Goal: Task Accomplishment & Management: Manage account settings

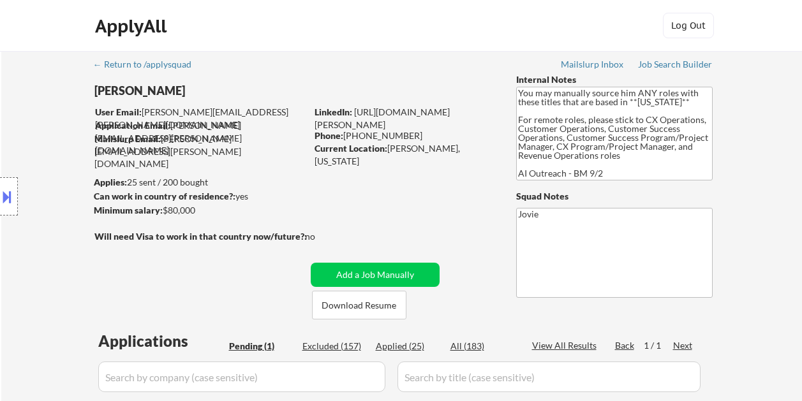
scroll to position [145, 0]
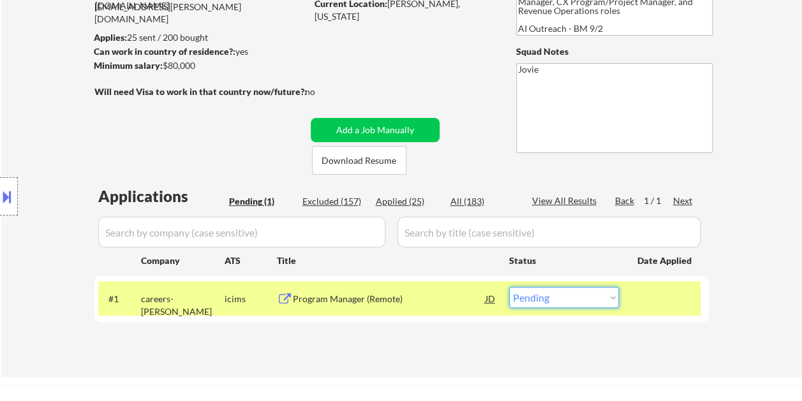
select select ""excluded__expired_""
click at [509, 287] on select "Choose an option... Pending Applied Excluded (Questions) Excluded (Expired) Exc…" at bounding box center [564, 297] width 110 height 21
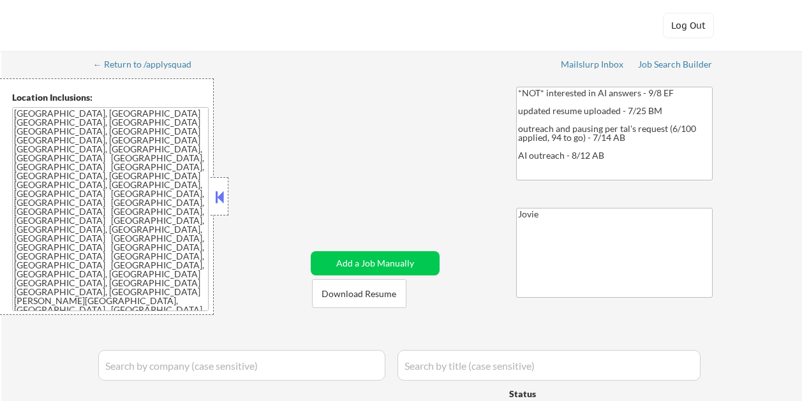
select select ""pending""
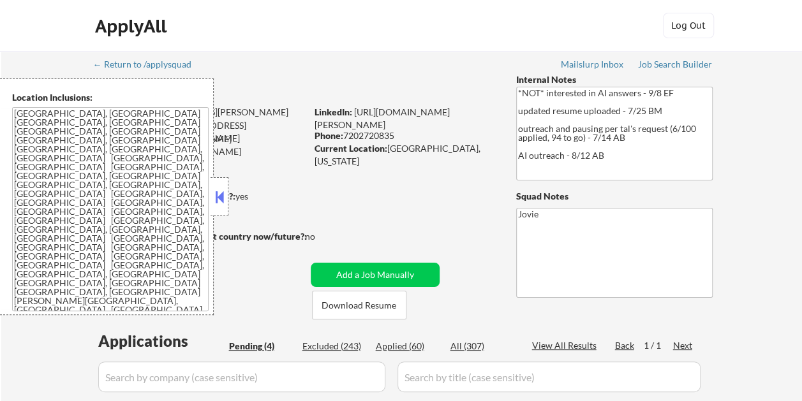
click at [219, 200] on button at bounding box center [220, 197] width 14 height 19
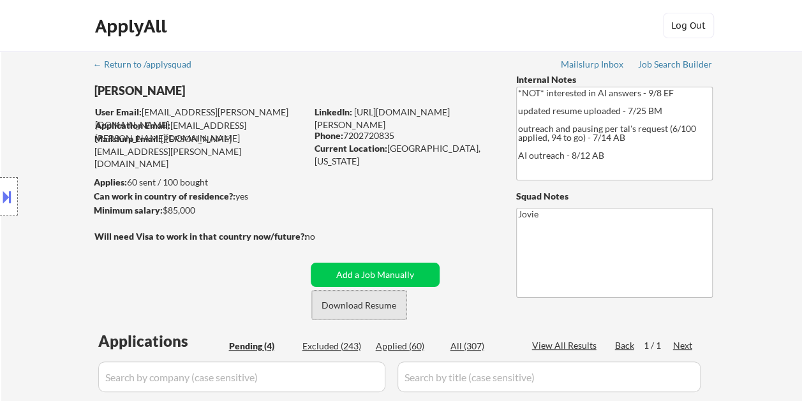
click at [375, 300] on button "Download Resume" at bounding box center [359, 305] width 94 height 29
click at [459, 38] on div "ApplyAll Log Out" at bounding box center [401, 29] width 638 height 32
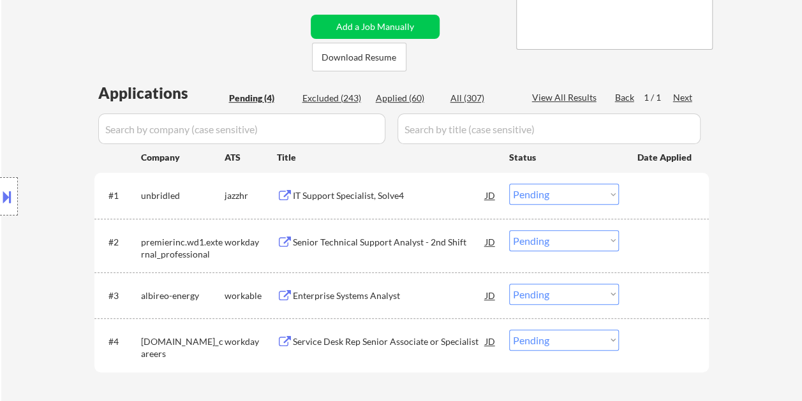
scroll to position [259, 0]
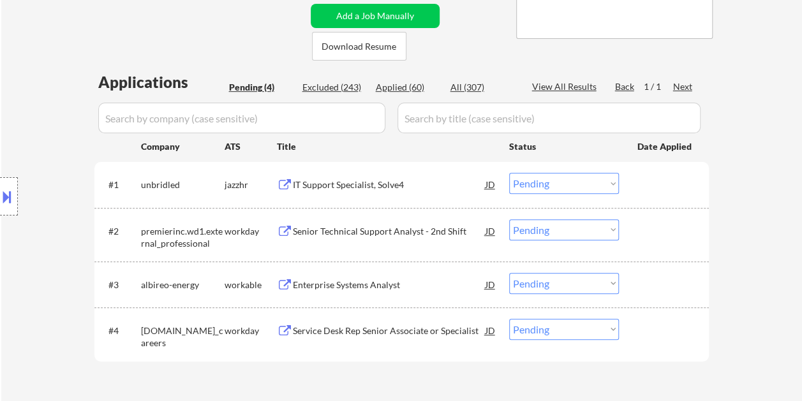
drag, startPoint x: 659, startPoint y: 283, endPoint x: 465, endPoint y: 295, distance: 193.7
click at [659, 283] on div at bounding box center [666, 284] width 56 height 23
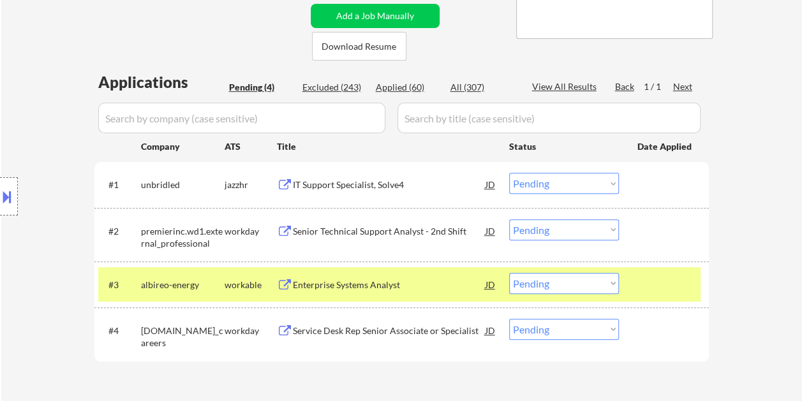
click at [342, 289] on div "Enterprise Systems Analyst" at bounding box center [389, 285] width 193 height 13
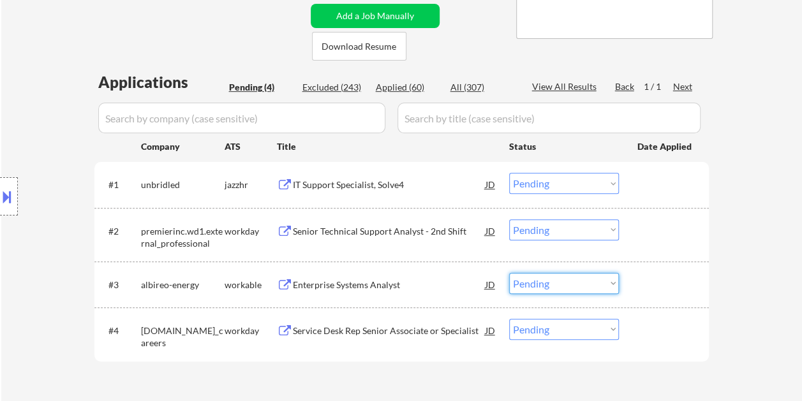
click at [615, 281] on select "Choose an option... Pending Applied Excluded (Questions) Excluded (Expired) Exc…" at bounding box center [564, 283] width 110 height 21
click at [509, 273] on select "Choose an option... Pending Applied Excluded (Questions) Excluded (Expired) Exc…" at bounding box center [564, 283] width 110 height 21
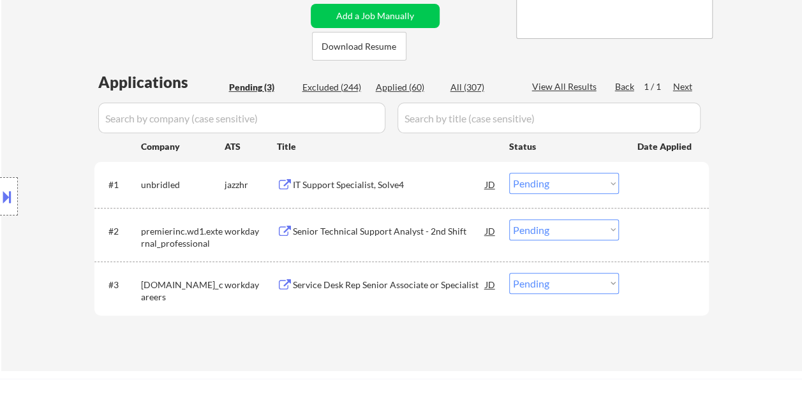
click at [442, 330] on div "Applications Pending (3) Excluded (244) Applied (60) All (307) View All Results…" at bounding box center [401, 209] width 615 height 276
click at [642, 280] on div at bounding box center [666, 284] width 56 height 23
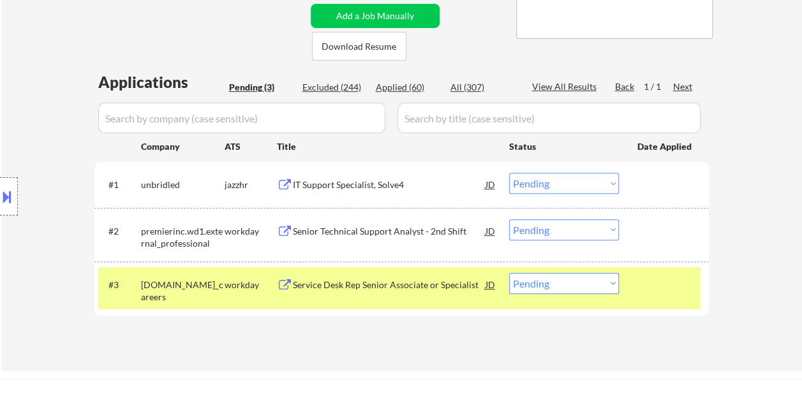
click at [375, 283] on div "Service Desk Rep Senior Associate or Specialist" at bounding box center [389, 285] width 193 height 13
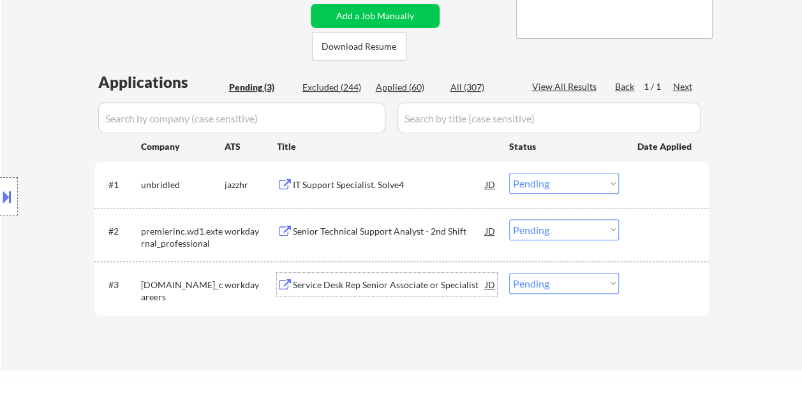
drag, startPoint x: 665, startPoint y: 292, endPoint x: 659, endPoint y: 293, distance: 6.4
click at [664, 292] on div at bounding box center [666, 284] width 56 height 23
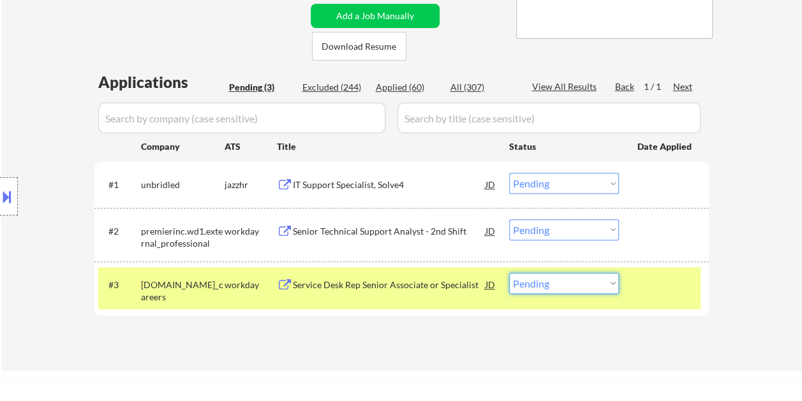
click at [610, 274] on select "Choose an option... Pending Applied Excluded (Questions) Excluded (Expired) Exc…" at bounding box center [564, 283] width 110 height 21
select select ""excluded__salary_""
click at [509, 273] on select "Choose an option... Pending Applied Excluded (Questions) Excluded (Expired) Exc…" at bounding box center [564, 283] width 110 height 21
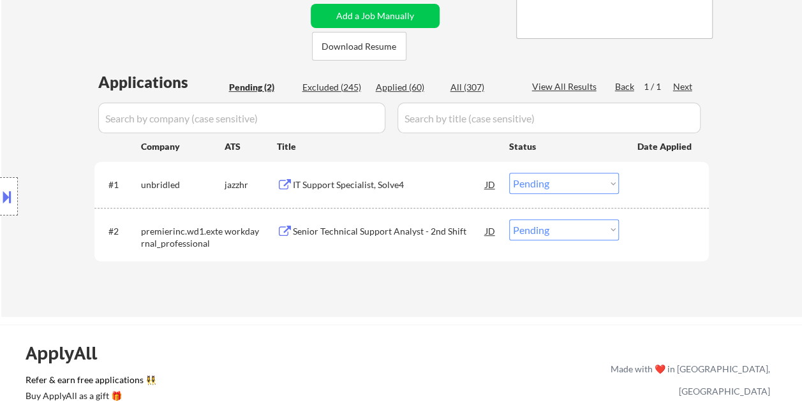
click at [642, 232] on div at bounding box center [666, 231] width 56 height 23
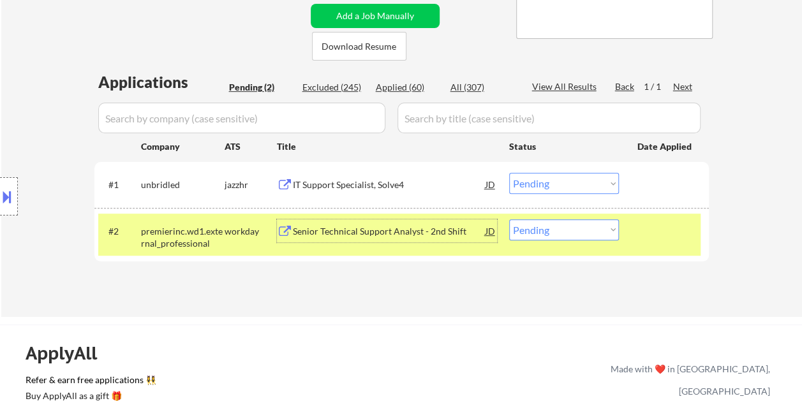
click at [421, 229] on div "Senior Technical Support Analyst - 2nd Shift" at bounding box center [389, 231] width 193 height 13
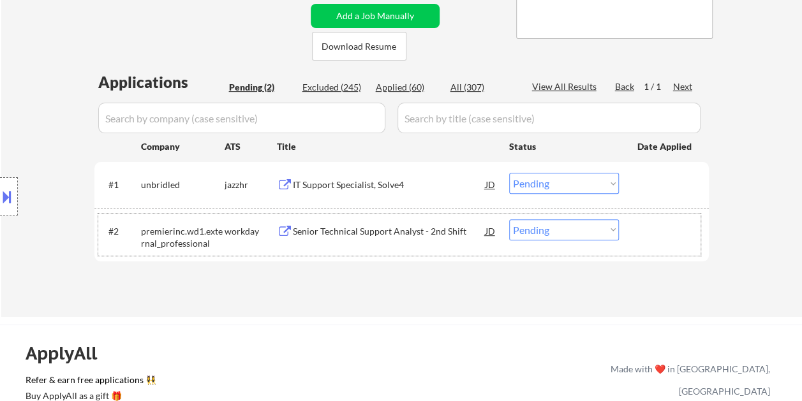
click at [641, 232] on div at bounding box center [666, 231] width 56 height 23
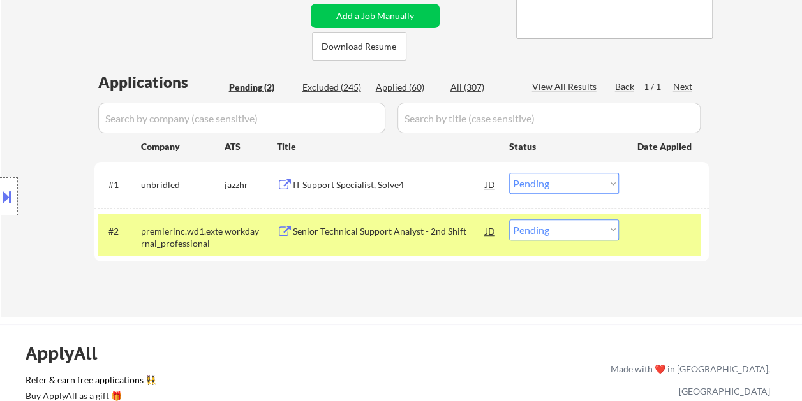
click at [613, 232] on select "Choose an option... Pending Applied Excluded (Questions) Excluded (Expired) Exc…" at bounding box center [564, 230] width 110 height 21
select select ""excluded__salary_""
click at [509, 220] on select "Choose an option... Pending Applied Excluded (Questions) Excluded (Expired) Exc…" at bounding box center [564, 230] width 110 height 21
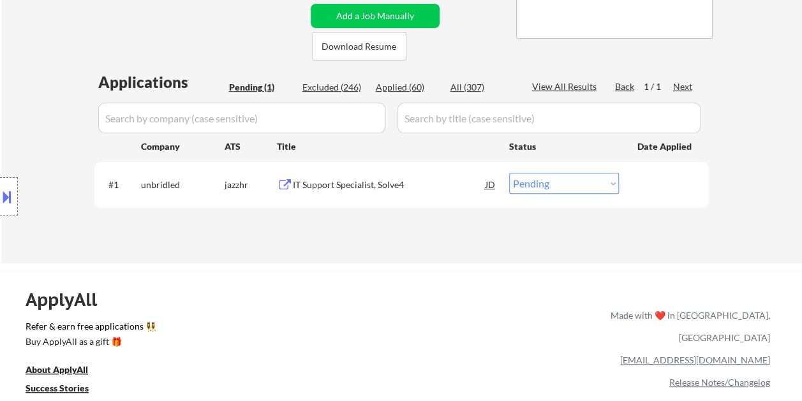
click at [652, 184] on div at bounding box center [666, 184] width 56 height 23
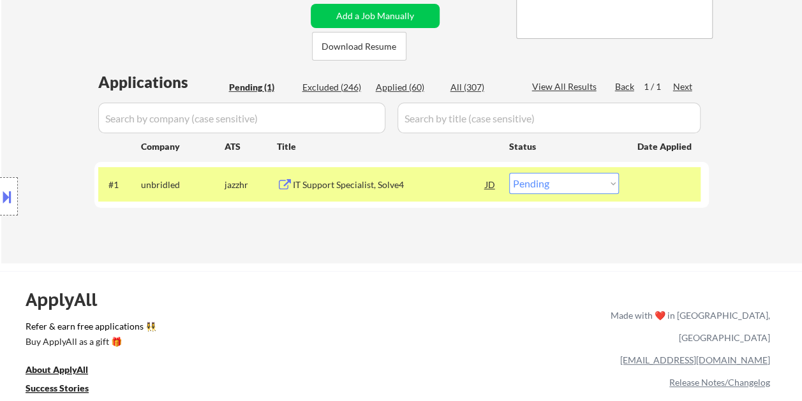
click at [351, 181] on div "IT Support Specialist, Solve4" at bounding box center [389, 185] width 193 height 13
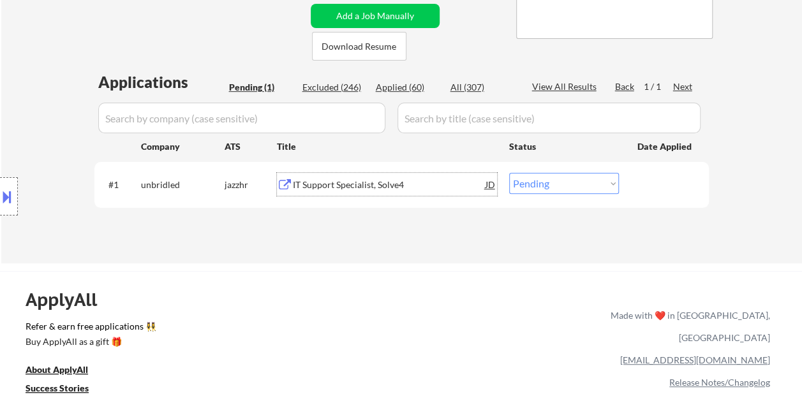
click at [659, 185] on div at bounding box center [666, 184] width 56 height 23
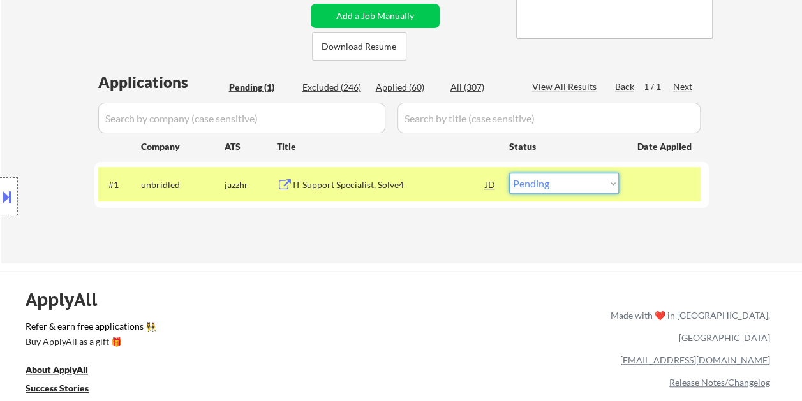
click at [613, 180] on select "Choose an option... Pending Applied Excluded (Questions) Excluded (Expired) Exc…" at bounding box center [564, 183] width 110 height 21
select select ""excluded__bad_match_""
click at [509, 173] on select "Choose an option... Pending Applied Excluded (Questions) Excluded (Expired) Exc…" at bounding box center [564, 183] width 110 height 21
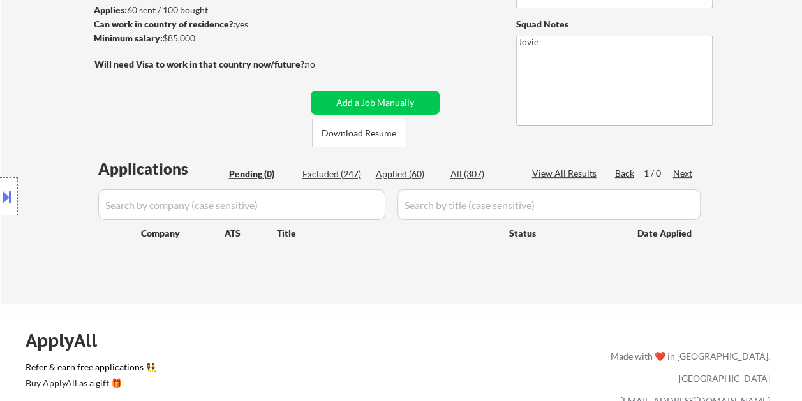
scroll to position [131, 0]
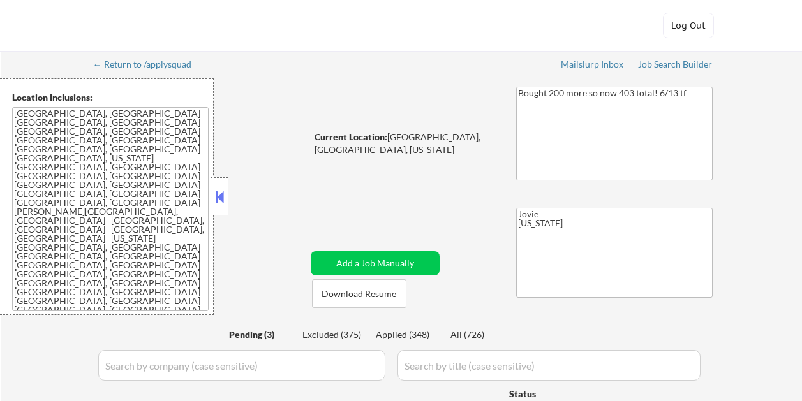
select select ""pending""
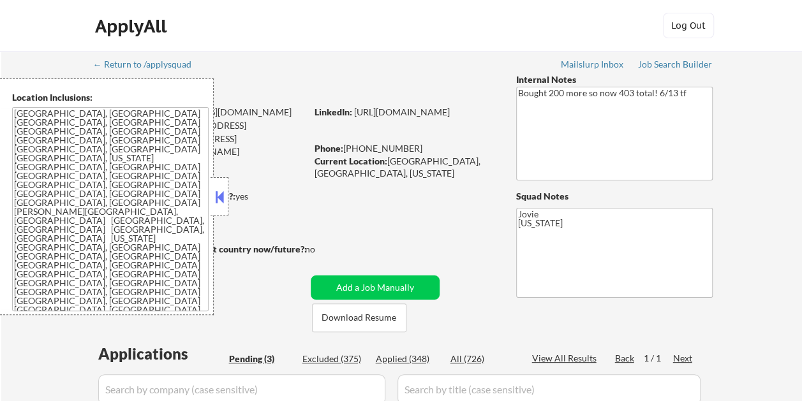
click at [223, 188] on button at bounding box center [220, 197] width 14 height 19
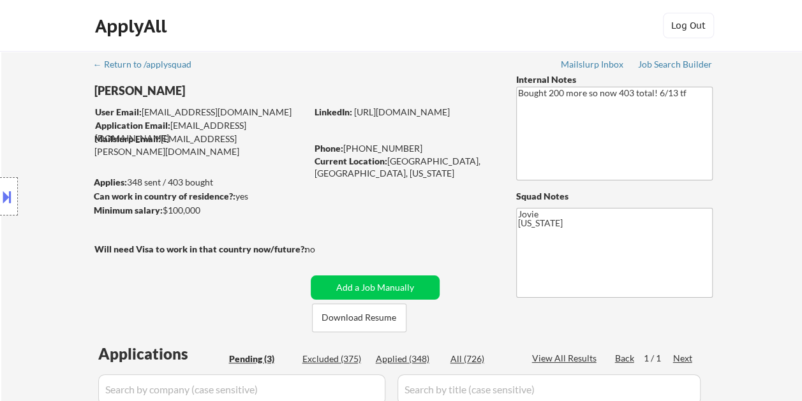
click at [303, 86] on div "Toyin Daniel" at bounding box center [225, 91] width 262 height 16
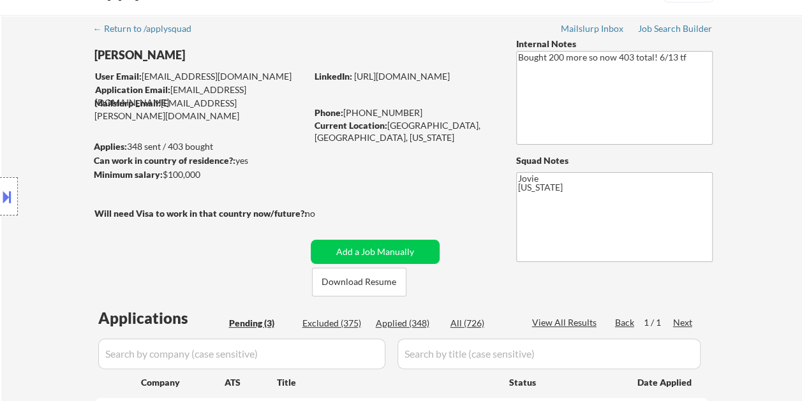
scroll to position [64, 0]
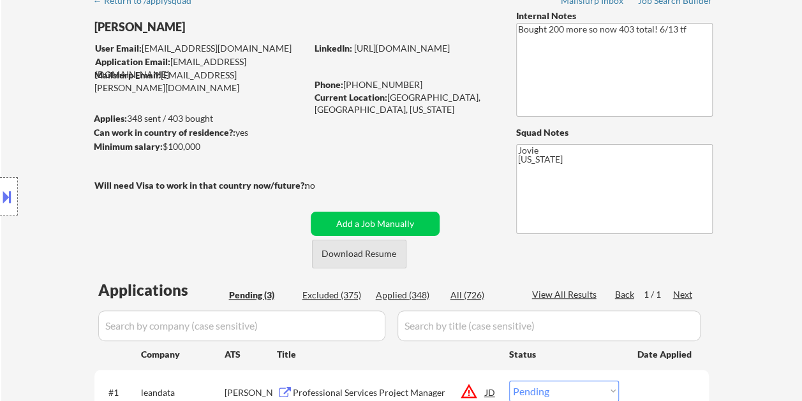
click at [375, 253] on button "Download Resume" at bounding box center [359, 254] width 94 height 29
click at [233, 232] on div "← Return to /applysquad Mailslurp Inbox Job Search Builder Toyin Daniel User Em…" at bounding box center [402, 290] width 637 height 607
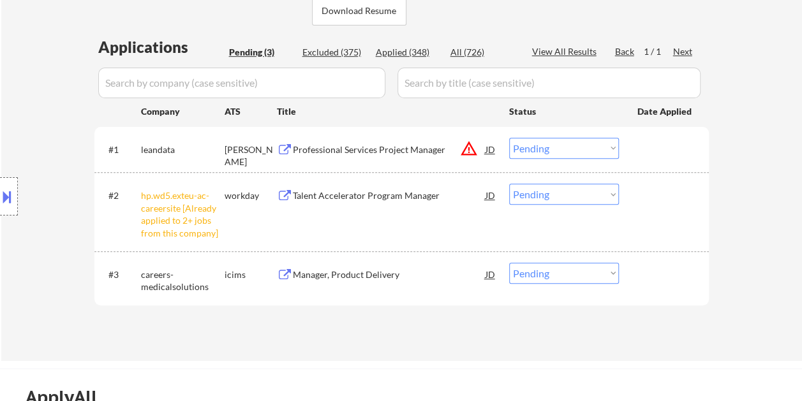
scroll to position [319, 0]
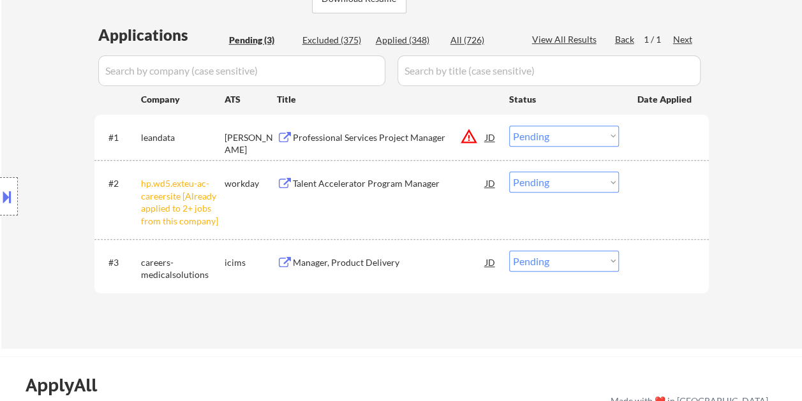
click at [665, 144] on div at bounding box center [666, 137] width 56 height 23
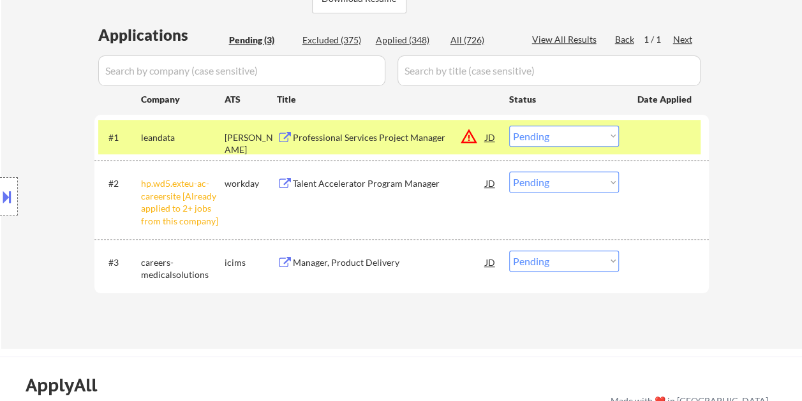
click at [341, 130] on div "Professional Services Project Manager" at bounding box center [389, 137] width 193 height 23
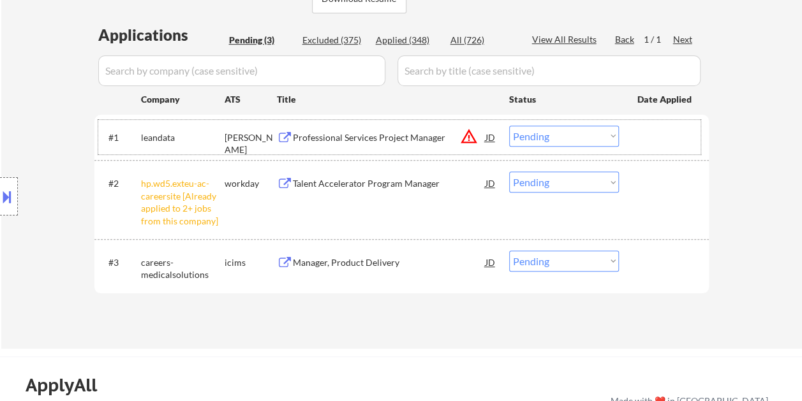
click at [665, 137] on div at bounding box center [666, 137] width 56 height 23
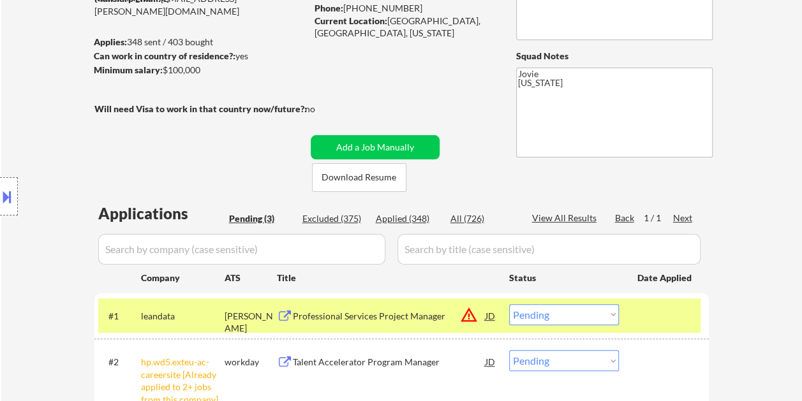
scroll to position [142, 0]
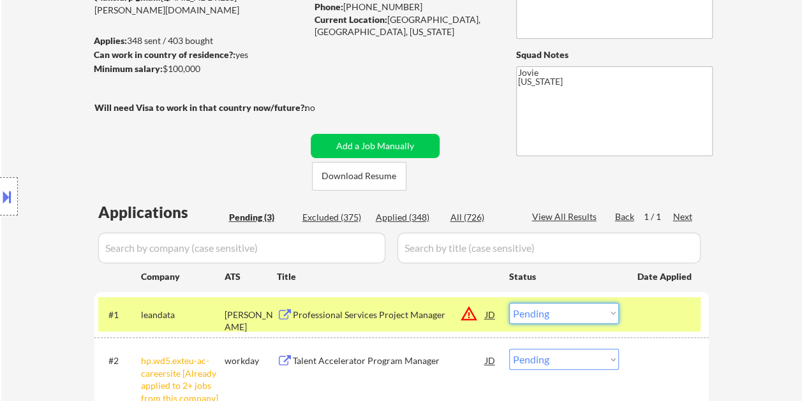
click at [613, 311] on select "Choose an option... Pending Applied Excluded (Questions) Excluded (Expired) Exc…" at bounding box center [564, 313] width 110 height 21
click at [509, 303] on select "Choose an option... Pending Applied Excluded (Questions) Excluded (Expired) Exc…" at bounding box center [564, 313] width 110 height 21
select select ""pending""
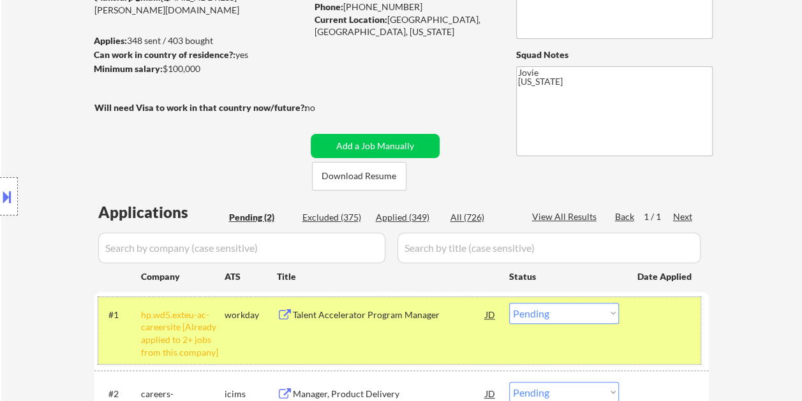
click at [680, 324] on div at bounding box center [666, 314] width 56 height 23
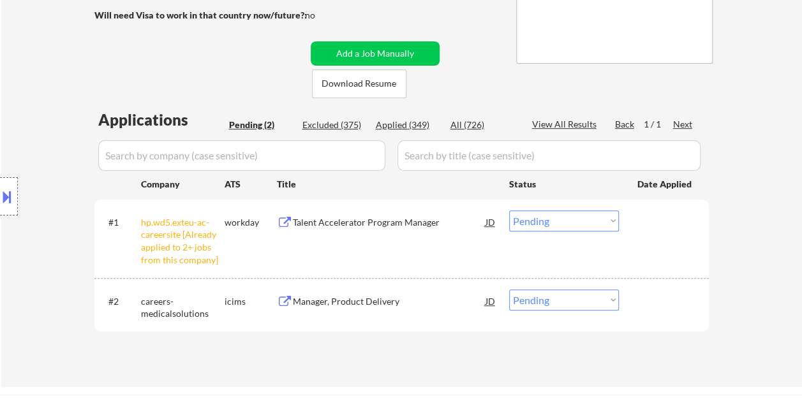
scroll to position [206, 0]
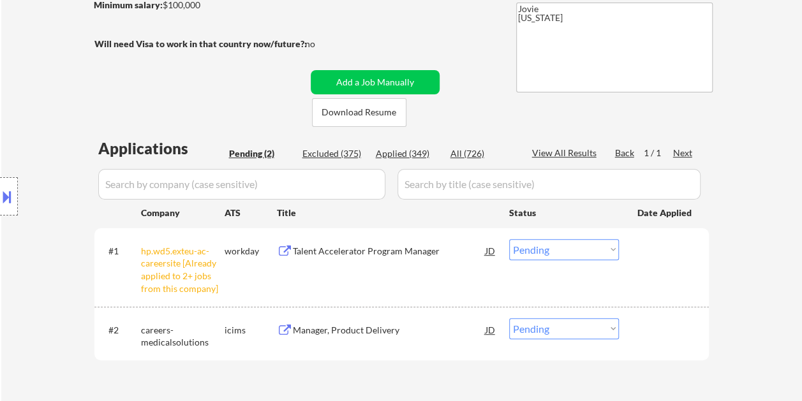
click at [648, 334] on div at bounding box center [666, 330] width 56 height 23
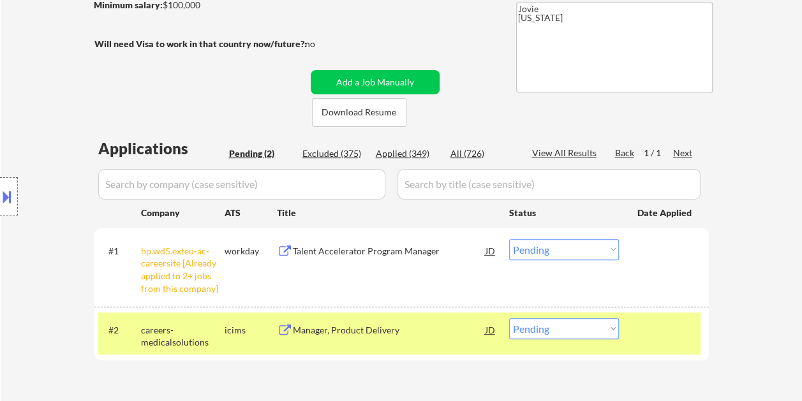
click at [430, 327] on div "Manager, Product Delivery" at bounding box center [389, 330] width 193 height 13
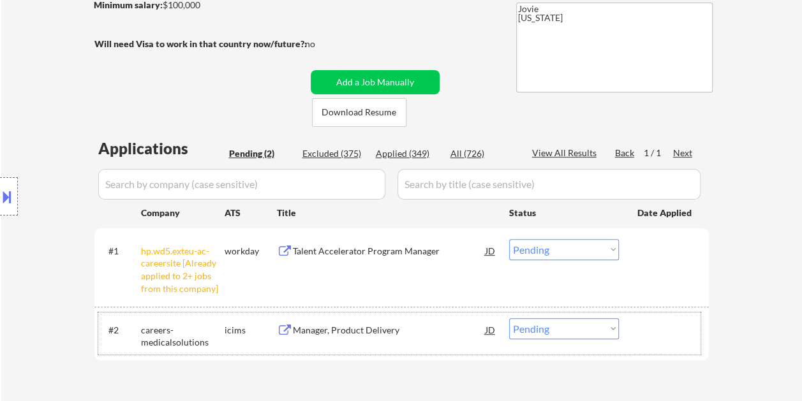
click at [638, 328] on div at bounding box center [666, 330] width 56 height 23
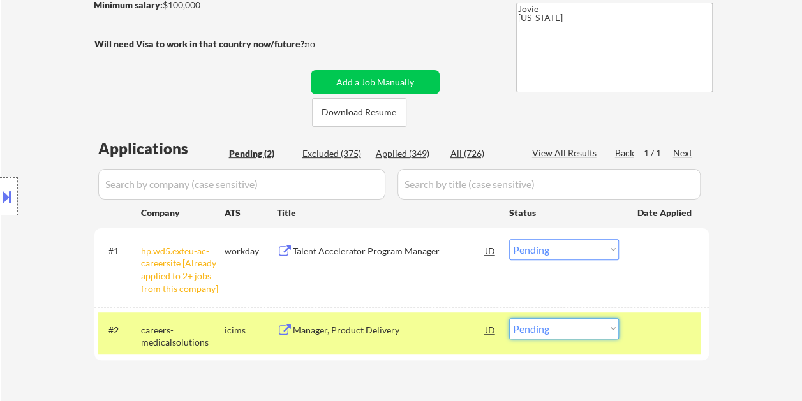
click at [615, 327] on select "Choose an option... Pending Applied Excluded (Questions) Excluded (Expired) Exc…" at bounding box center [564, 329] width 110 height 21
select select ""excluded""
click at [509, 319] on select "Choose an option... Pending Applied Excluded (Questions) Excluded (Expired) Exc…" at bounding box center [564, 329] width 110 height 21
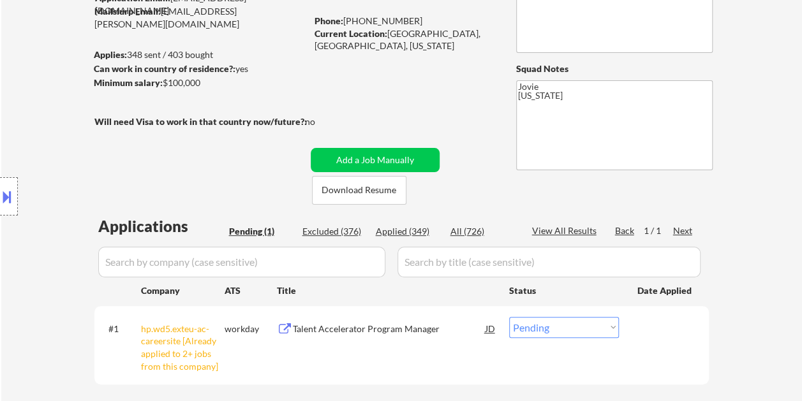
scroll to position [142, 0]
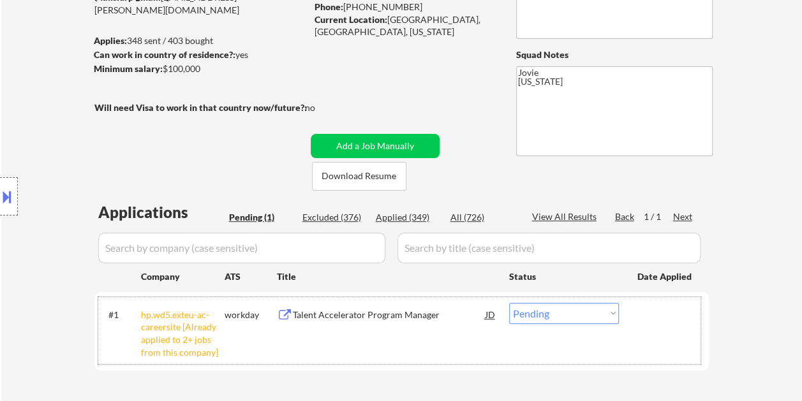
click at [361, 347] on div "#1 hp.wd5.exteu-ac-careersite [Already applied to 2+ jobs from this company] wo…" at bounding box center [399, 330] width 603 height 67
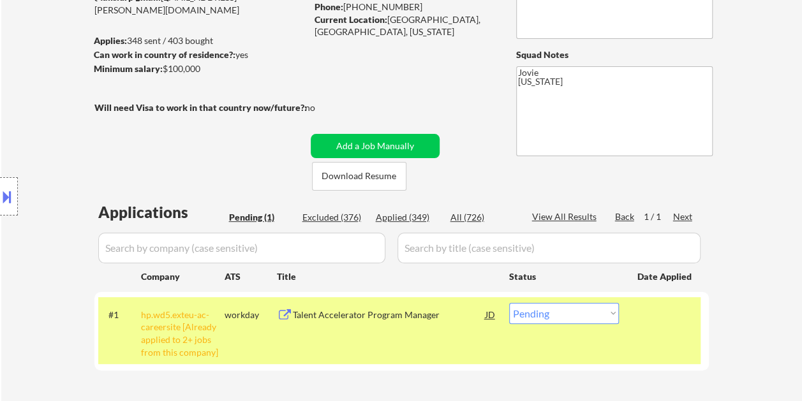
click at [406, 331] on div "#1 hp.wd5.exteu-ac-careersite [Already applied to 2+ jobs from this company] wo…" at bounding box center [399, 330] width 603 height 67
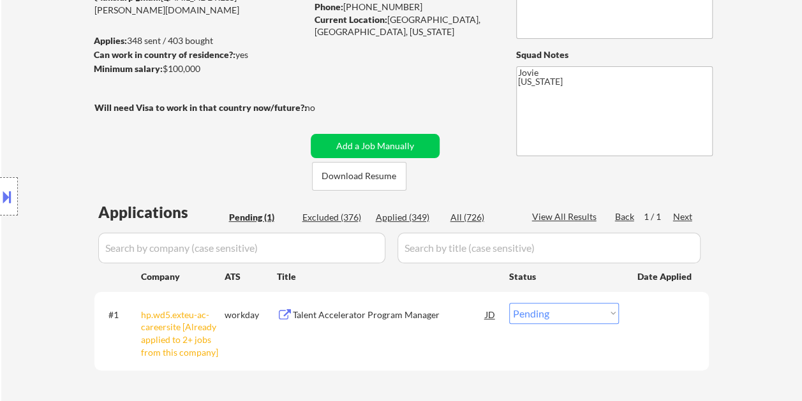
click at [406, 331] on div "#1 hp.wd5.exteu-ac-careersite [Already applied to 2+ jobs from this company] wo…" at bounding box center [399, 330] width 603 height 67
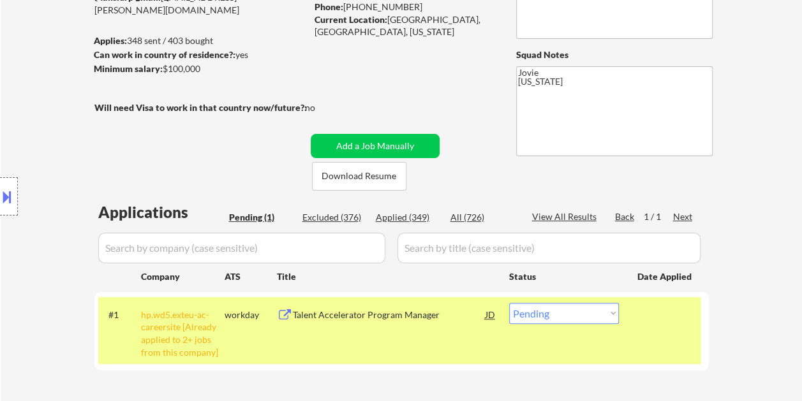
drag, startPoint x: 406, startPoint y: 331, endPoint x: 601, endPoint y: 311, distance: 195.7
click at [601, 312] on select "Choose an option... Pending Applied Excluded (Questions) Excluded (Expired) Exc…" at bounding box center [564, 313] width 110 height 21
select select ""excluded__other_""
click at [509, 303] on select "Choose an option... Pending Applied Excluded (Questions) Excluded (Expired) Exc…" at bounding box center [564, 313] width 110 height 21
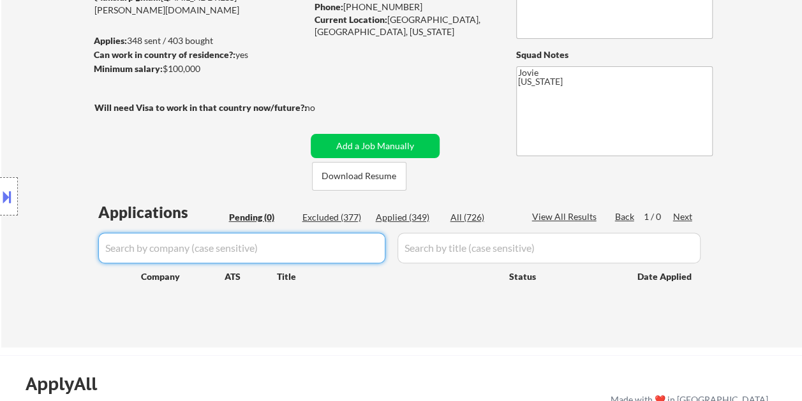
click at [334, 245] on input "input" at bounding box center [241, 248] width 287 height 31
click at [246, 163] on div "← Return to /applysquad Mailslurp Inbox Job Search Builder Toyin Daniel User Em…" at bounding box center [402, 123] width 637 height 428
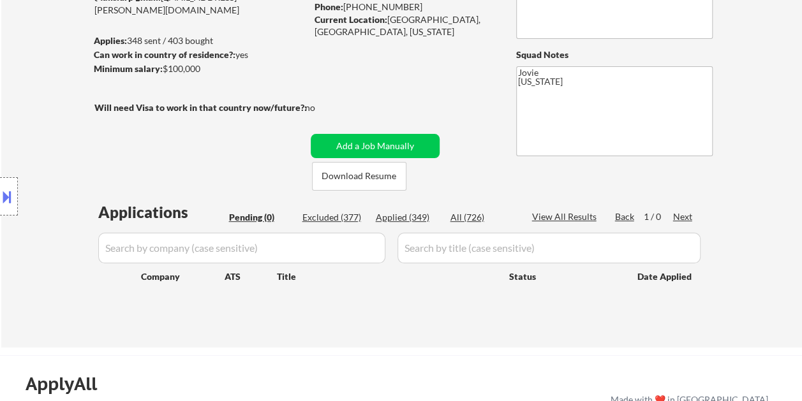
click at [383, 216] on div "Applied (349)" at bounding box center [408, 217] width 64 height 13
select select ""applied""
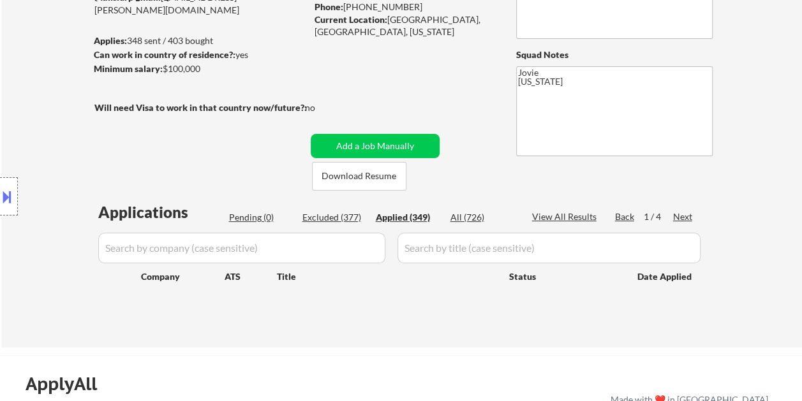
select select ""applied""
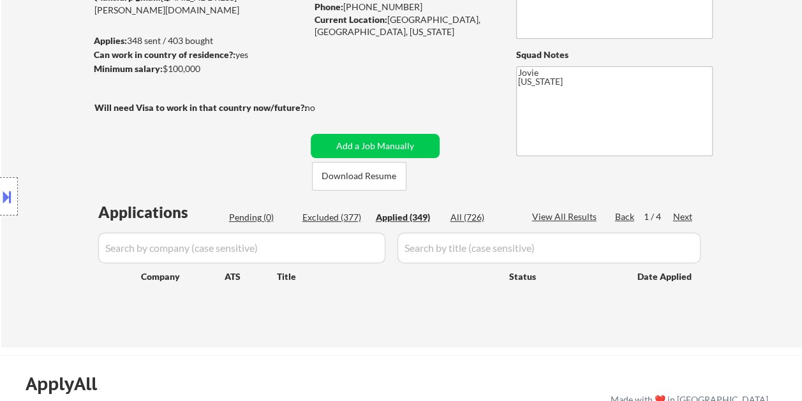
select select ""applied""
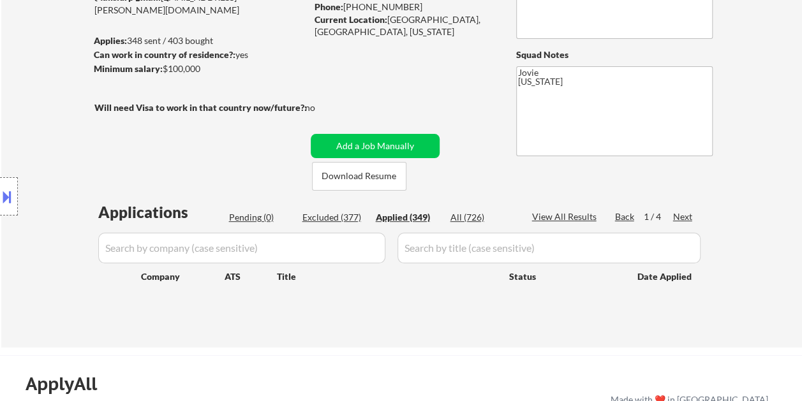
select select ""applied""
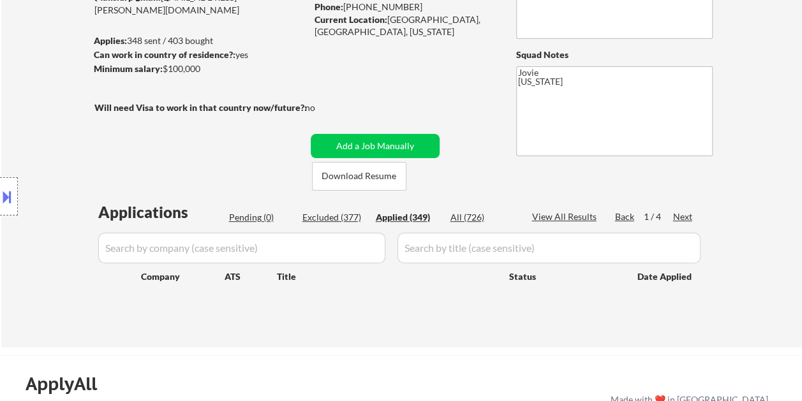
select select ""applied""
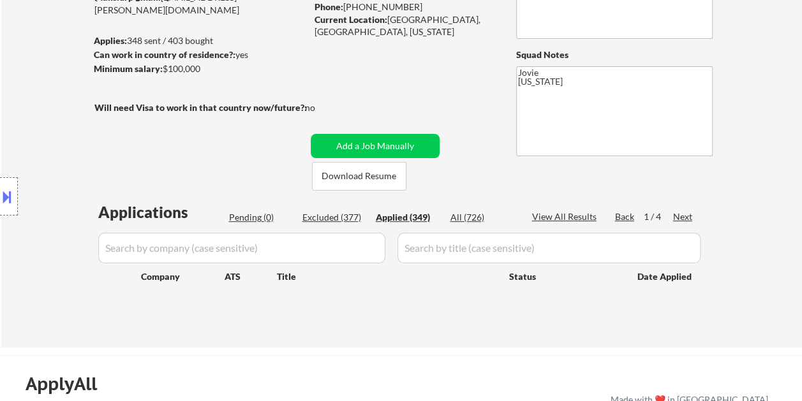
select select ""applied""
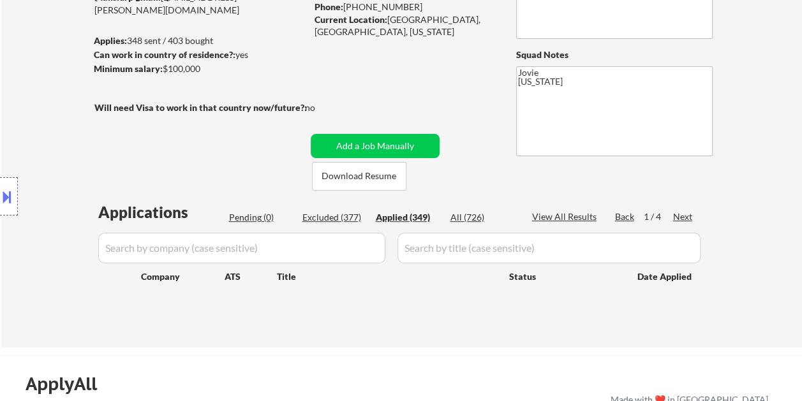
select select ""applied""
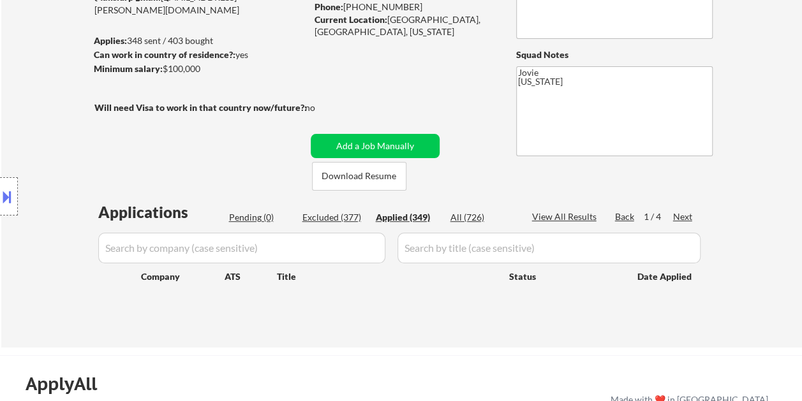
select select ""applied""
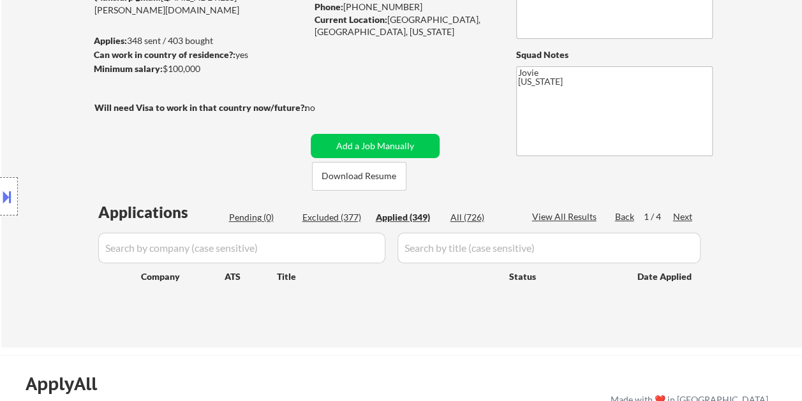
select select ""applied""
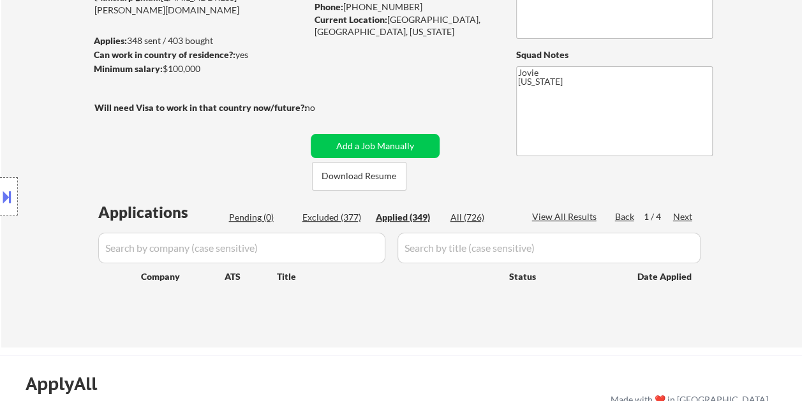
select select ""applied""
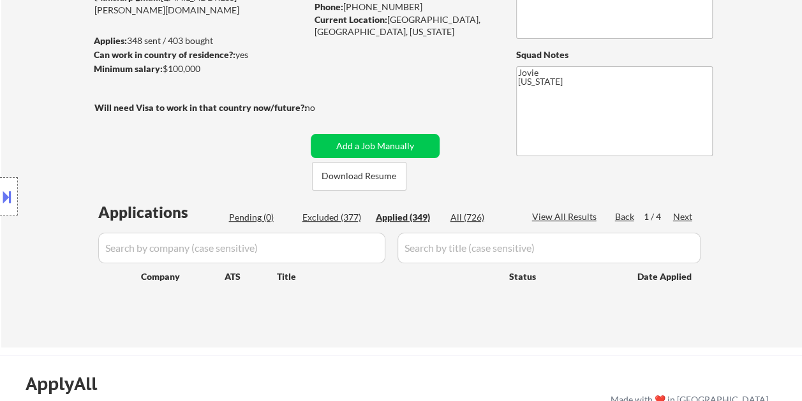
select select ""applied""
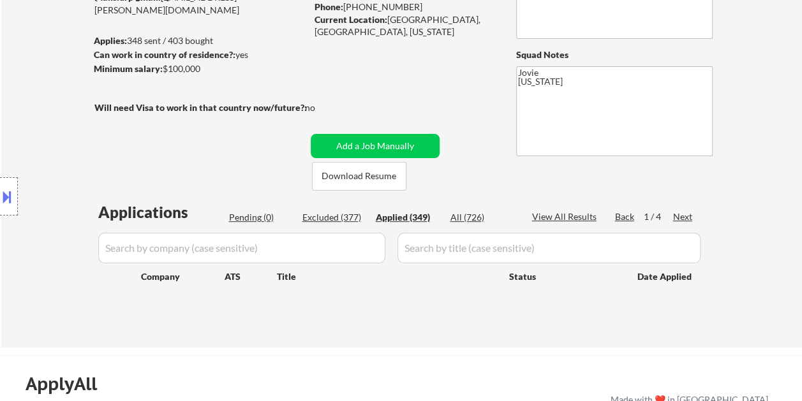
select select ""applied""
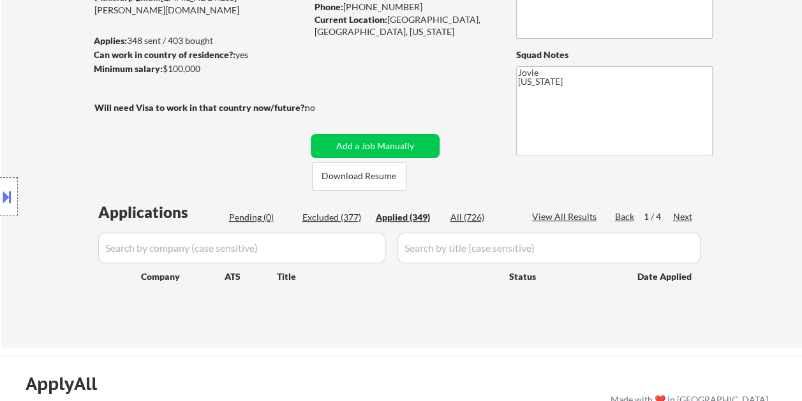
select select ""applied""
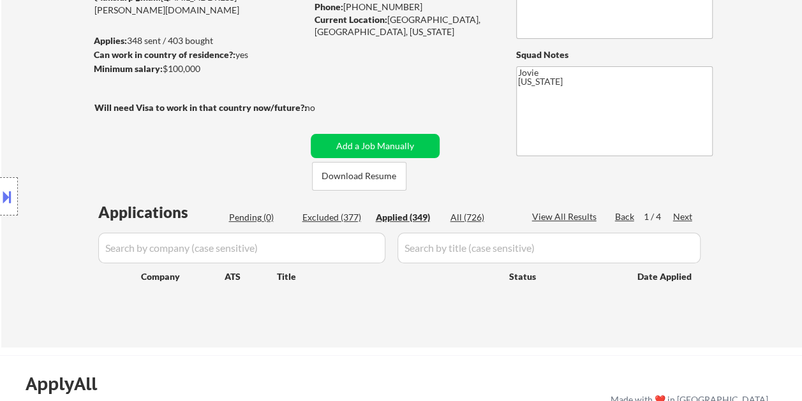
select select ""applied""
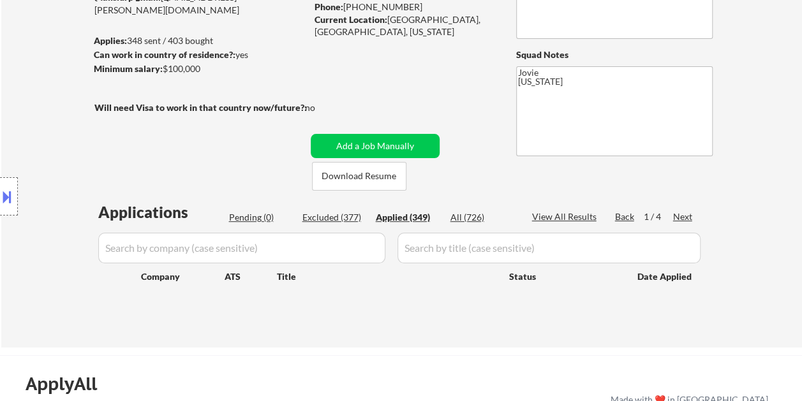
select select ""applied""
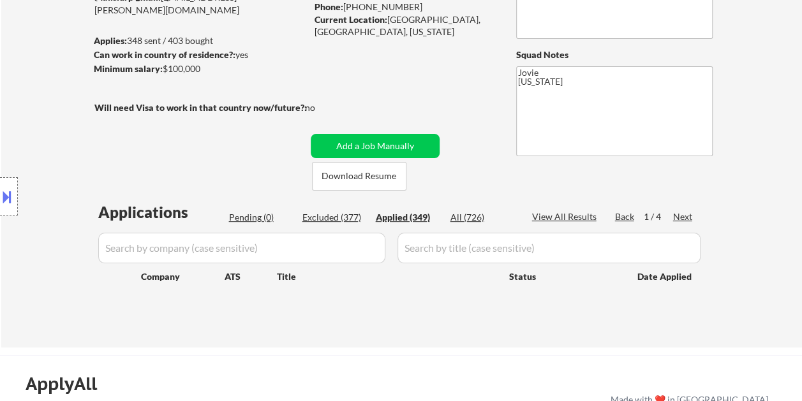
select select ""applied""
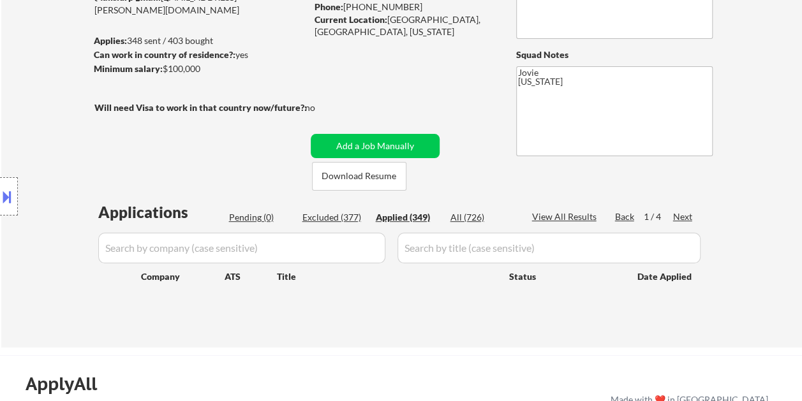
select select ""applied""
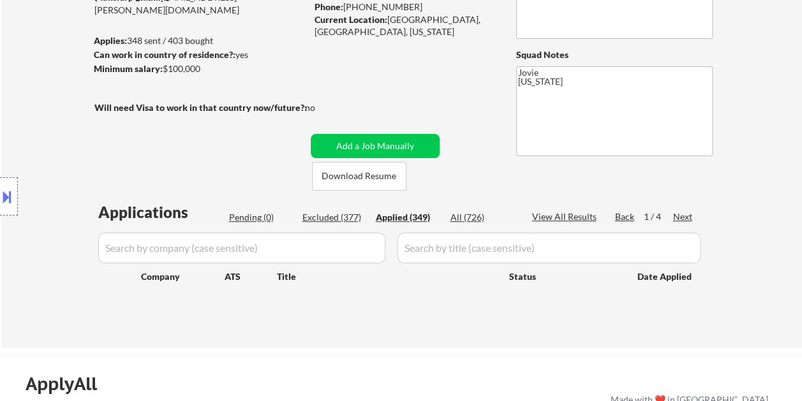
select select ""applied""
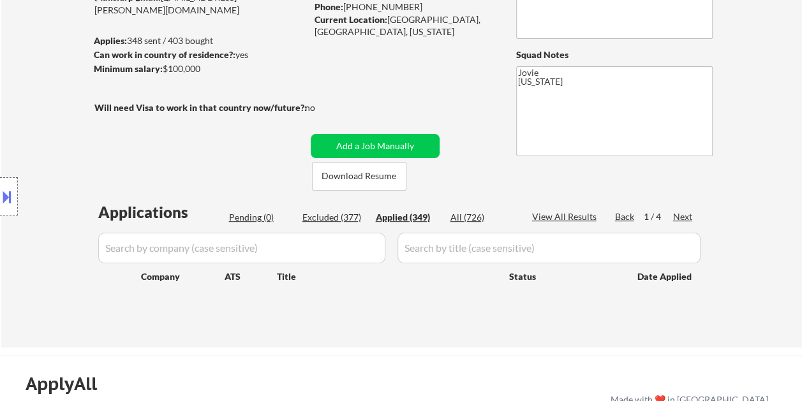
select select ""applied""
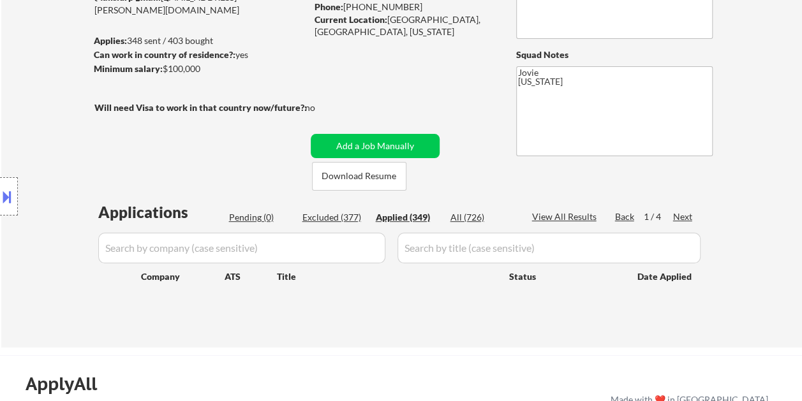
select select ""applied""
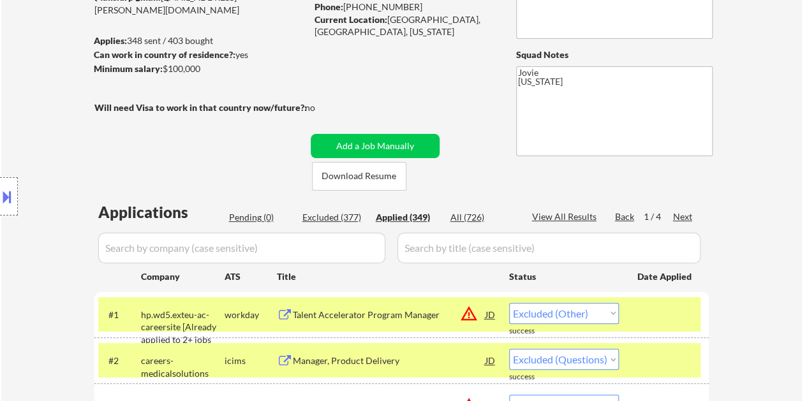
select select ""applied""
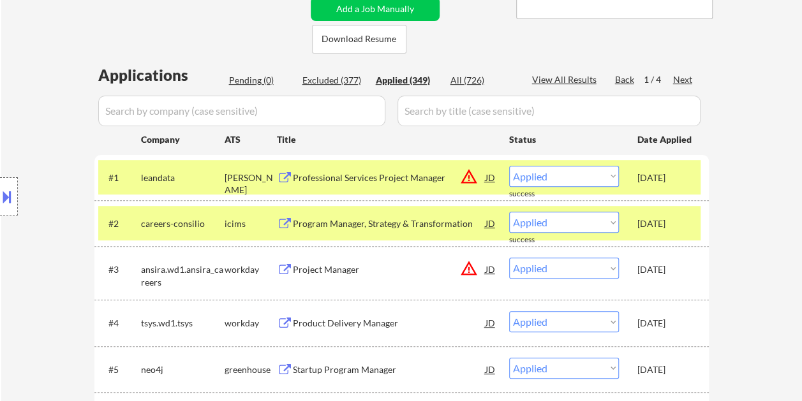
scroll to position [295, 0]
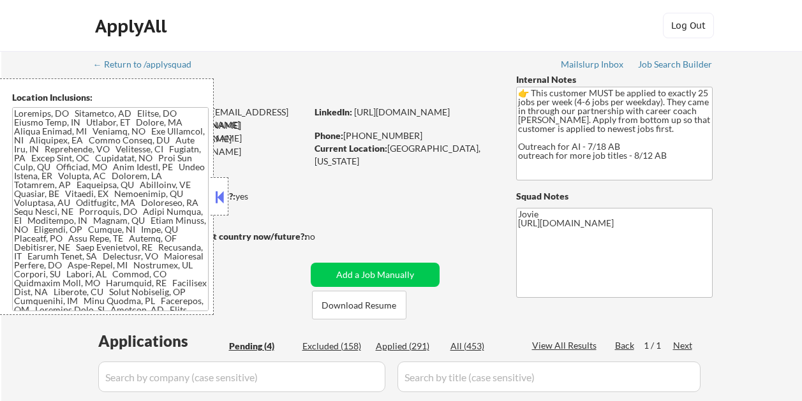
select select ""pending""
click at [224, 195] on button at bounding box center [220, 197] width 14 height 19
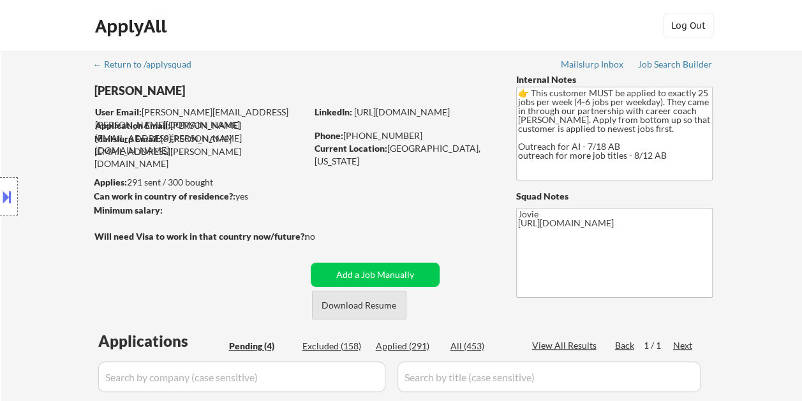
drag, startPoint x: 350, startPoint y: 304, endPoint x: 339, endPoint y: 295, distance: 14.1
click at [350, 304] on button "Download Resume" at bounding box center [359, 305] width 94 height 29
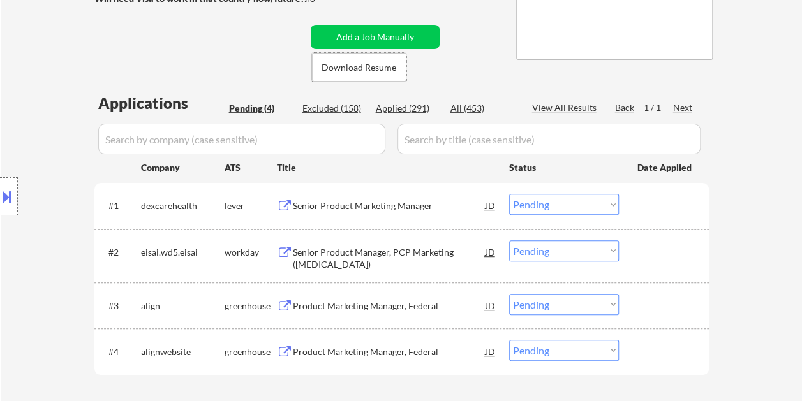
scroll to position [289, 0]
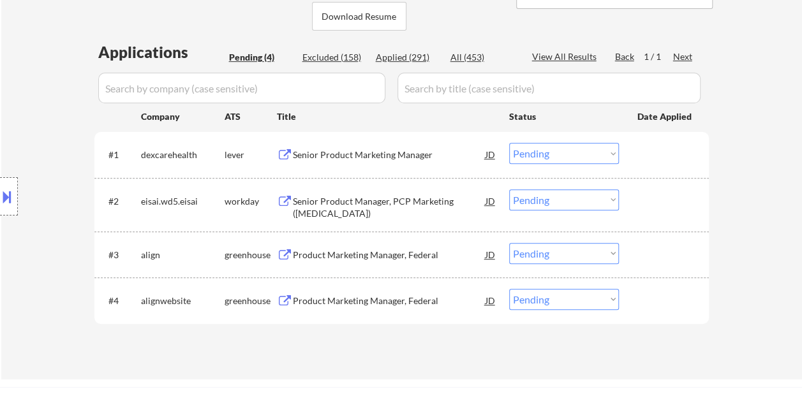
drag, startPoint x: 663, startPoint y: 133, endPoint x: 571, endPoint y: 162, distance: 96.3
click at [661, 135] on div "#1 dexcarehealth lever Senior Product Marketing Manager JD Choose an option... …" at bounding box center [401, 154] width 615 height 45
click at [689, 161] on div at bounding box center [666, 154] width 56 height 23
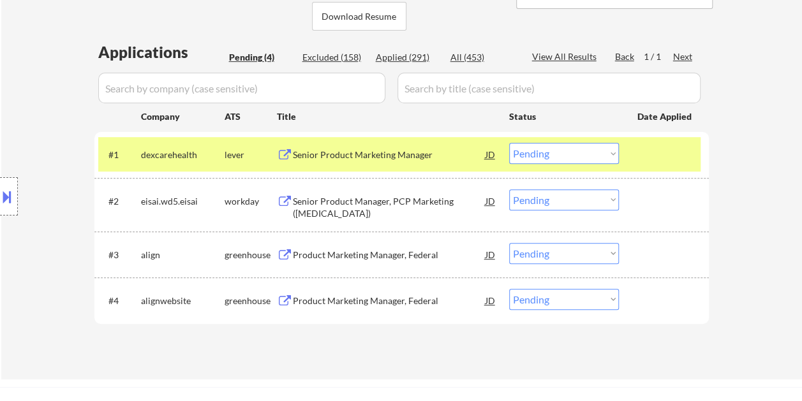
click at [347, 147] on div "Senior Product Marketing Manager" at bounding box center [389, 154] width 193 height 23
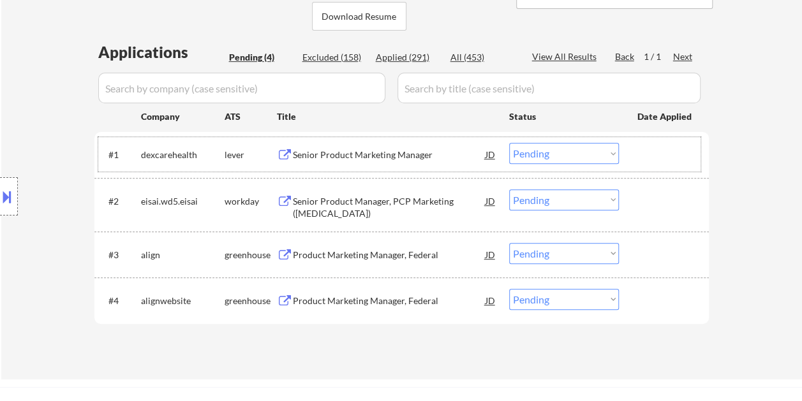
drag, startPoint x: 649, startPoint y: 151, endPoint x: 608, endPoint y: 155, distance: 41.7
click at [647, 151] on div at bounding box center [666, 154] width 56 height 23
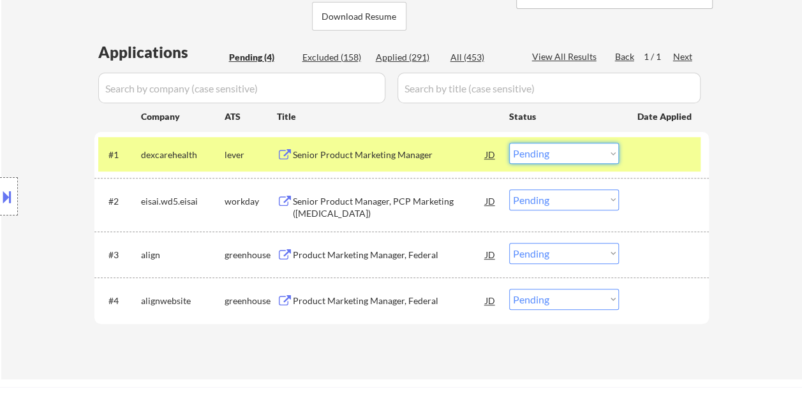
click at [601, 155] on select "Choose an option... Pending Applied Excluded (Questions) Excluded (Expired) Exc…" at bounding box center [564, 153] width 110 height 21
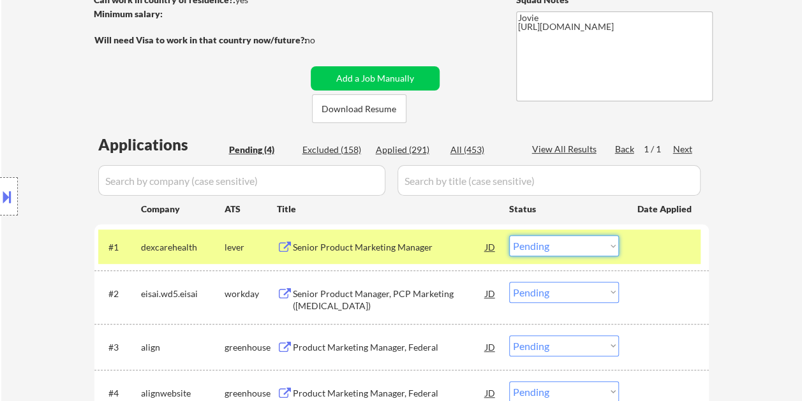
scroll to position [237, 0]
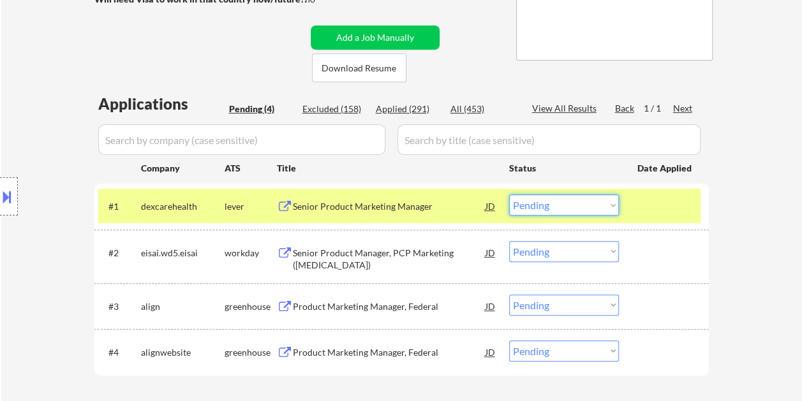
click at [608, 207] on select "Choose an option... Pending Applied Excluded (Questions) Excluded (Expired) Exc…" at bounding box center [564, 205] width 110 height 21
click at [509, 195] on select "Choose an option... Pending Applied Excluded (Questions) Excluded (Expired) Exc…" at bounding box center [564, 205] width 110 height 21
select select ""pending""
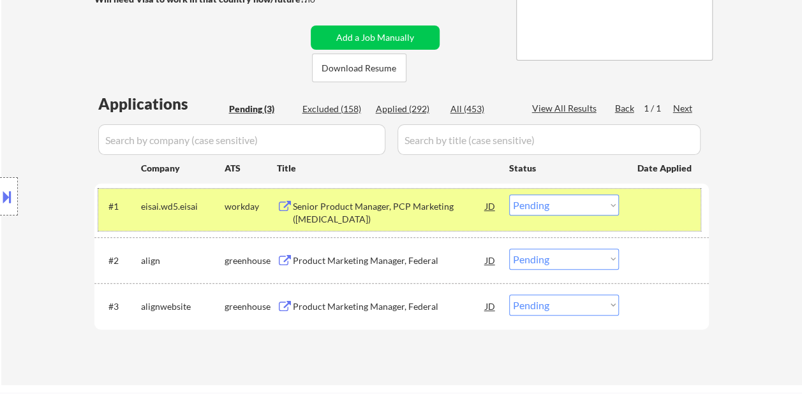
click at [646, 213] on div at bounding box center [666, 206] width 56 height 23
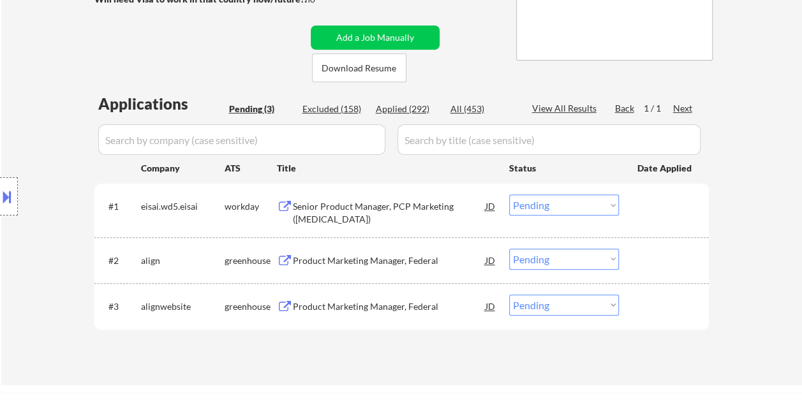
drag, startPoint x: 668, startPoint y: 272, endPoint x: 656, endPoint y: 270, distance: 11.6
click at [668, 272] on div "#2 align greenhouse Product Marketing Manager, Federal JD Choose an option... P…" at bounding box center [399, 260] width 603 height 34
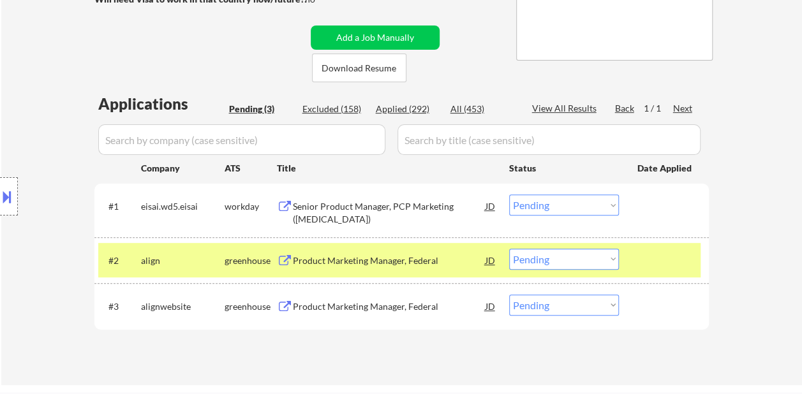
click at [414, 264] on div "Product Marketing Manager, Federal" at bounding box center [389, 261] width 193 height 13
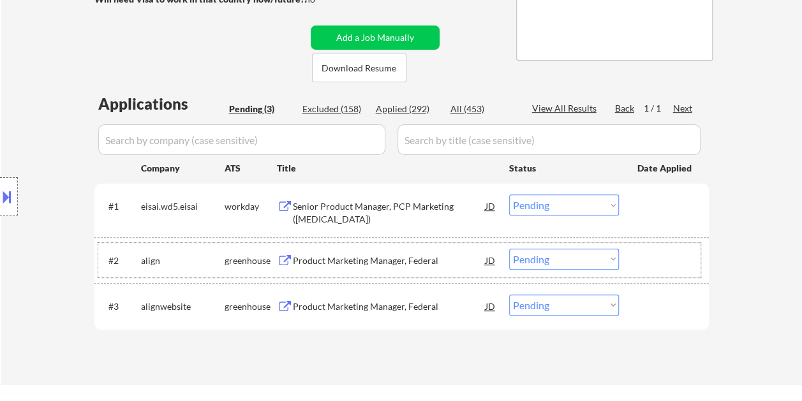
drag, startPoint x: 655, startPoint y: 261, endPoint x: 612, endPoint y: 261, distance: 42.8
click at [654, 261] on div at bounding box center [666, 260] width 56 height 23
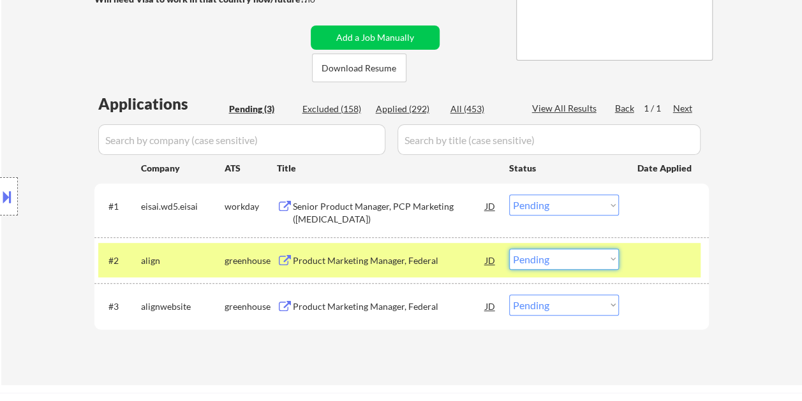
click at [605, 260] on select "Choose an option... Pending Applied Excluded (Questions) Excluded (Expired) Exc…" at bounding box center [564, 259] width 110 height 21
click at [509, 249] on select "Choose an option... Pending Applied Excluded (Questions) Excluded (Expired) Exc…" at bounding box center [564, 259] width 110 height 21
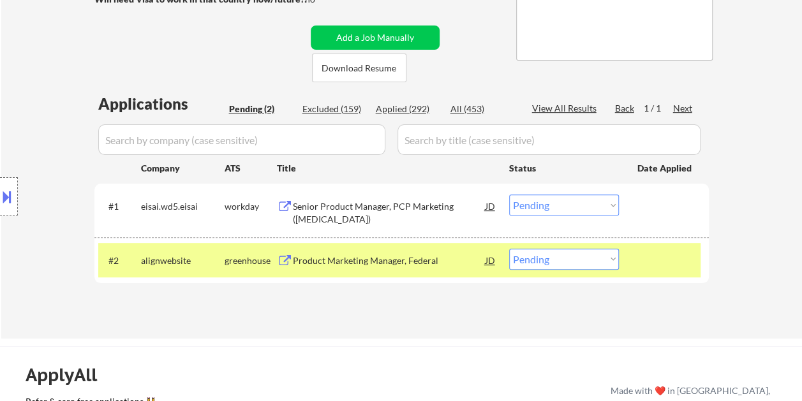
click at [646, 255] on div at bounding box center [666, 260] width 56 height 23
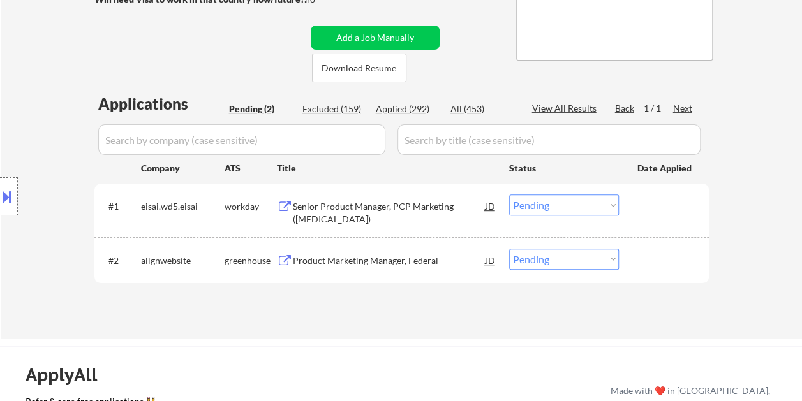
click at [648, 255] on div at bounding box center [666, 260] width 56 height 23
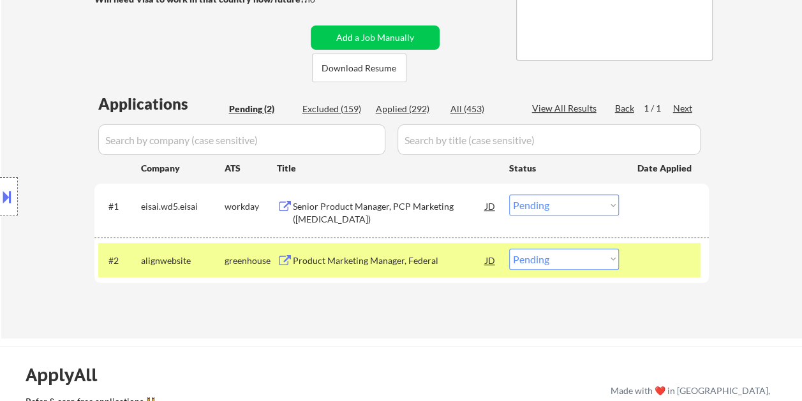
click at [403, 251] on div "Product Marketing Manager, Federal" at bounding box center [389, 260] width 193 height 23
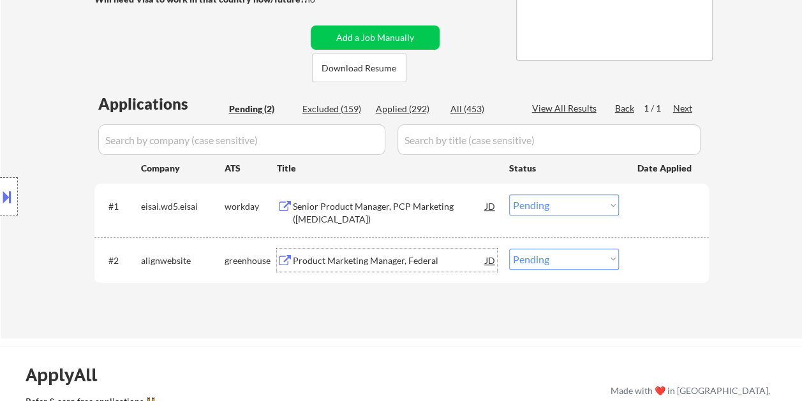
click at [643, 254] on div at bounding box center [666, 260] width 56 height 23
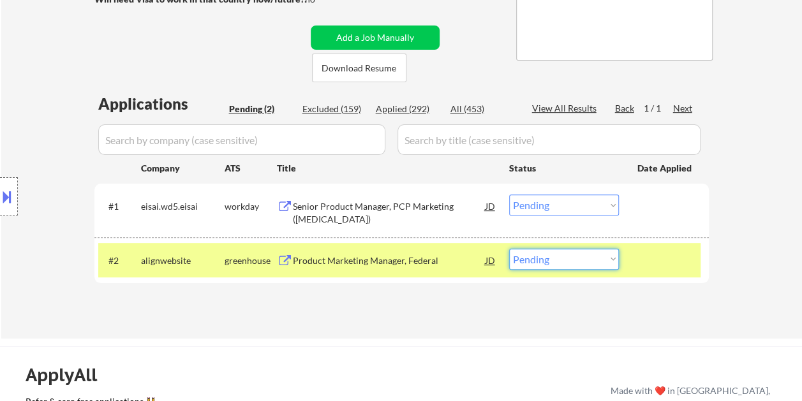
click at [604, 258] on select "Choose an option... Pending Applied Excluded (Questions) Excluded (Expired) Exc…" at bounding box center [564, 259] width 110 height 21
select select ""excluded__bad_match_""
click at [509, 249] on select "Choose an option... Pending Applied Excluded (Questions) Excluded (Expired) Exc…" at bounding box center [564, 259] width 110 height 21
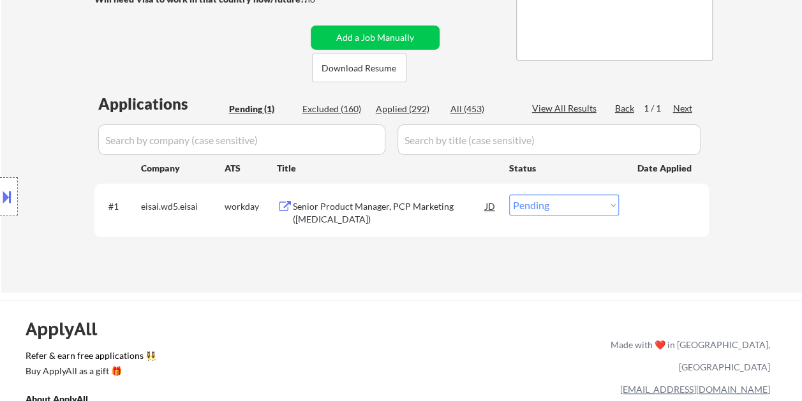
click at [652, 200] on div at bounding box center [666, 206] width 56 height 23
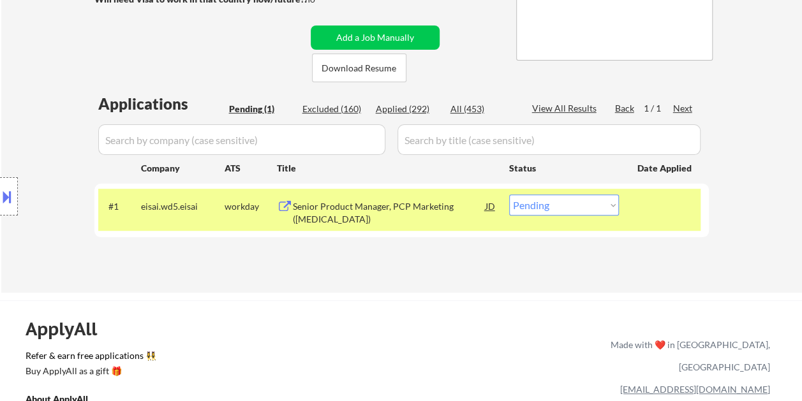
click at [458, 211] on div "Senior Product Manager, PCP Marketing (Alzheimer's Disease)" at bounding box center [389, 212] width 193 height 25
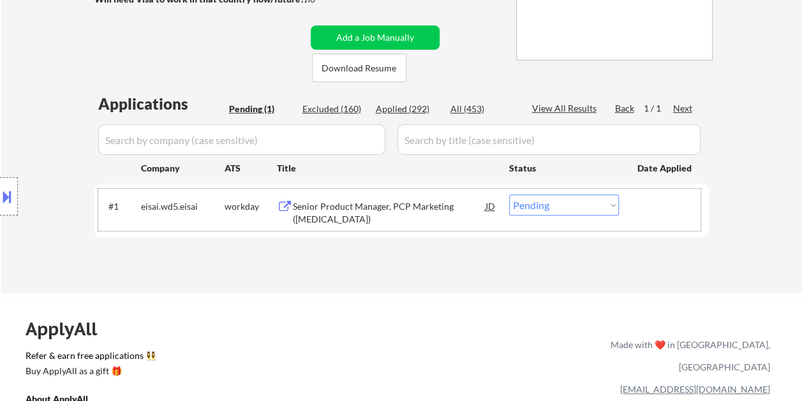
click at [656, 200] on div at bounding box center [666, 206] width 56 height 23
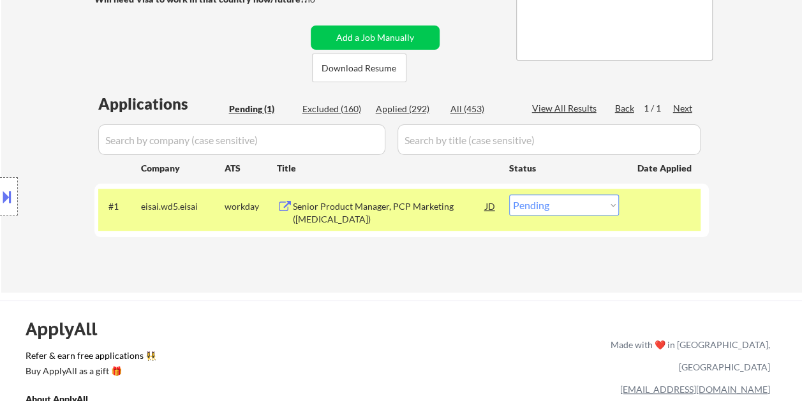
click at [606, 203] on select "Choose an option... Pending Applied Excluded (Questions) Excluded (Expired) Exc…" at bounding box center [564, 205] width 110 height 21
select select ""excluded__bad_match_""
click at [509, 195] on select "Choose an option... Pending Applied Excluded (Questions) Excluded (Expired) Exc…" at bounding box center [564, 205] width 110 height 21
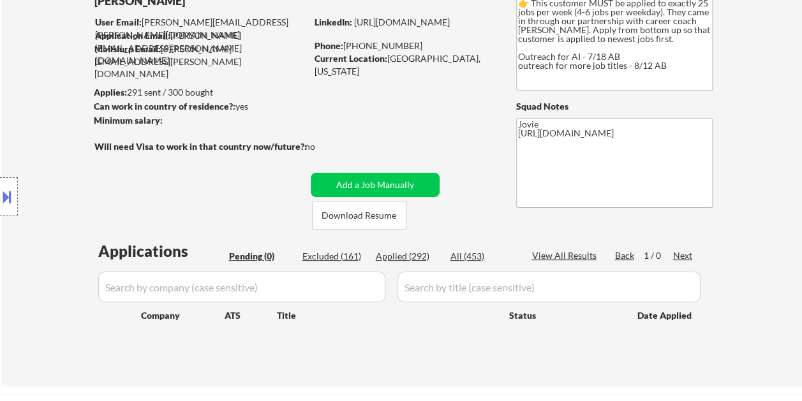
scroll to position [86, 0]
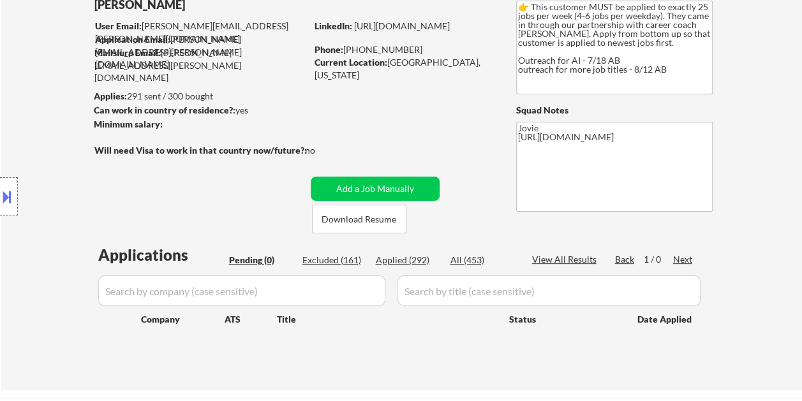
click at [399, 262] on div "Applied (292)" at bounding box center [408, 260] width 64 height 13
select select ""applied""
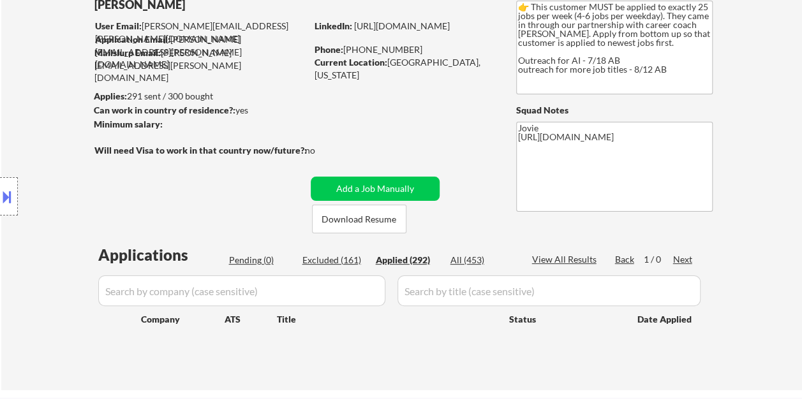
select select ""applied""
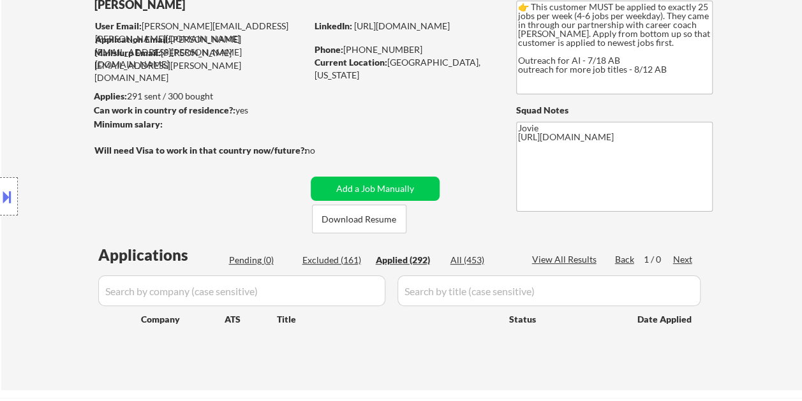
select select ""applied""
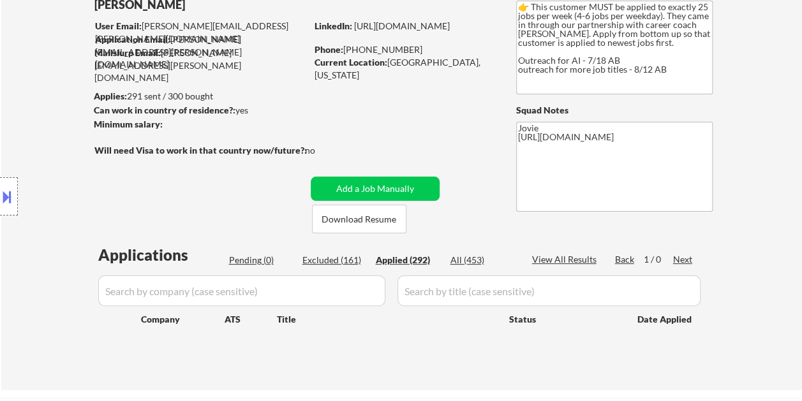
select select ""applied""
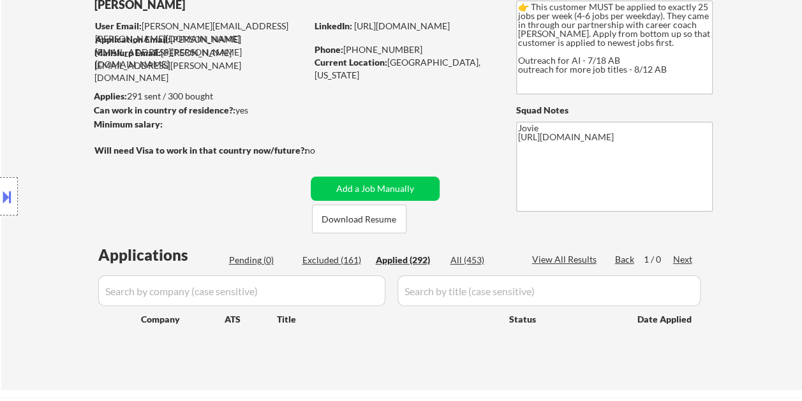
select select ""applied""
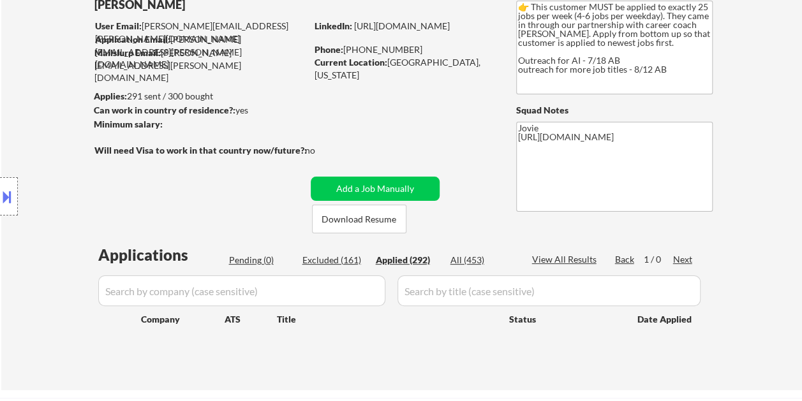
select select ""applied""
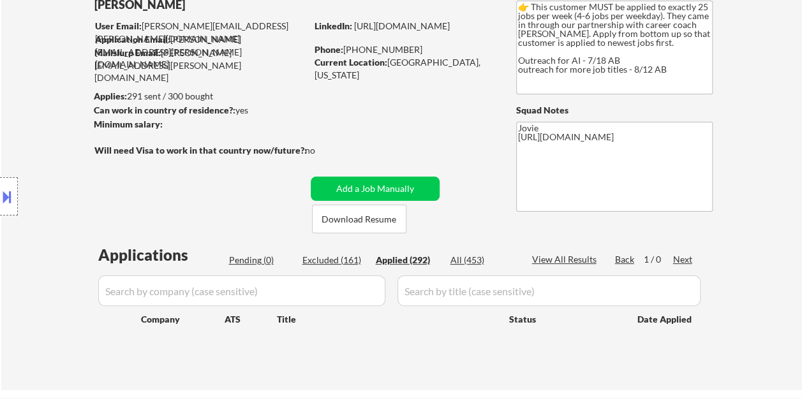
select select ""applied""
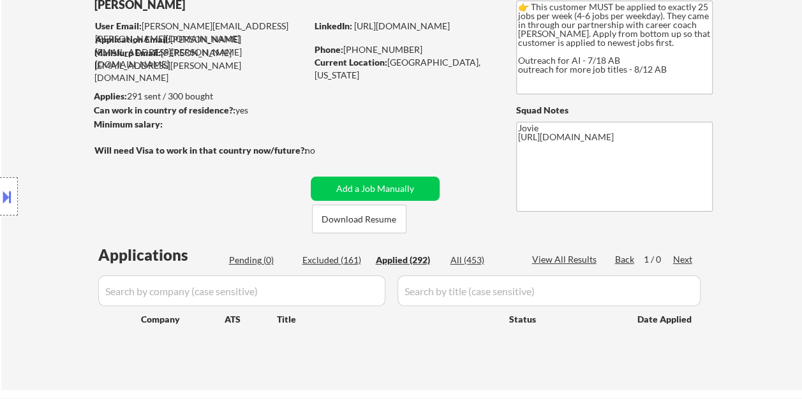
select select ""applied""
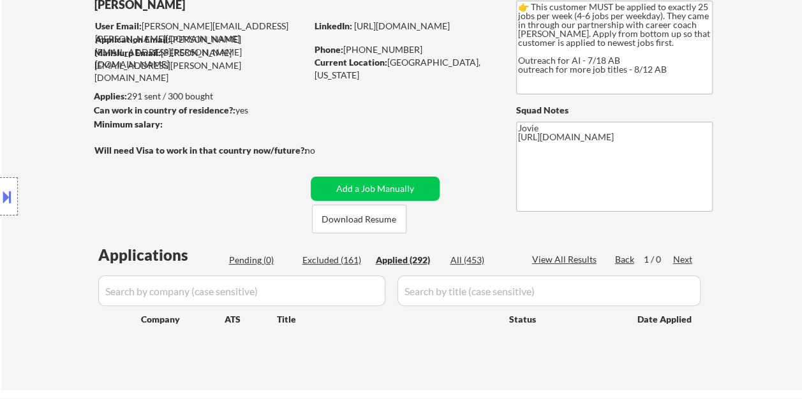
select select ""applied""
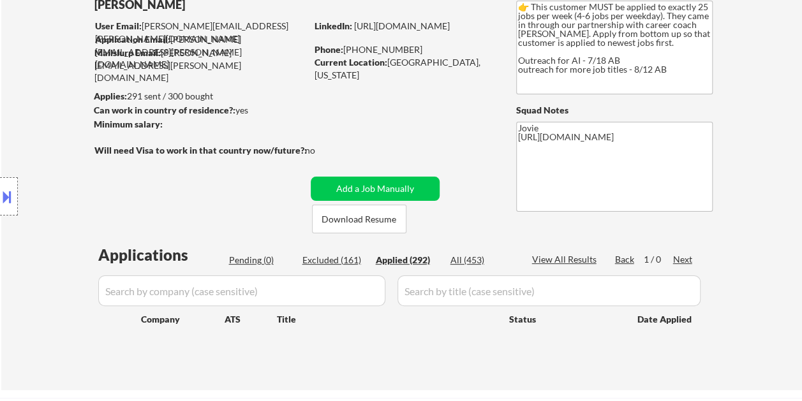
select select ""applied""
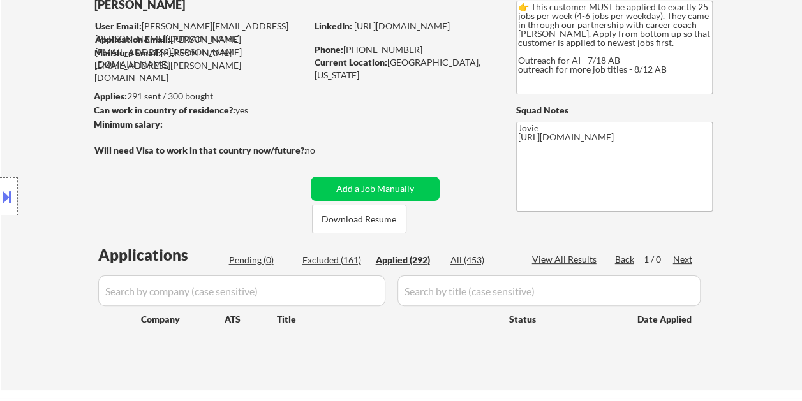
select select ""applied""
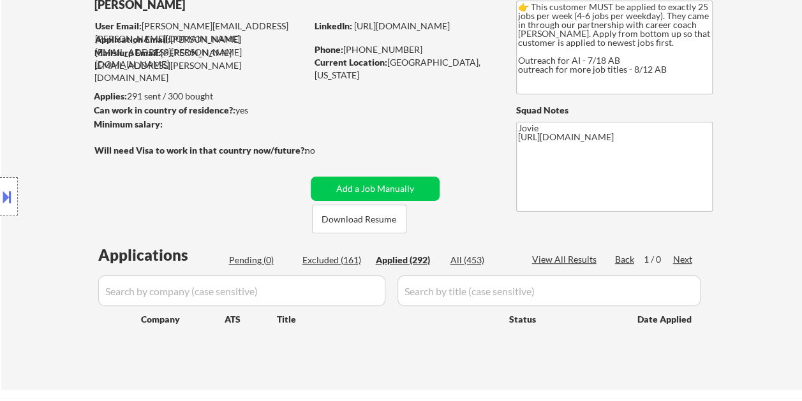
select select ""applied""
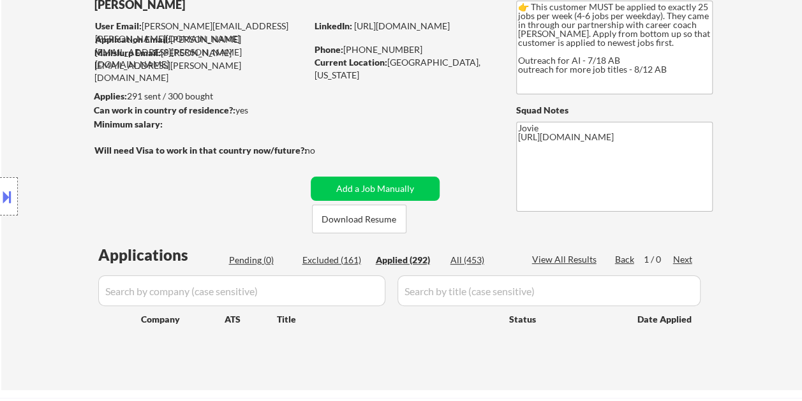
select select ""applied""
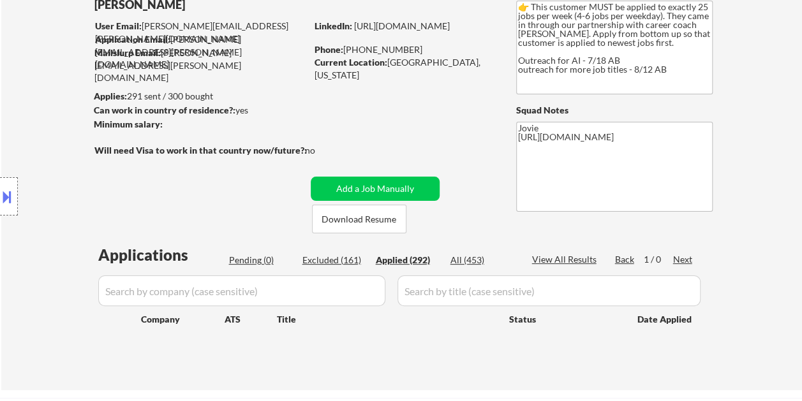
select select ""applied""
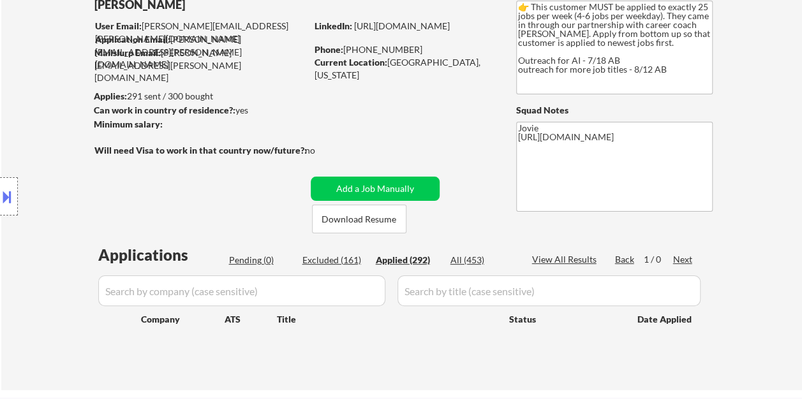
select select ""applied""
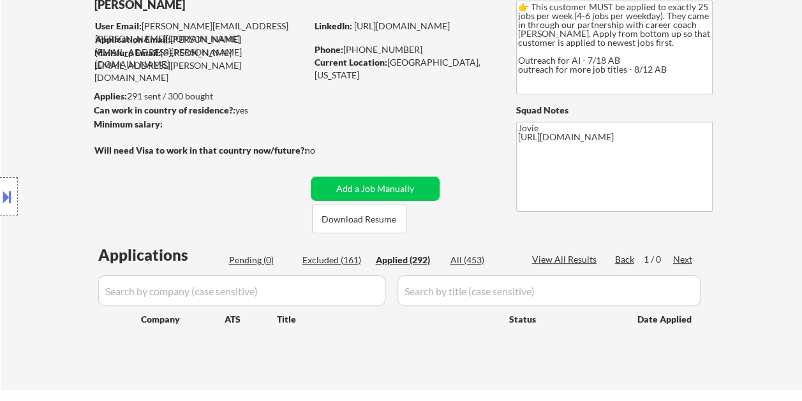
select select ""applied""
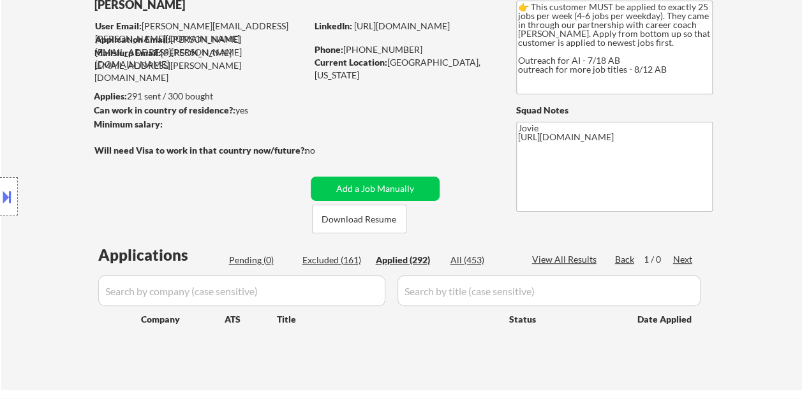
select select ""applied""
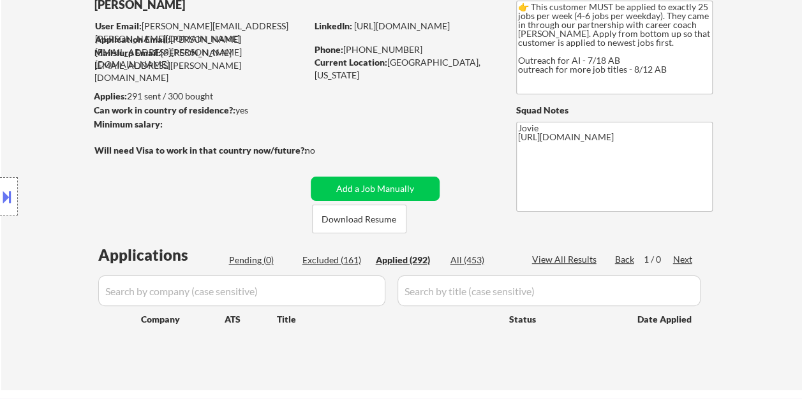
select select ""applied""
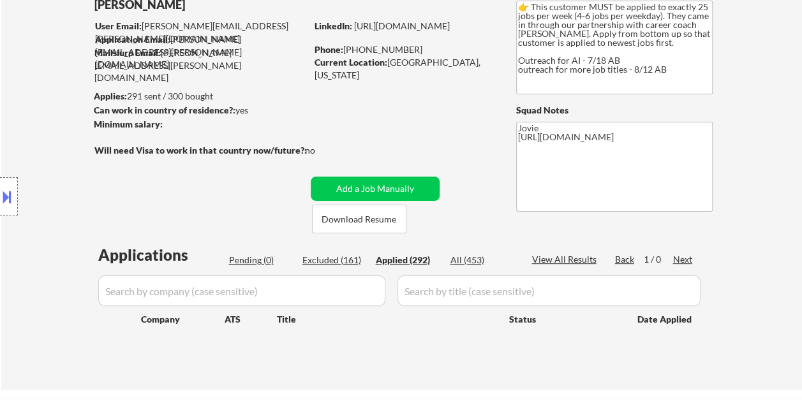
select select ""applied""
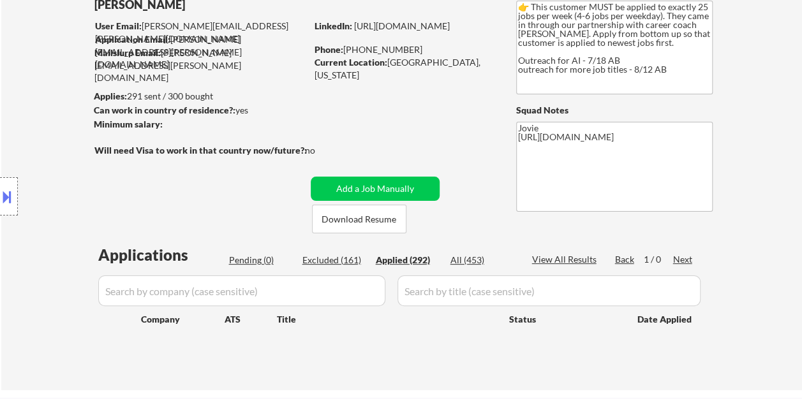
select select ""applied""
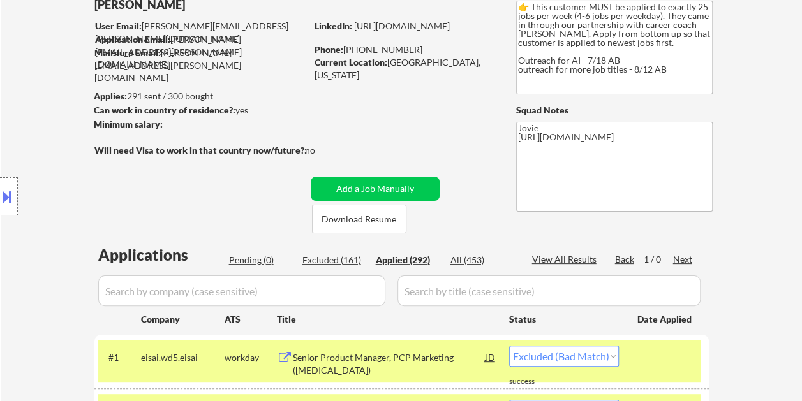
select select ""applied""
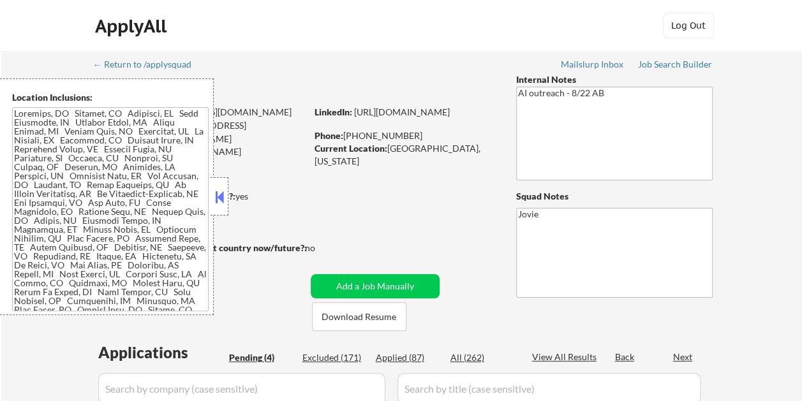
select select ""pending""
click at [213, 196] on button at bounding box center [220, 197] width 14 height 19
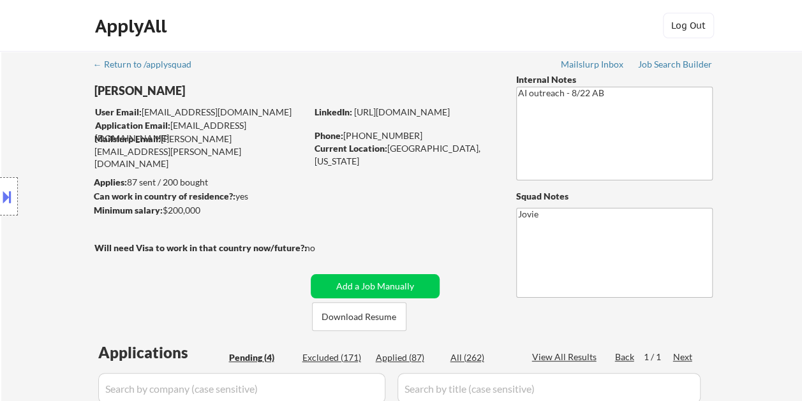
drag, startPoint x: 435, startPoint y: 54, endPoint x: 375, endPoint y: 135, distance: 101.7
click at [435, 54] on div "← Return to /applysquad Mailslurp Inbox Job Search Builder [PERSON_NAME] User E…" at bounding box center [402, 360] width 637 height 619
click at [364, 310] on button "Download Resume" at bounding box center [359, 317] width 94 height 29
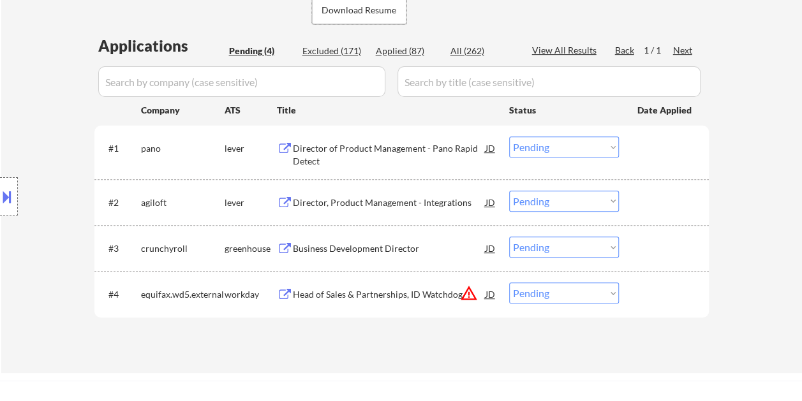
scroll to position [318, 0]
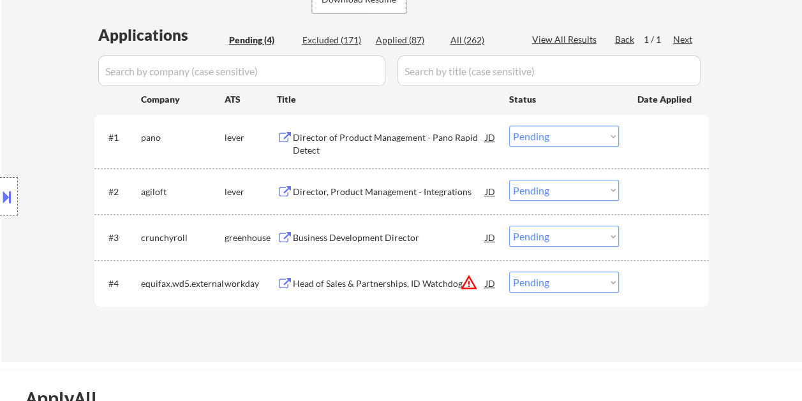
click at [657, 145] on div at bounding box center [666, 137] width 56 height 23
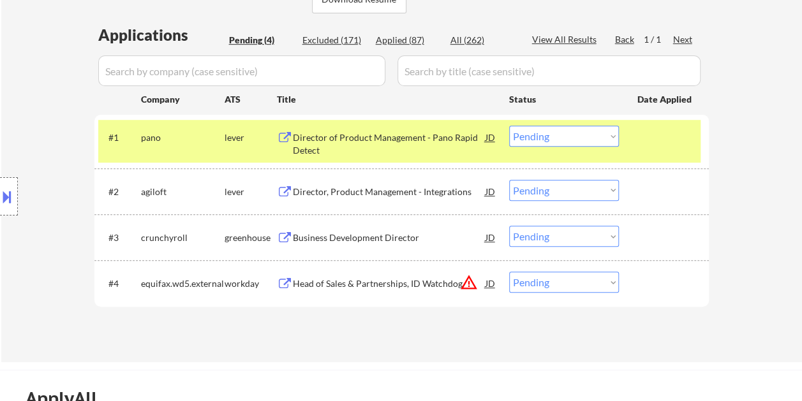
click at [346, 140] on div "Director of Product Management - Pano Rapid Detect" at bounding box center [389, 143] width 193 height 25
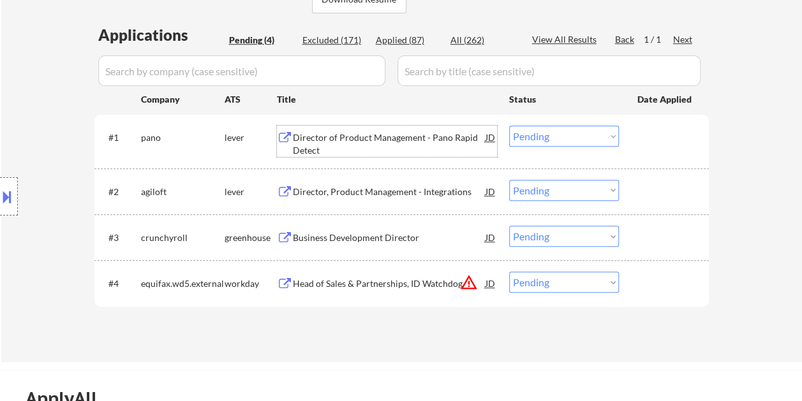
click at [645, 149] on div "#1 pano lever Director of Product Management - Pano Rapid Detect JD Choose an o…" at bounding box center [399, 141] width 603 height 42
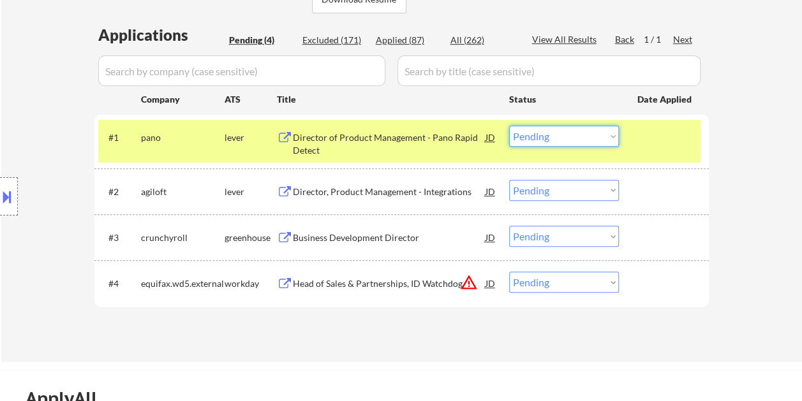
click at [612, 144] on select "Choose an option... Pending Applied Excluded (Questions) Excluded (Expired) Exc…" at bounding box center [564, 136] width 110 height 21
click at [509, 126] on select "Choose an option... Pending Applied Excluded (Questions) Excluded (Expired) Exc…" at bounding box center [564, 136] width 110 height 21
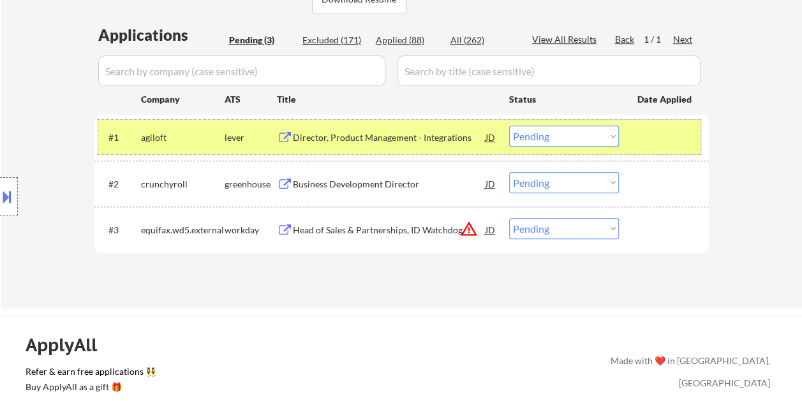
click at [643, 143] on div at bounding box center [666, 137] width 56 height 23
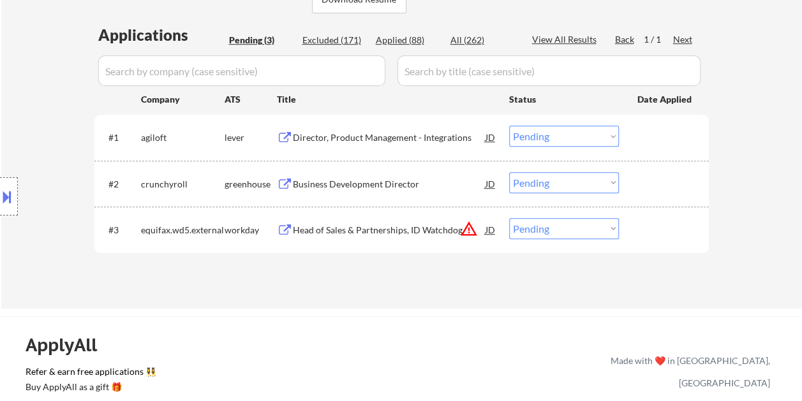
drag, startPoint x: 639, startPoint y: 137, endPoint x: 605, endPoint y: 144, distance: 34.5
click at [640, 137] on div at bounding box center [666, 137] width 56 height 23
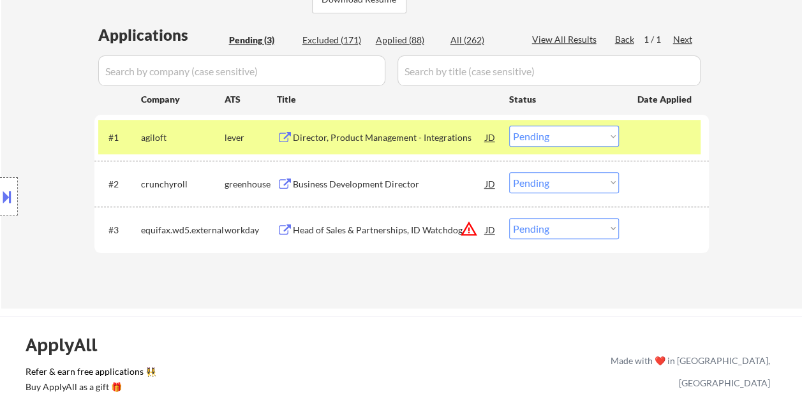
click at [330, 130] on div "Director, Product Management - Integrations" at bounding box center [389, 137] width 193 height 23
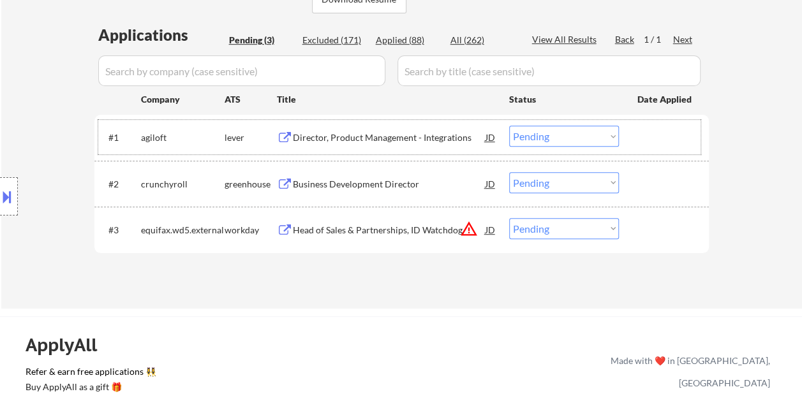
click at [652, 140] on div at bounding box center [666, 137] width 56 height 23
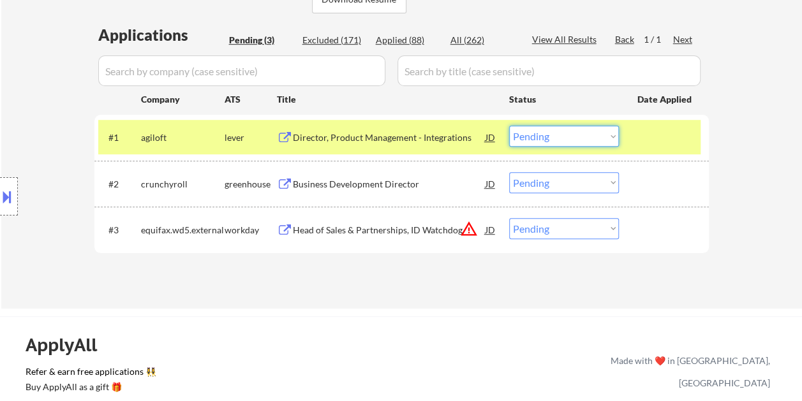
click at [618, 138] on select "Choose an option... Pending Applied Excluded (Questions) Excluded (Expired) Exc…" at bounding box center [564, 136] width 110 height 21
click at [509, 126] on select "Choose an option... Pending Applied Excluded (Questions) Excluded (Expired) Exc…" at bounding box center [564, 136] width 110 height 21
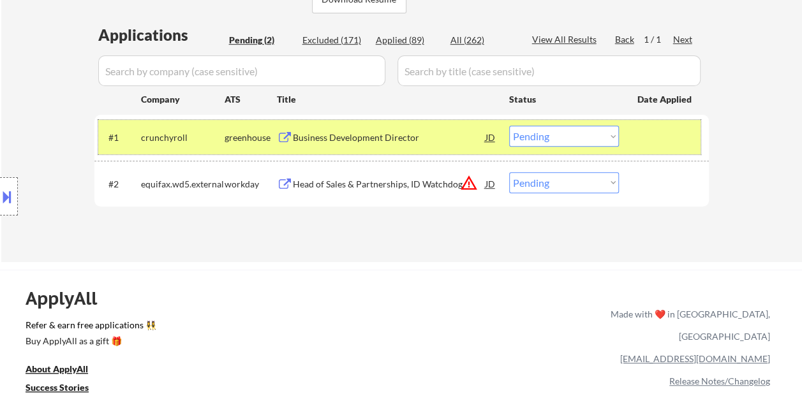
click at [679, 135] on div at bounding box center [666, 137] width 56 height 23
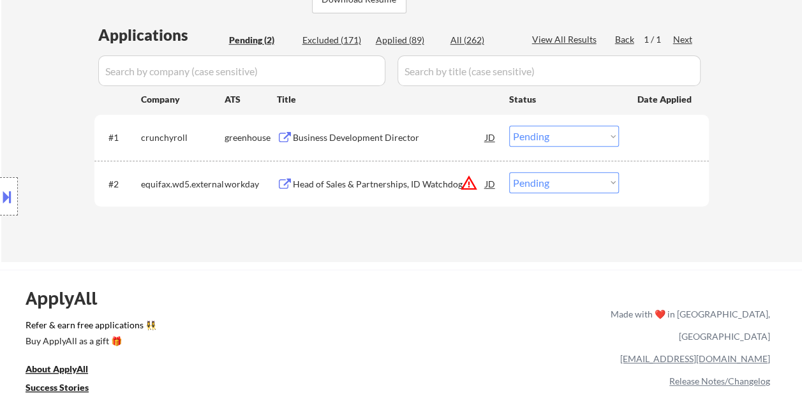
drag, startPoint x: 646, startPoint y: 139, endPoint x: 349, endPoint y: 149, distance: 297.6
click at [645, 139] on div at bounding box center [666, 137] width 56 height 23
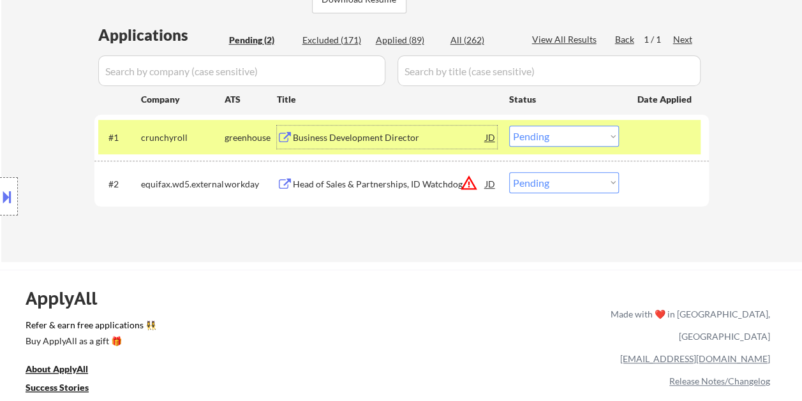
click at [330, 139] on div "Business Development Director" at bounding box center [389, 137] width 193 height 13
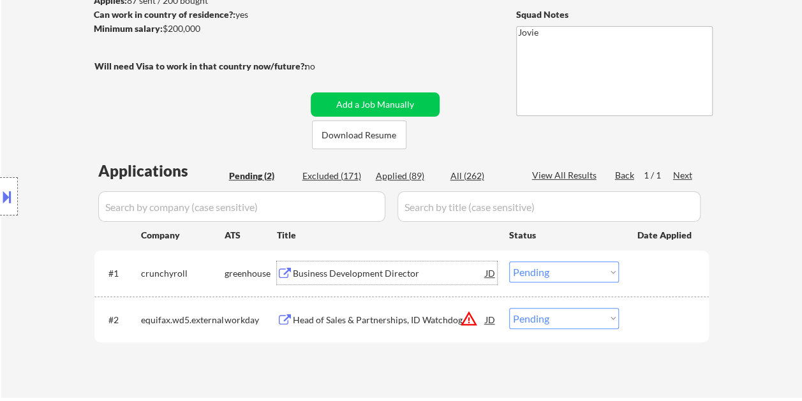
scroll to position [189, 0]
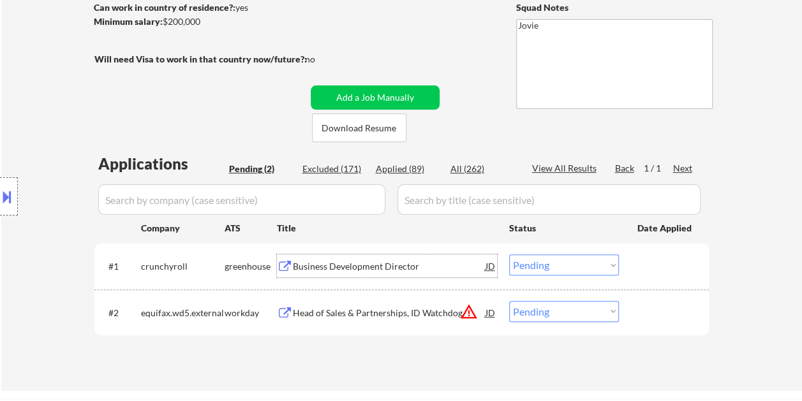
click at [651, 267] on div at bounding box center [666, 266] width 56 height 23
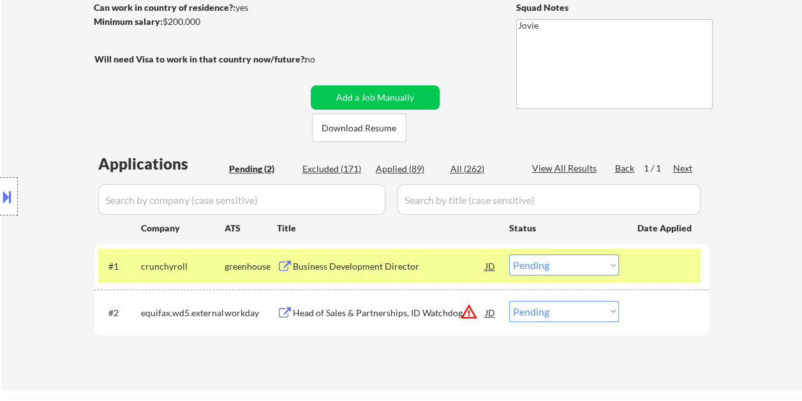
click at [617, 262] on select "Choose an option... Pending Applied Excluded (Questions) Excluded (Expired) Exc…" at bounding box center [564, 265] width 110 height 21
click at [509, 255] on select "Choose an option... Pending Applied Excluded (Questions) Excluded (Expired) Exc…" at bounding box center [564, 265] width 110 height 21
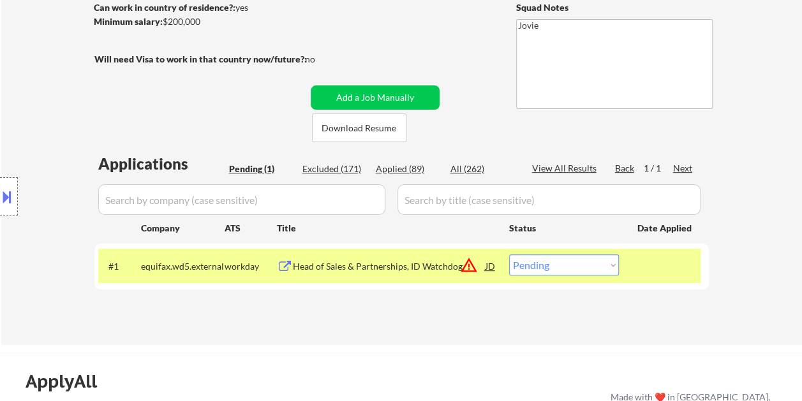
click at [668, 266] on div at bounding box center [666, 266] width 56 height 23
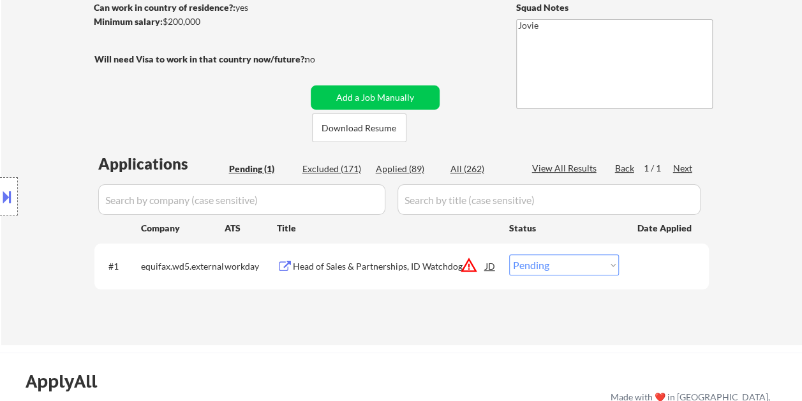
click at [666, 260] on div at bounding box center [666, 266] width 56 height 23
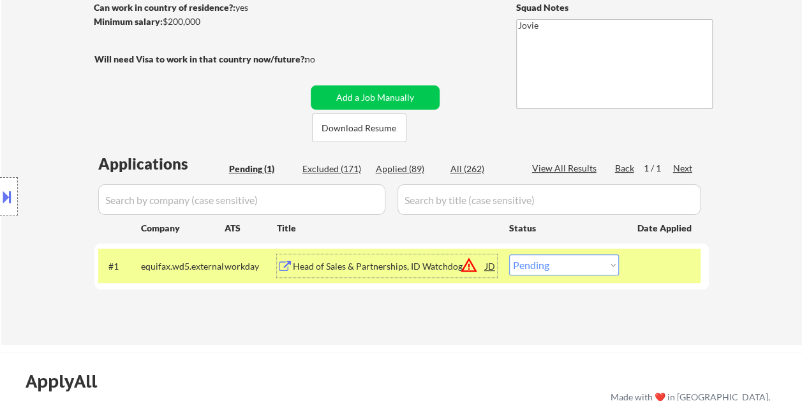
click at [343, 266] on div "Head of Sales & Partnerships, ID Watchdog" at bounding box center [389, 266] width 193 height 13
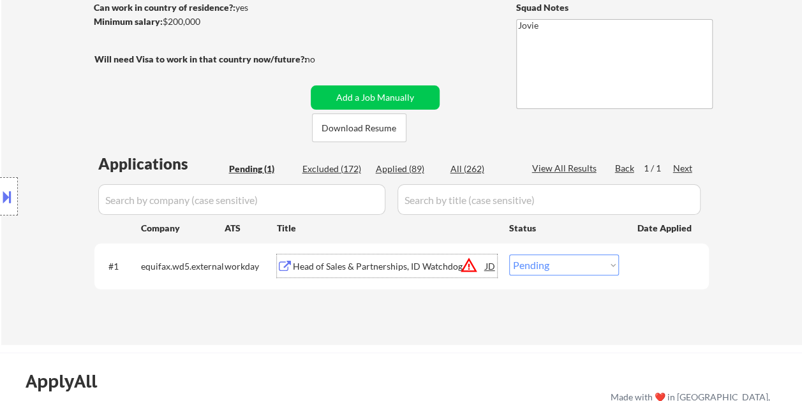
click at [653, 271] on div at bounding box center [666, 266] width 56 height 23
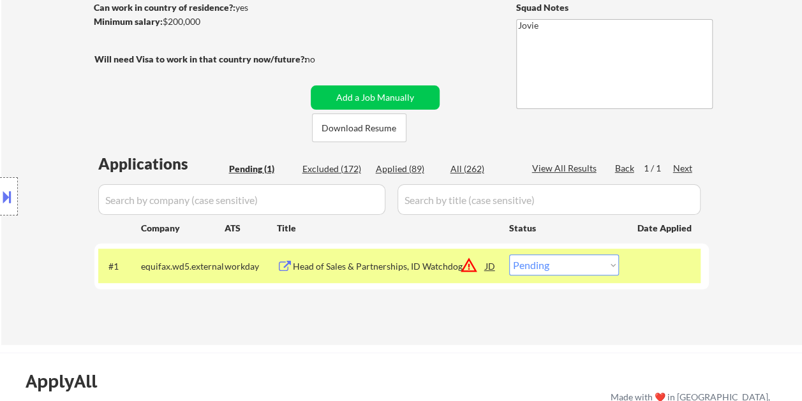
click at [603, 271] on select "Choose an option... Pending Applied Excluded (Questions) Excluded (Expired) Exc…" at bounding box center [564, 265] width 110 height 21
select select ""excluded__bad_match_""
click at [509, 255] on select "Choose an option... Pending Applied Excluded (Questions) Excluded (Expired) Exc…" at bounding box center [564, 265] width 110 height 21
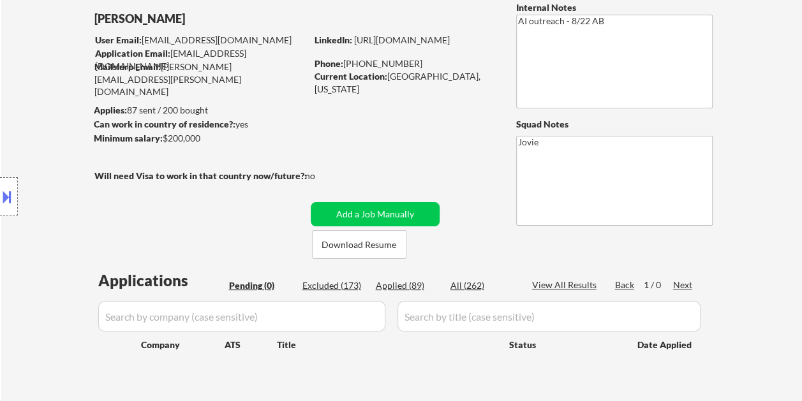
scroll to position [61, 0]
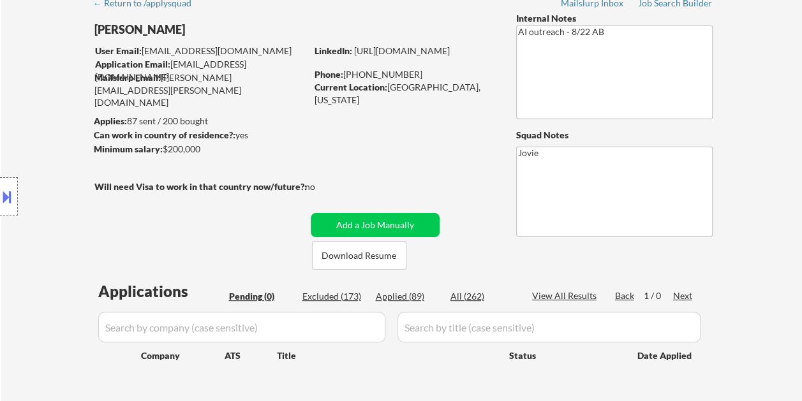
drag, startPoint x: 404, startPoint y: 299, endPoint x: 688, endPoint y: 287, distance: 284.3
click at [404, 299] on div "Applied (89)" at bounding box center [408, 296] width 64 height 13
click at [402, 294] on div "Applied (89)" at bounding box center [408, 296] width 64 height 13
select select ""applied""
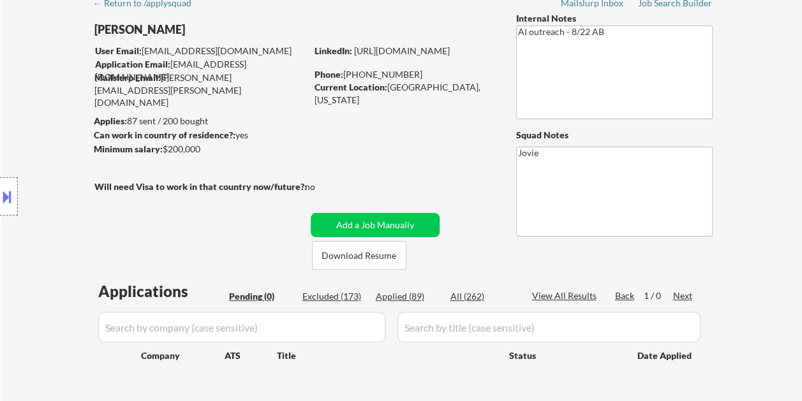
select select ""applied""
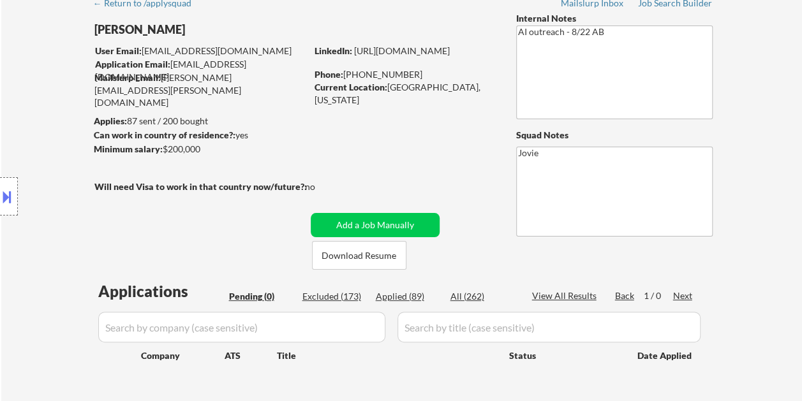
select select ""applied""
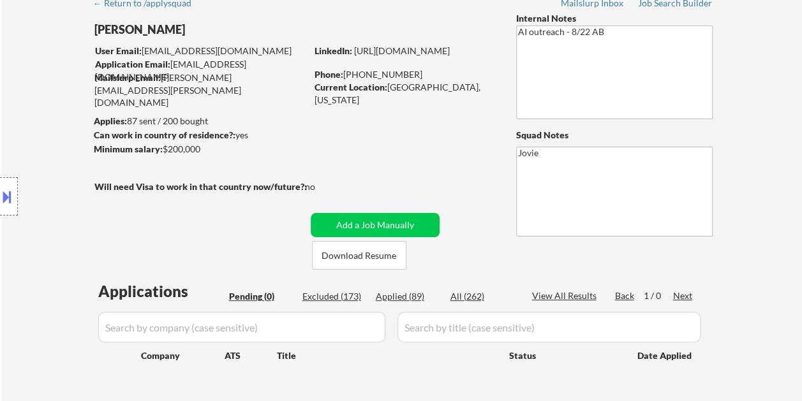
select select ""applied""
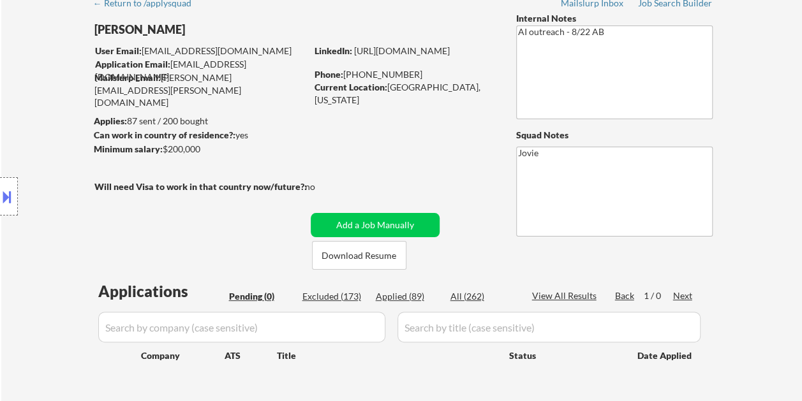
select select ""applied""
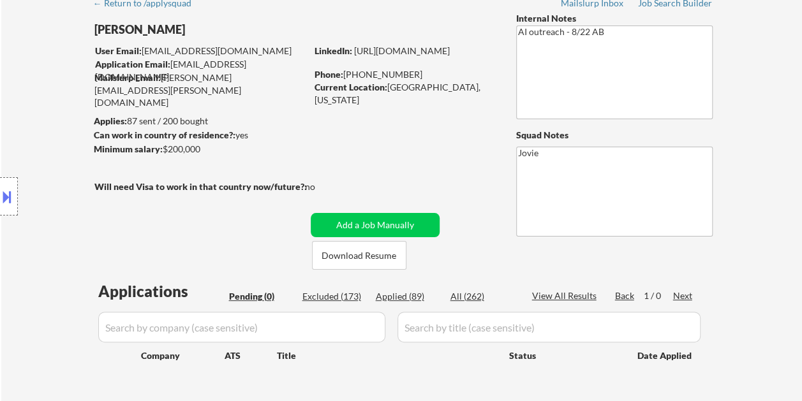
select select ""applied""
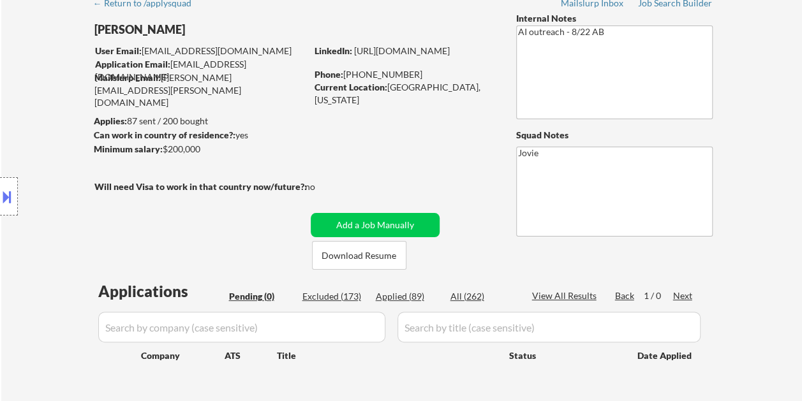
select select ""applied""
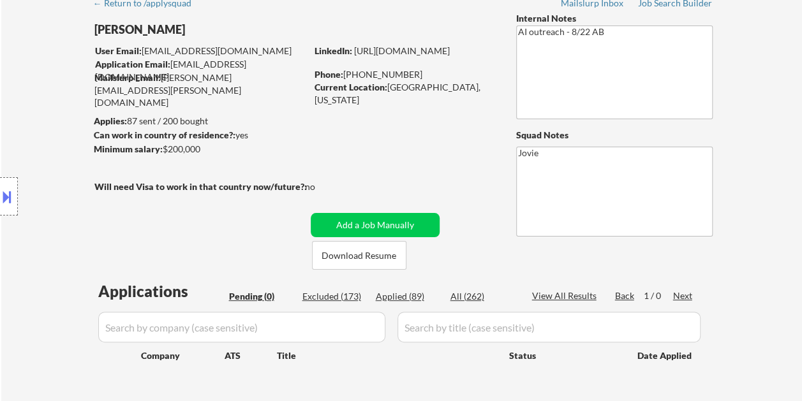
select select ""applied""
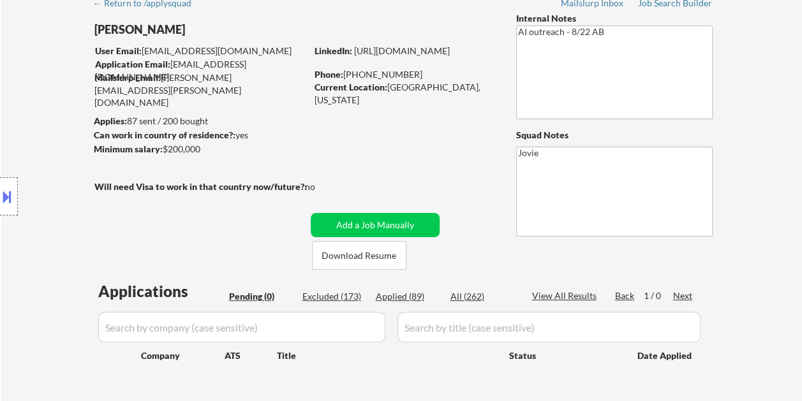
select select ""applied""
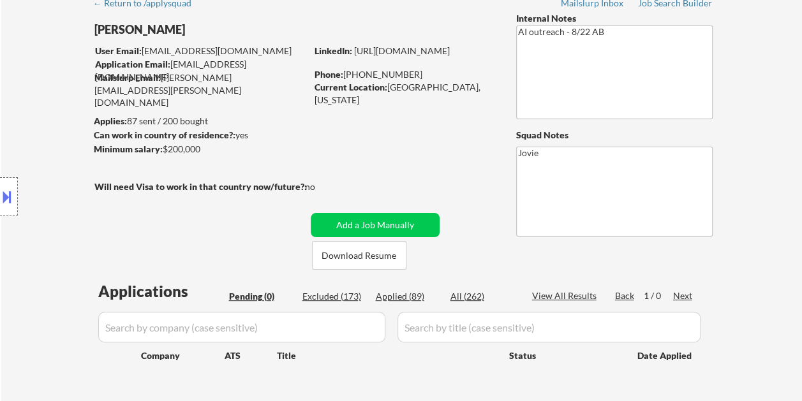
select select ""applied""
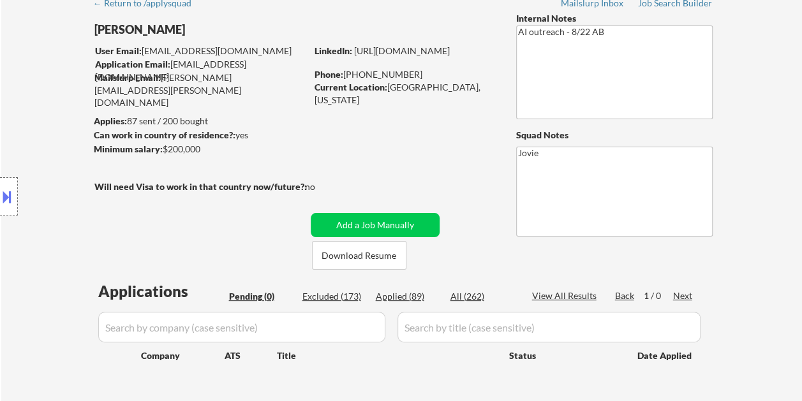
select select ""applied""
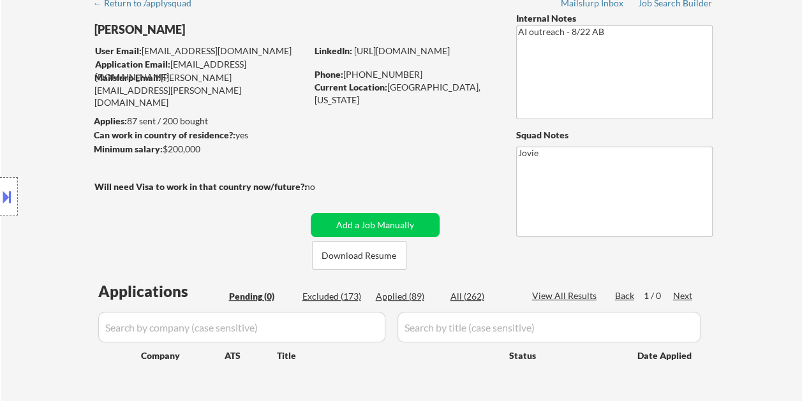
select select ""applied""
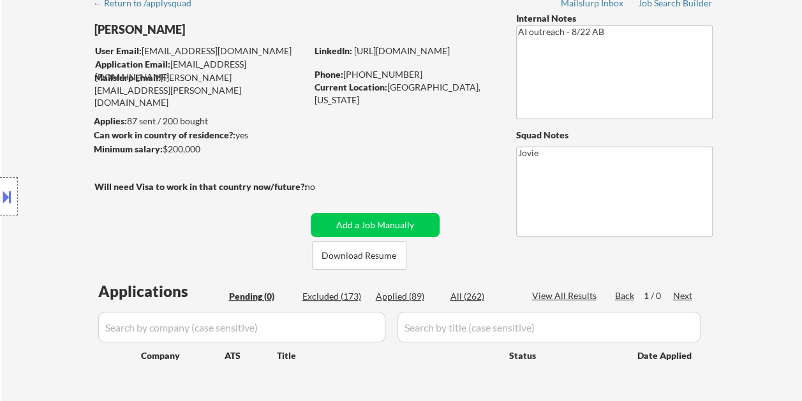
select select ""applied""
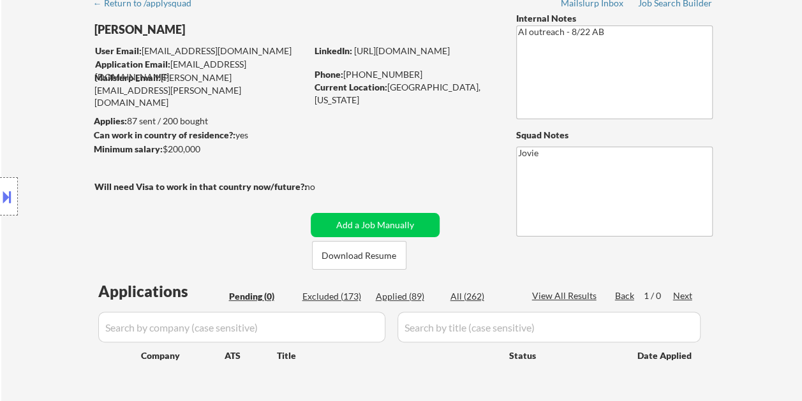
select select ""applied""
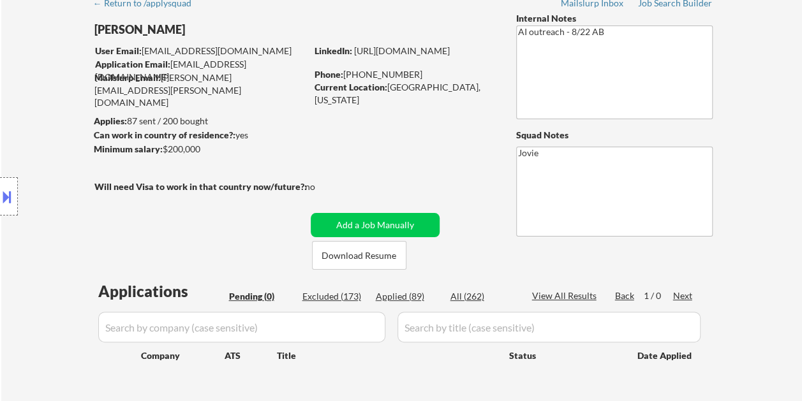
select select ""applied""
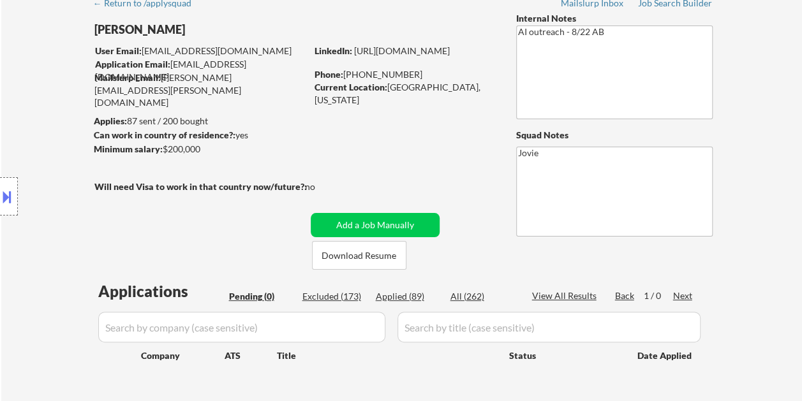
select select ""applied""
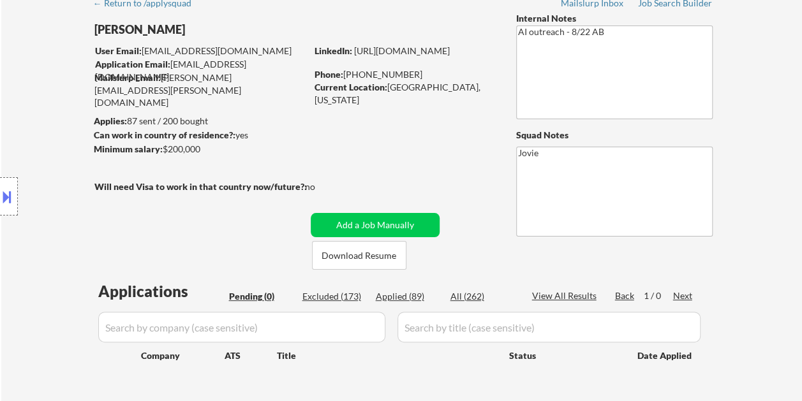
select select ""applied""
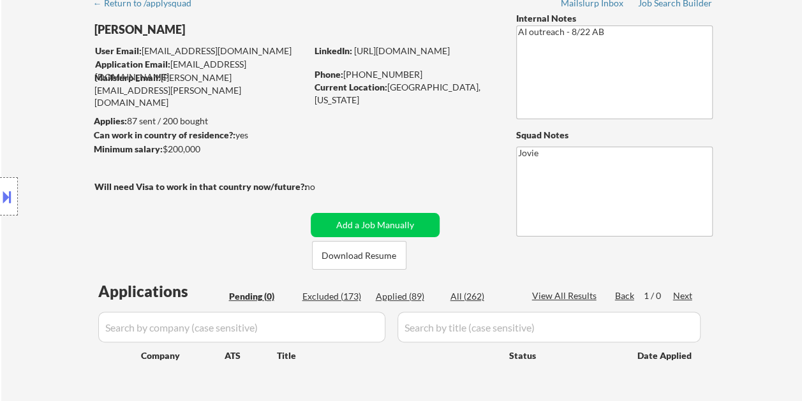
select select ""applied""
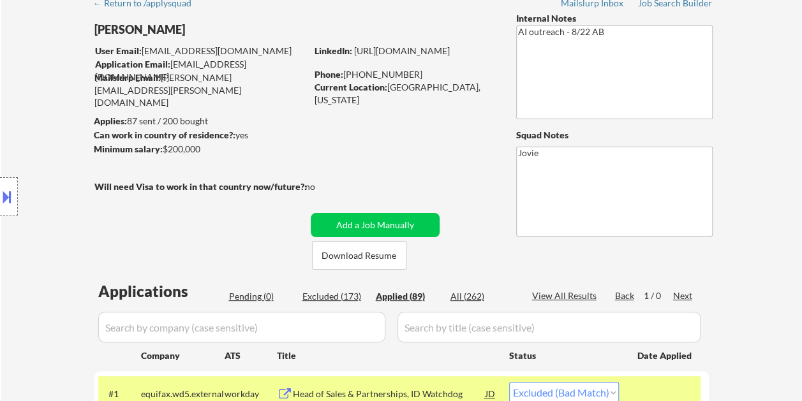
select select ""applied""
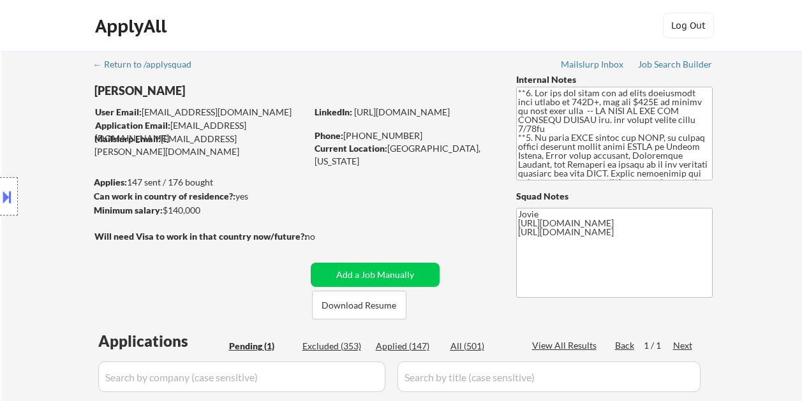
select select ""pending""
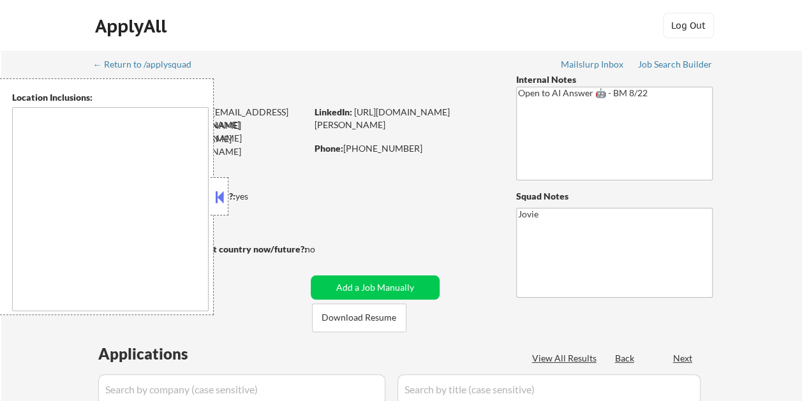
select select ""pending""
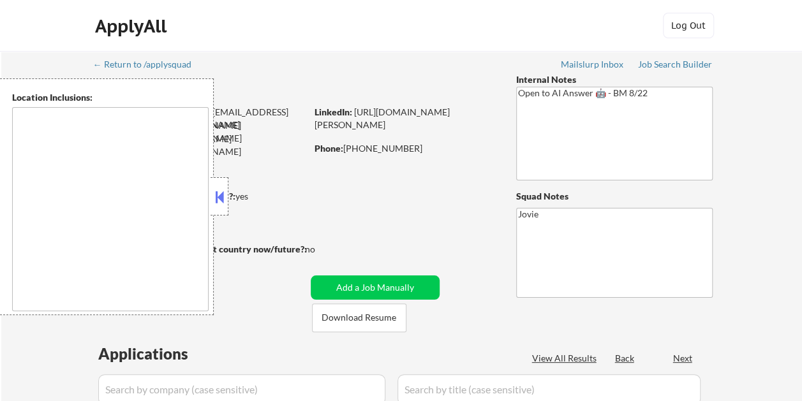
select select ""pending""
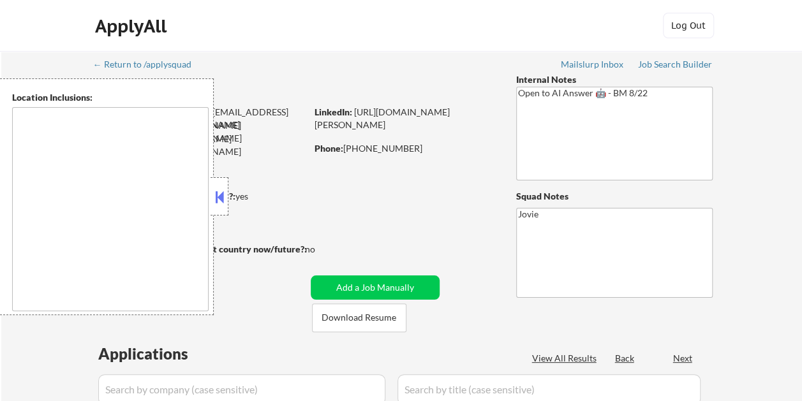
select select ""pending""
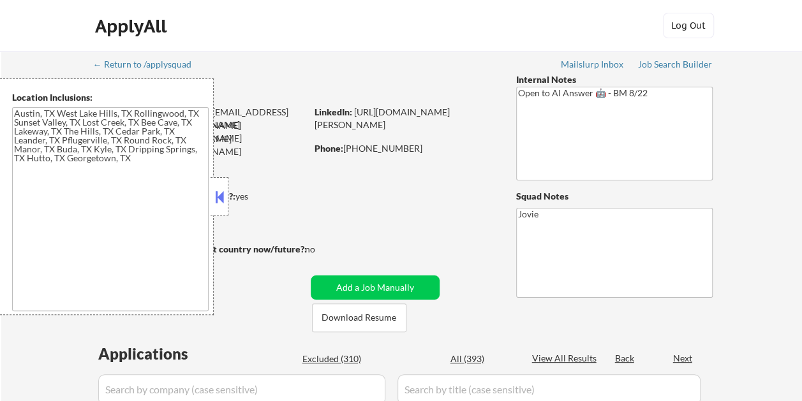
type textarea "[GEOGRAPHIC_DATA], [GEOGRAPHIC_DATA] [GEOGRAPHIC_DATA], [GEOGRAPHIC_DATA] [GEOG…"
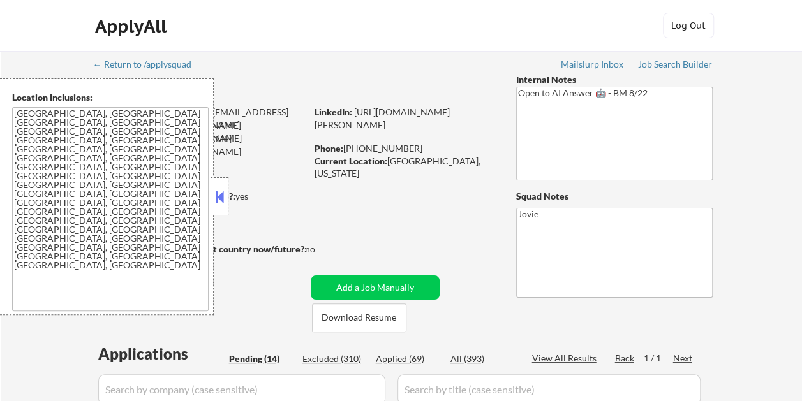
click at [220, 195] on button at bounding box center [220, 197] width 14 height 19
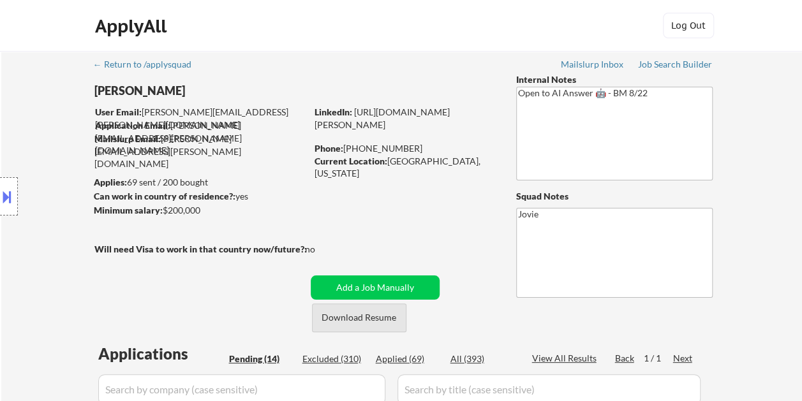
click at [358, 319] on button "Download Resume" at bounding box center [359, 318] width 94 height 29
click at [375, 324] on button "Download Resume" at bounding box center [359, 318] width 94 height 29
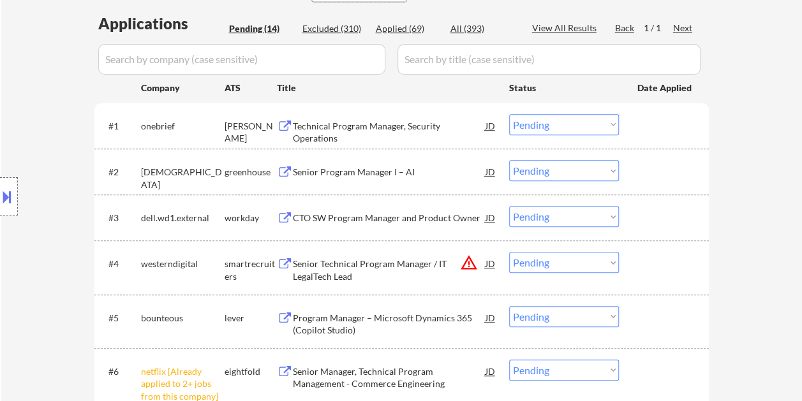
scroll to position [337, 0]
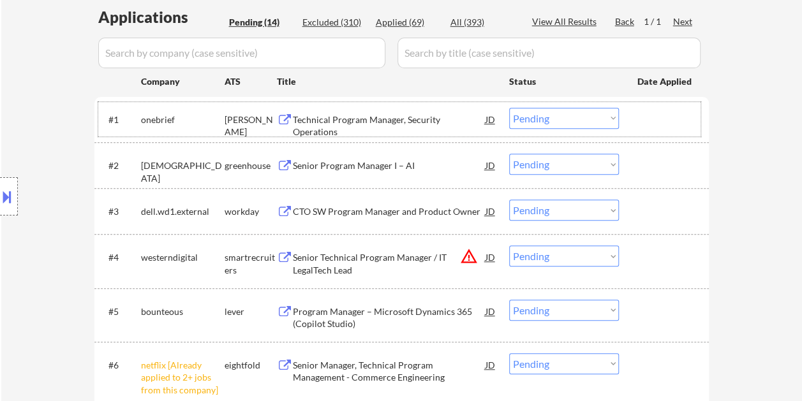
click at [656, 112] on div at bounding box center [666, 119] width 56 height 23
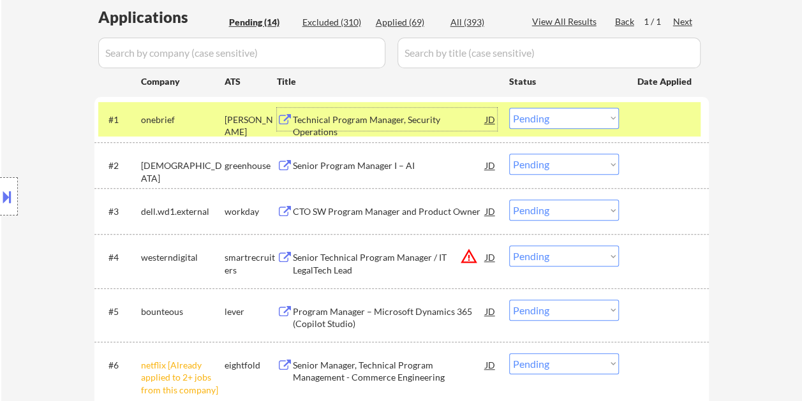
click at [400, 117] on div "Technical Program Manager, Security Operations" at bounding box center [389, 126] width 193 height 25
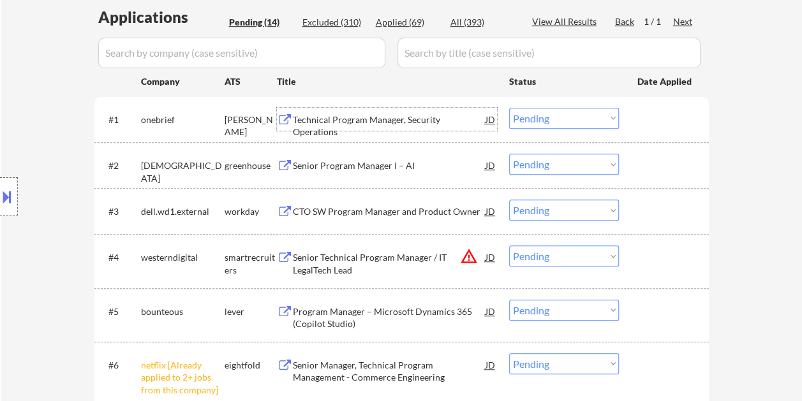
click at [643, 114] on div at bounding box center [666, 119] width 56 height 23
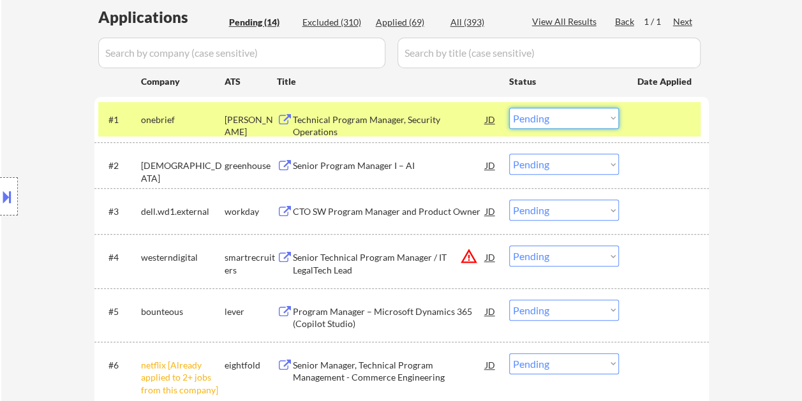
click at [610, 115] on select "Choose an option... Pending Applied Excluded (Questions) Excluded (Expired) Exc…" at bounding box center [564, 118] width 110 height 21
click at [509, 108] on select "Choose an option... Pending Applied Excluded (Questions) Excluded (Expired) Exc…" at bounding box center [564, 118] width 110 height 21
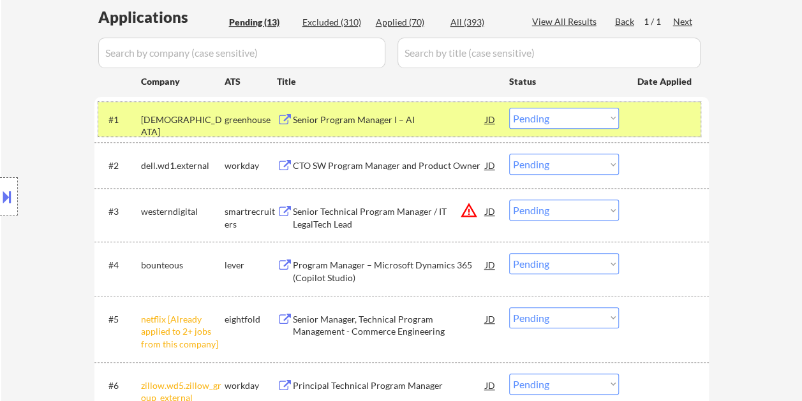
click at [648, 123] on div at bounding box center [666, 119] width 56 height 23
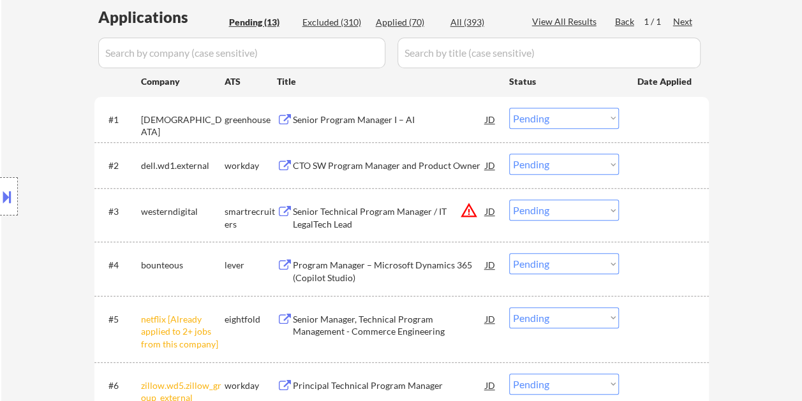
click at [661, 203] on div at bounding box center [666, 211] width 56 height 23
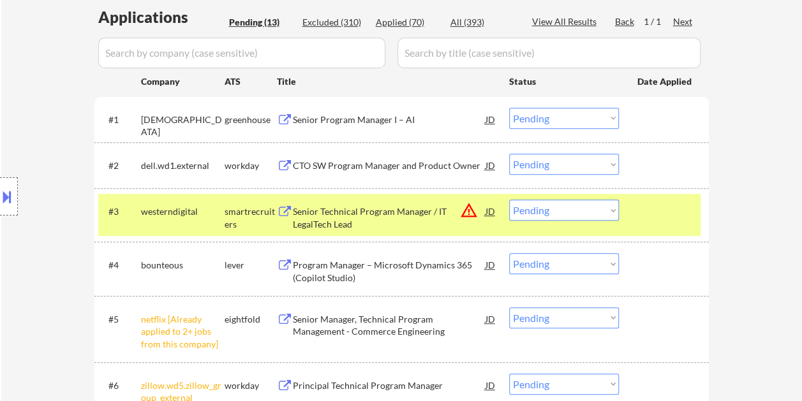
click at [646, 201] on div at bounding box center [666, 211] width 56 height 23
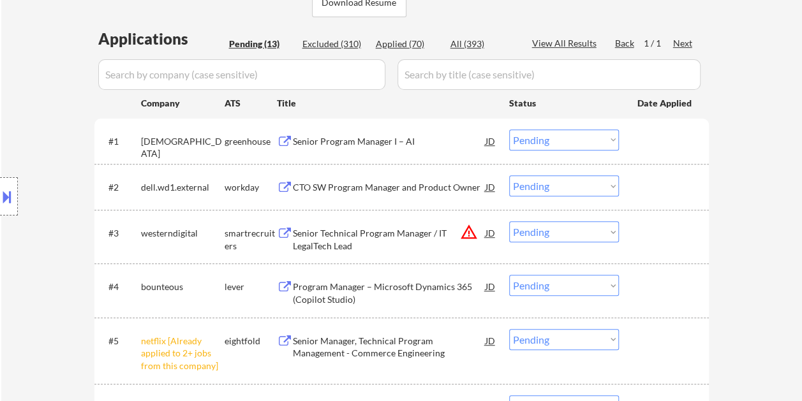
scroll to position [324, 0]
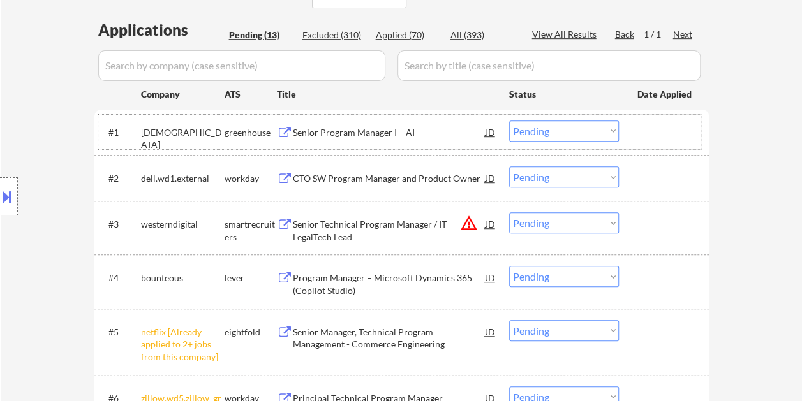
click at [654, 123] on div at bounding box center [666, 132] width 56 height 23
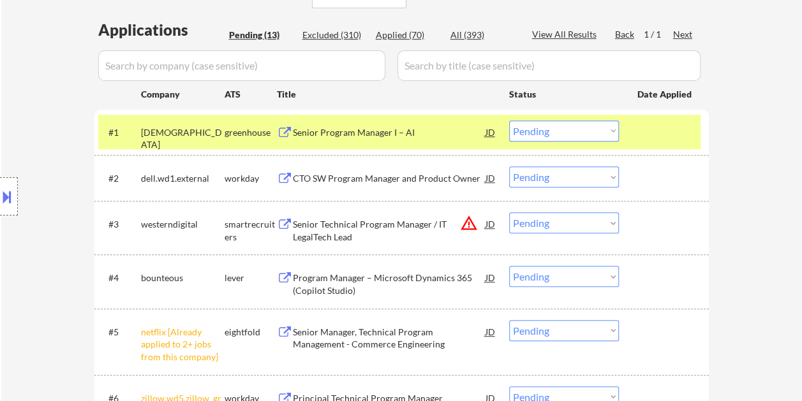
click at [390, 133] on div "Senior Program Manager I – AI" at bounding box center [389, 132] width 193 height 13
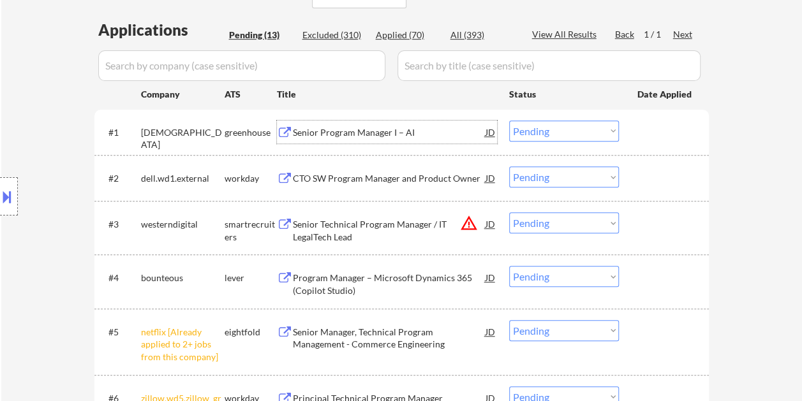
click at [641, 131] on div at bounding box center [666, 132] width 56 height 23
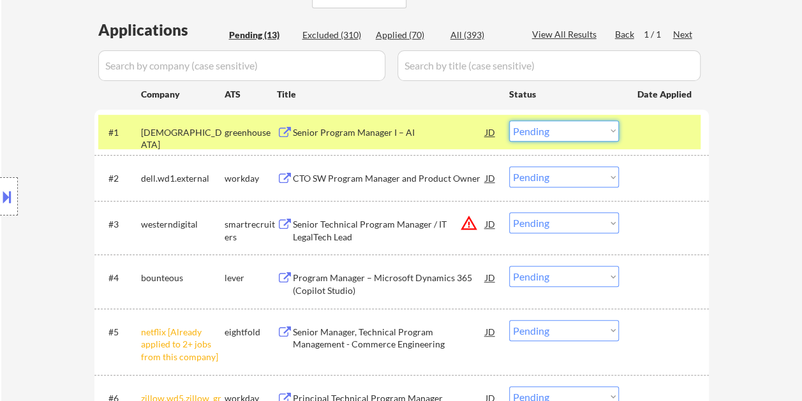
click at [605, 131] on select "Choose an option... Pending Applied Excluded (Questions) Excluded (Expired) Exc…" at bounding box center [564, 131] width 110 height 21
click at [509, 121] on select "Choose an option... Pending Applied Excluded (Questions) Excluded (Expired) Exc…" at bounding box center [564, 131] width 110 height 21
select select ""pending""
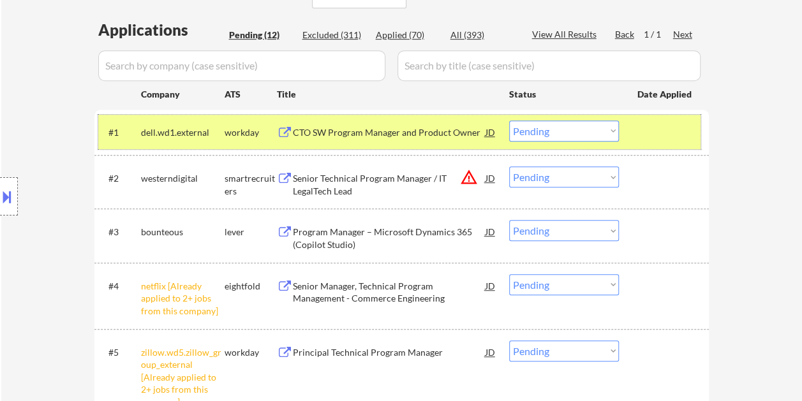
click at [638, 126] on div at bounding box center [666, 132] width 56 height 23
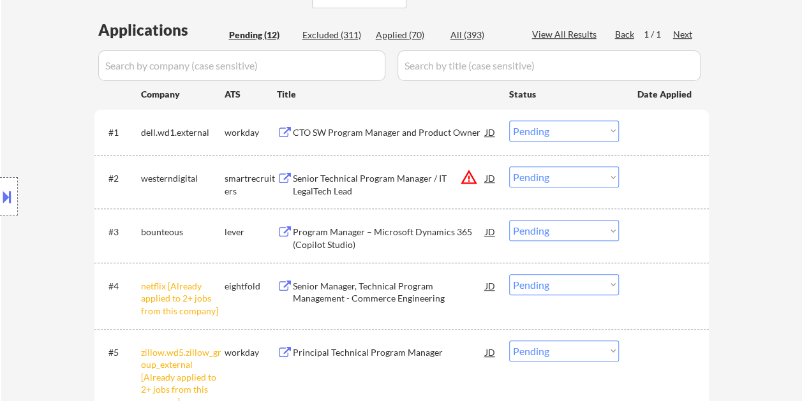
click at [685, 171] on div at bounding box center [666, 178] width 56 height 23
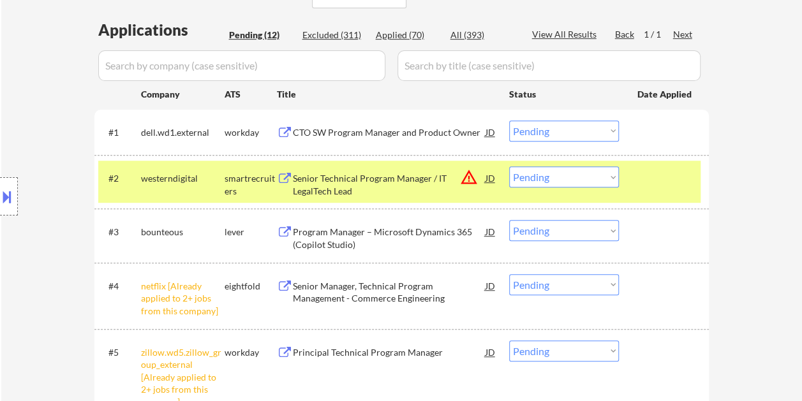
click at [414, 173] on div "Senior Technical Program Manager / IT LegalTech Lead" at bounding box center [389, 184] width 193 height 25
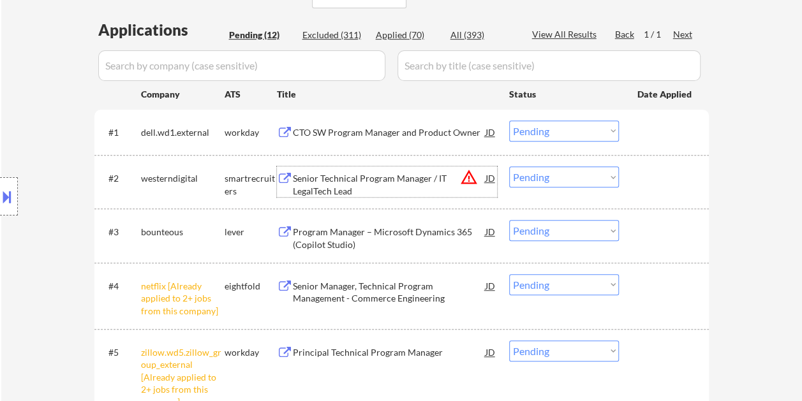
click at [634, 175] on div "#2 westerndigital smartrecruiters Senior Technical Program Manager / IT LegalTe…" at bounding box center [399, 182] width 603 height 42
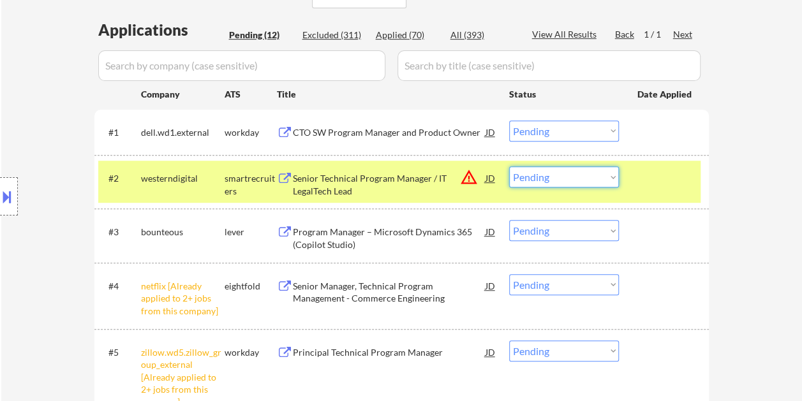
click at [592, 177] on select "Choose an option... Pending Applied Excluded (Questions) Excluded (Expired) Exc…" at bounding box center [564, 177] width 110 height 21
click at [509, 167] on select "Choose an option... Pending Applied Excluded (Questions) Excluded (Expired) Exc…" at bounding box center [564, 177] width 110 height 21
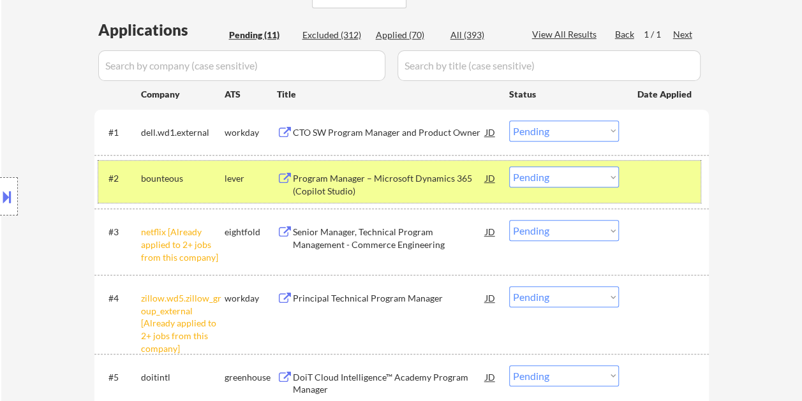
click at [643, 177] on div at bounding box center [666, 178] width 56 height 23
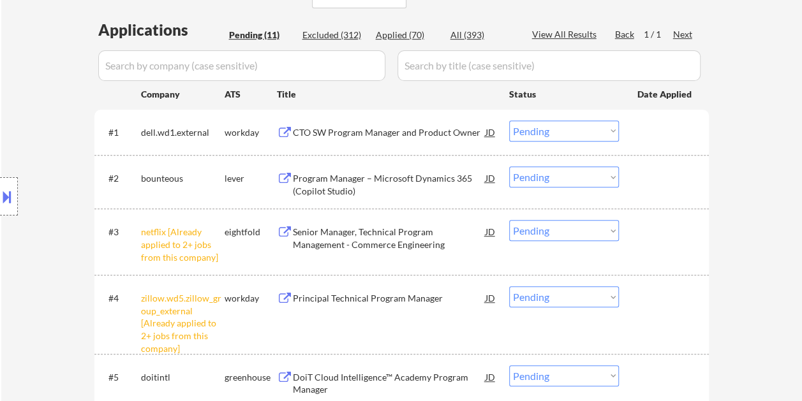
click at [636, 175] on div "#2 bounteous lever Program Manager – Microsoft Dynamics 365 (Copilot Studio) JD…" at bounding box center [399, 182] width 603 height 42
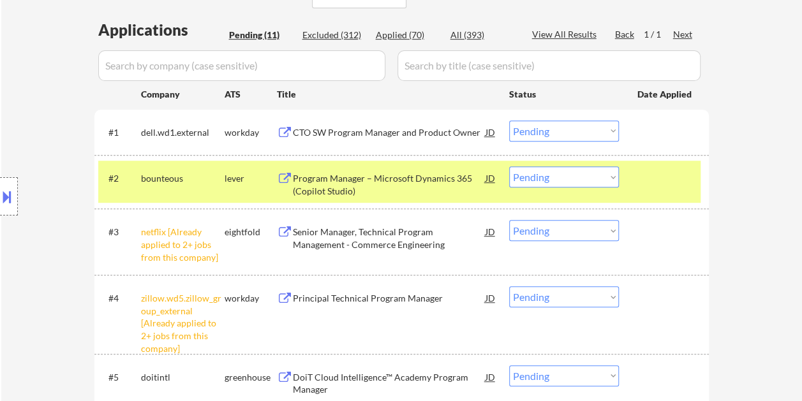
click at [417, 177] on div "Program Manager – Microsoft Dynamics 365 (Copilot Studio)" at bounding box center [389, 184] width 193 height 25
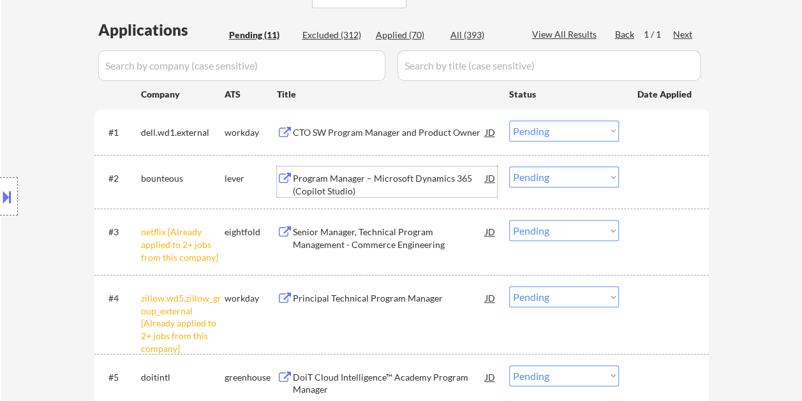
drag, startPoint x: 634, startPoint y: 179, endPoint x: 628, endPoint y: 176, distance: 6.9
click at [634, 178] on div "#2 bounteous lever Program Manager – Microsoft Dynamics 365 (Copilot Studio) JD…" at bounding box center [399, 182] width 603 height 42
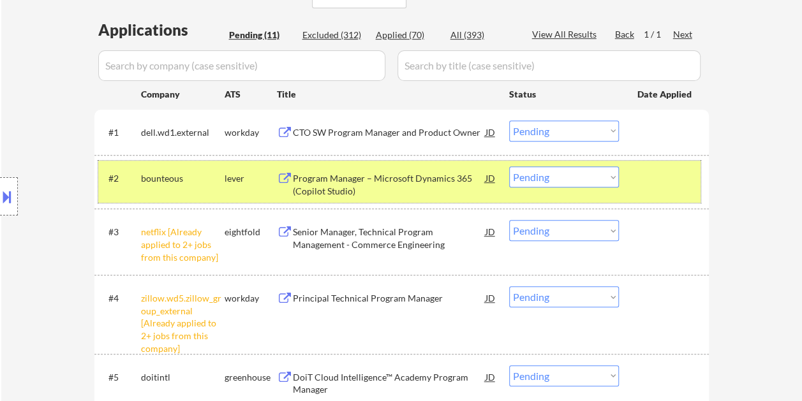
click at [608, 178] on select "Choose an option... Pending Applied Excluded (Questions) Excluded (Expired) Exc…" at bounding box center [564, 177] width 110 height 21
click at [509, 167] on select "Choose an option... Pending Applied Excluded (Questions) Excluded (Expired) Exc…" at bounding box center [564, 177] width 110 height 21
select select ""pending""
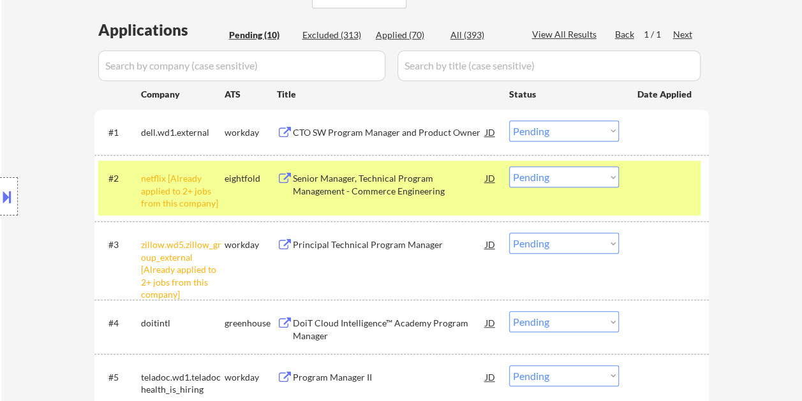
click at [649, 177] on div at bounding box center [666, 178] width 56 height 23
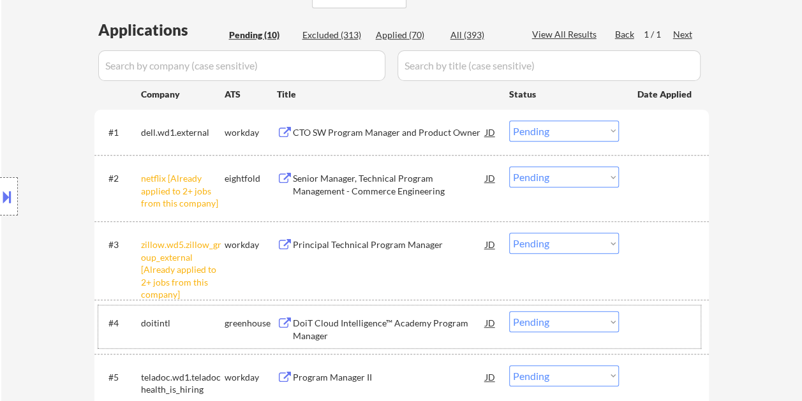
click at [666, 321] on div at bounding box center [666, 322] width 56 height 23
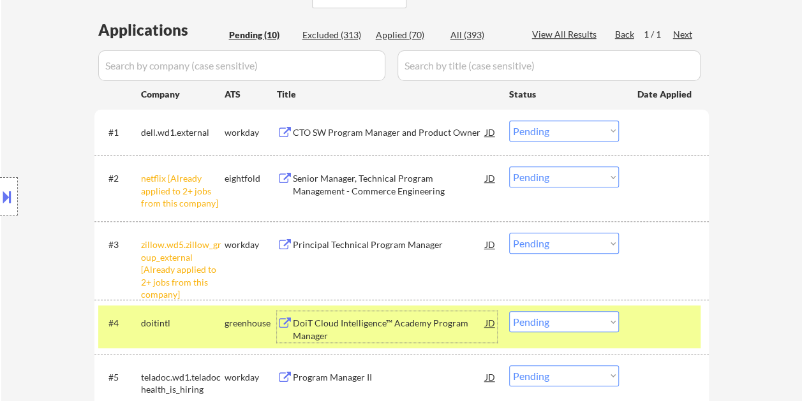
click at [293, 318] on div "DoiT Cloud Intelligence™ Academy Program Manager" at bounding box center [389, 329] width 193 height 25
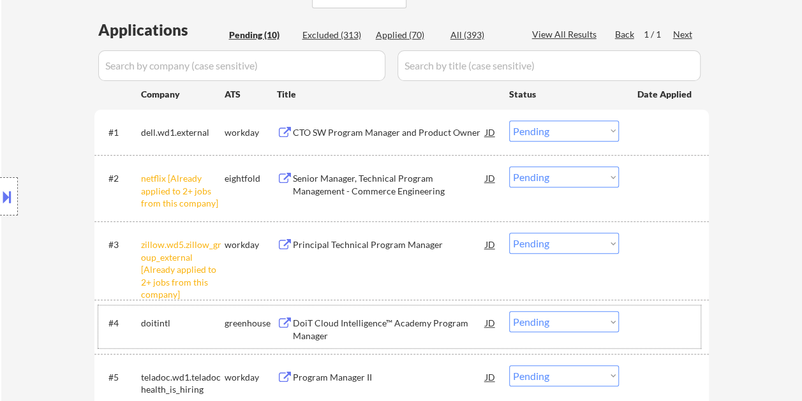
click at [628, 329] on div "#4 doitintl greenhouse DoiT Cloud Intelligence™ Academy Program Manager JD warn…" at bounding box center [399, 327] width 603 height 42
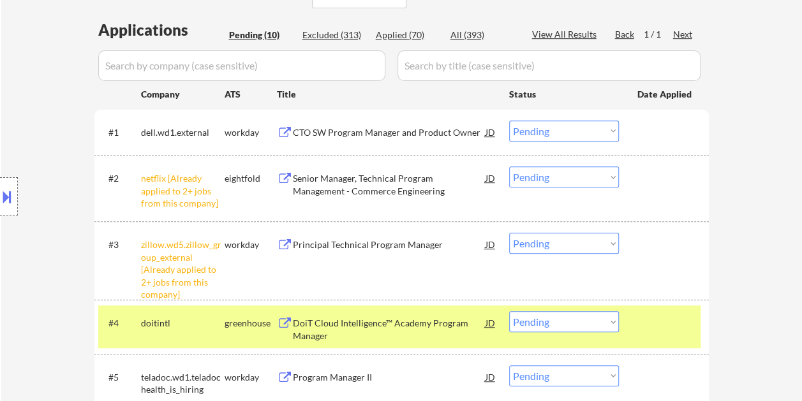
click at [607, 326] on select "Choose an option... Pending Applied Excluded (Questions) Excluded (Expired) Exc…" at bounding box center [564, 321] width 110 height 21
click at [509, 311] on select "Choose an option... Pending Applied Excluded (Questions) Excluded (Expired) Exc…" at bounding box center [564, 321] width 110 height 21
select select ""pending""
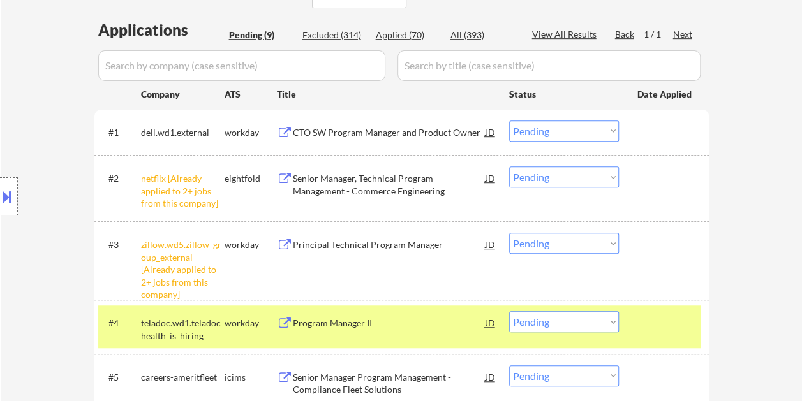
click at [635, 326] on div "#4 teladoc.wd1.teladochealth_is_hiring workday Program Manager II JD warning_am…" at bounding box center [399, 327] width 603 height 42
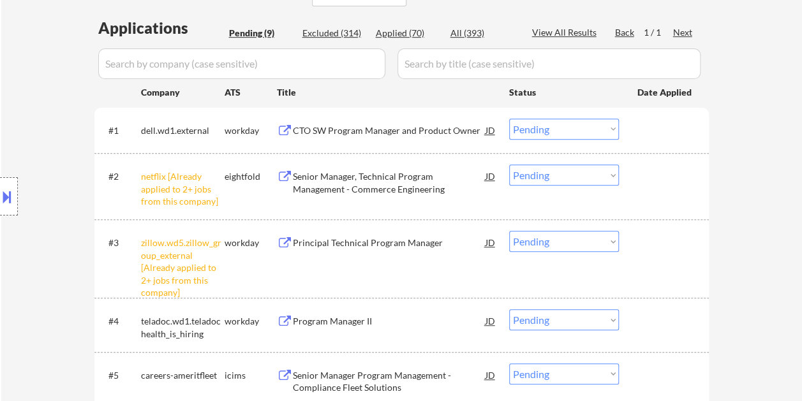
scroll to position [330, 0]
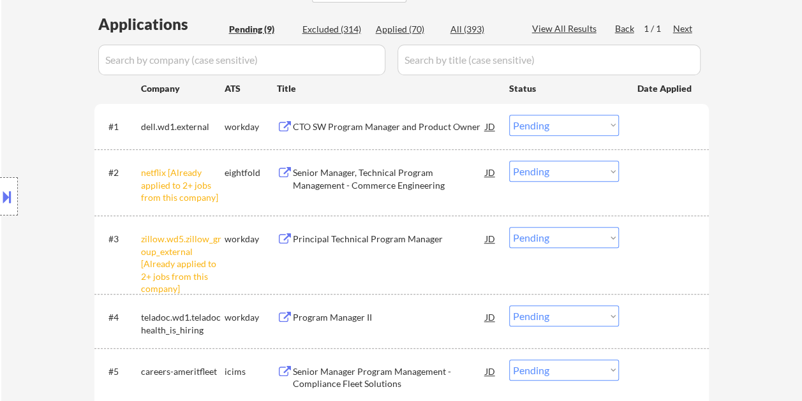
click at [677, 131] on div at bounding box center [666, 126] width 56 height 23
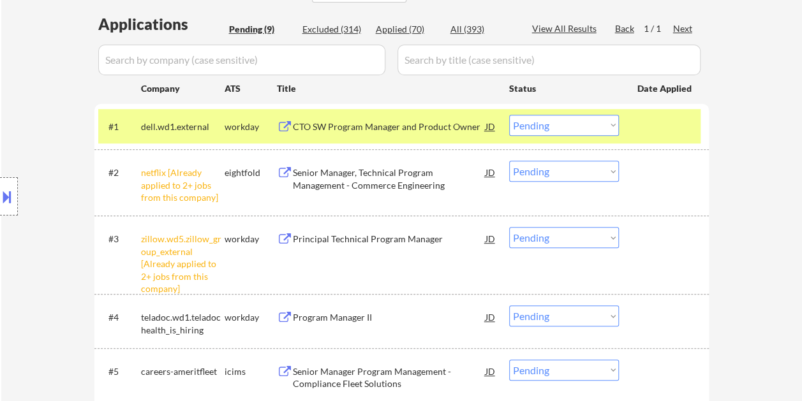
click at [461, 125] on div "CTO SW Program Manager and Product Owner" at bounding box center [389, 127] width 193 height 13
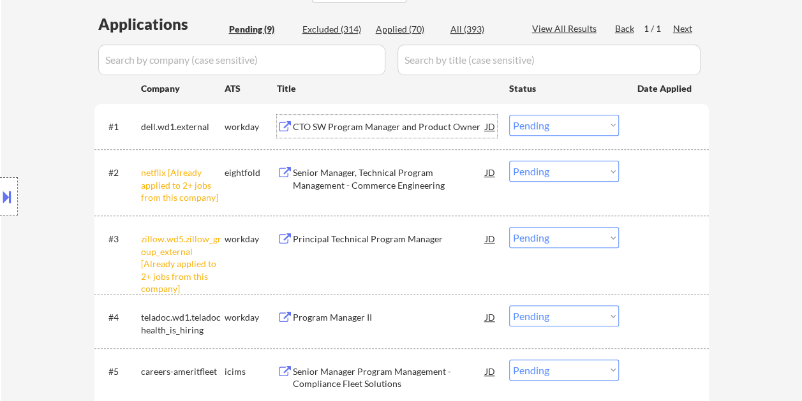
click at [646, 132] on div at bounding box center [666, 126] width 56 height 23
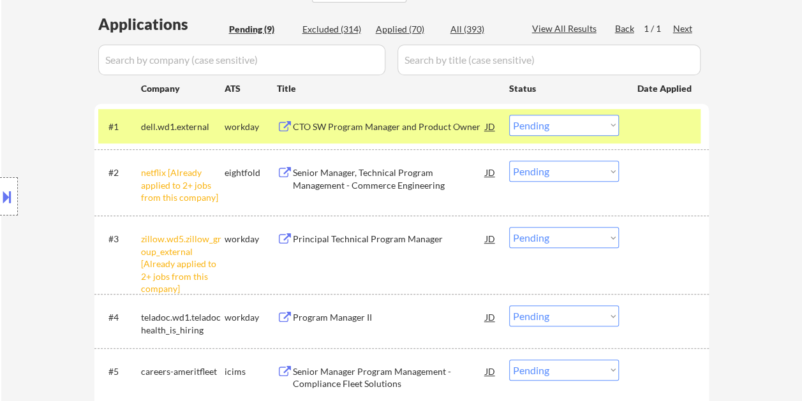
click at [618, 126] on div "#1 dell.wd1.external workday CTO SW Program Manager and Product Owner JD Choose…" at bounding box center [399, 126] width 603 height 34
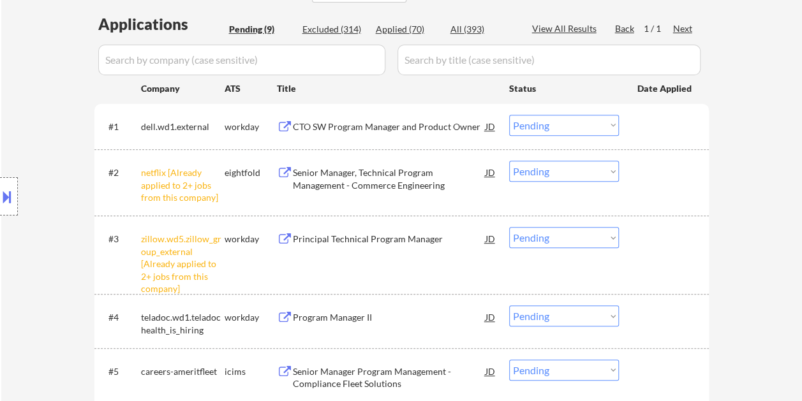
drag, startPoint x: 675, startPoint y: 135, endPoint x: 666, endPoint y: 133, distance: 9.0
click at [674, 134] on div at bounding box center [666, 126] width 56 height 23
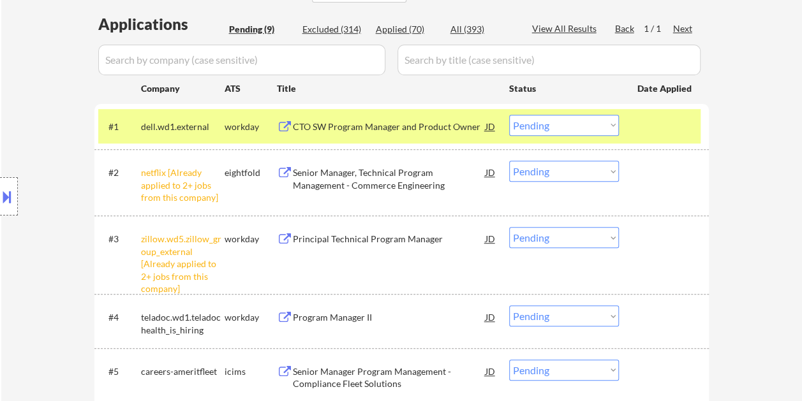
click at [599, 123] on select "Choose an option... Pending Applied Excluded (Questions) Excluded (Expired) Exc…" at bounding box center [564, 125] width 110 height 21
click at [509, 115] on select "Choose an option... Pending Applied Excluded (Questions) Excluded (Expired) Exc…" at bounding box center [564, 125] width 110 height 21
select select ""pending""
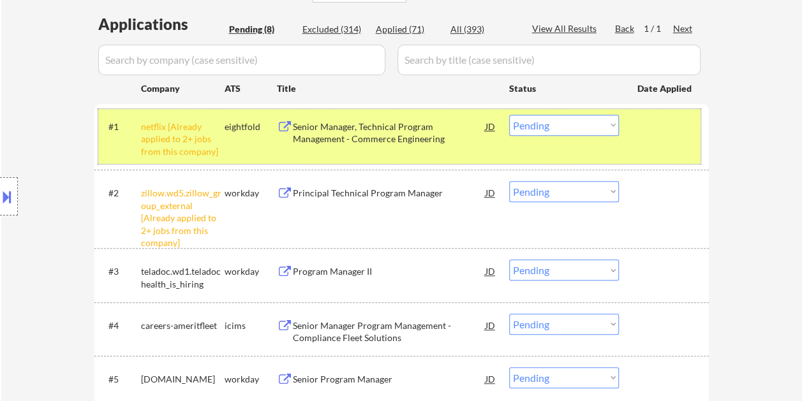
click at [657, 132] on div at bounding box center [666, 126] width 56 height 23
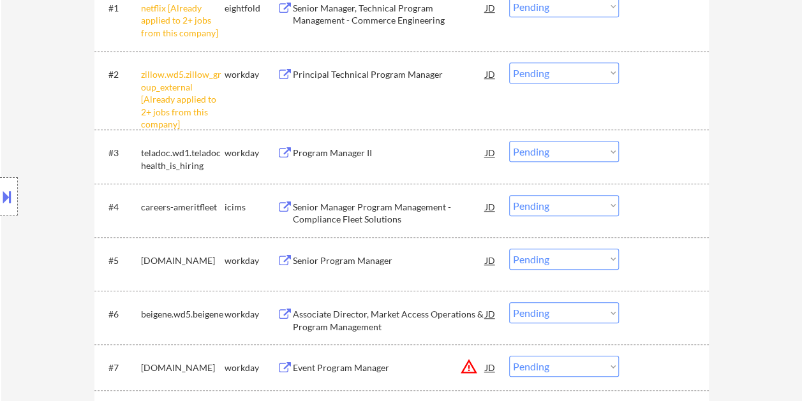
scroll to position [470, 0]
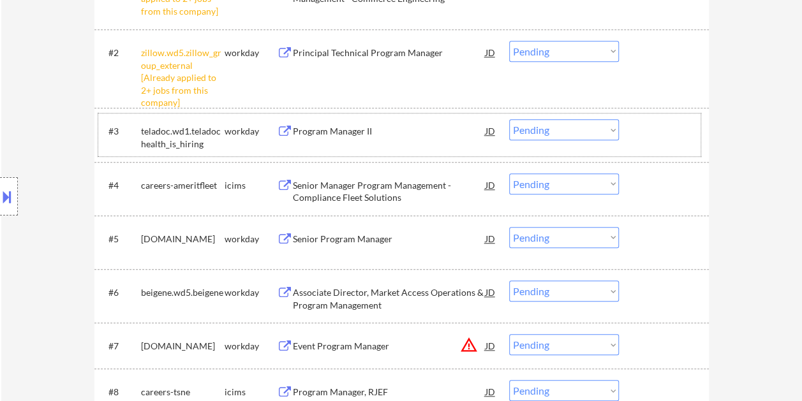
click at [663, 129] on div at bounding box center [666, 130] width 56 height 23
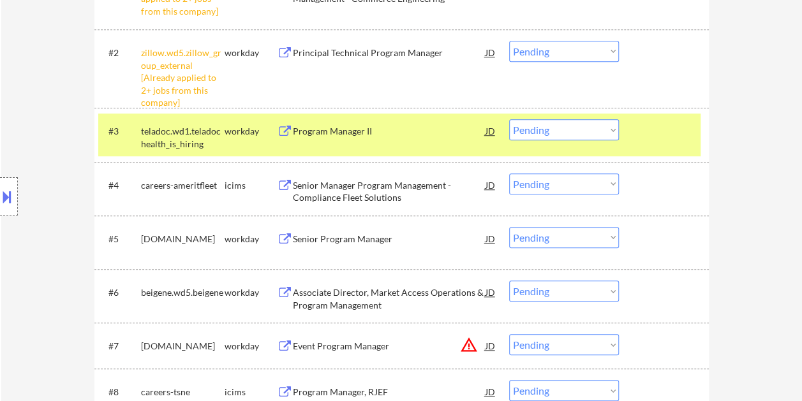
click at [693, 130] on div "#3 teladoc.wd1.teladochealth_is_hiring workday Program Manager II JD warning_am…" at bounding box center [399, 135] width 603 height 42
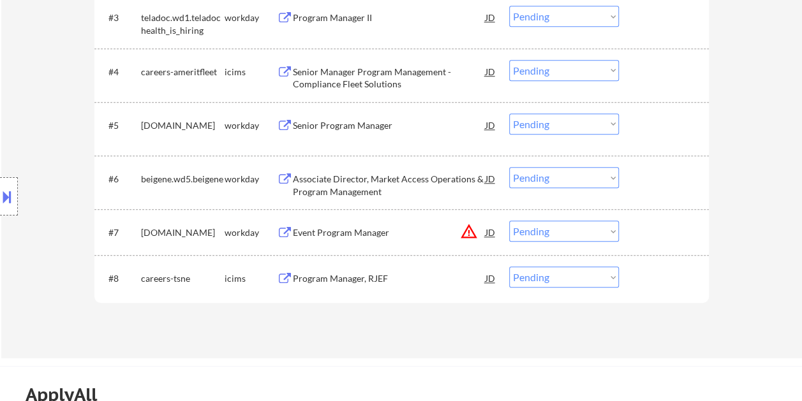
scroll to position [498, 0]
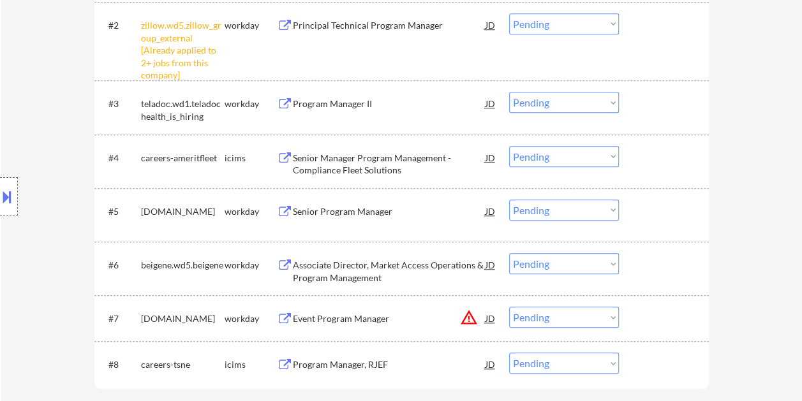
drag, startPoint x: 677, startPoint y: 100, endPoint x: 494, endPoint y: 119, distance: 184.2
click at [677, 100] on div at bounding box center [666, 103] width 56 height 23
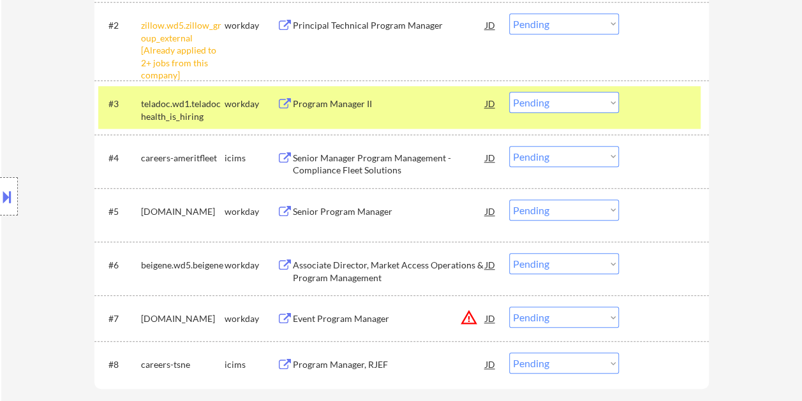
click at [412, 109] on div "Program Manager II" at bounding box center [389, 104] width 193 height 13
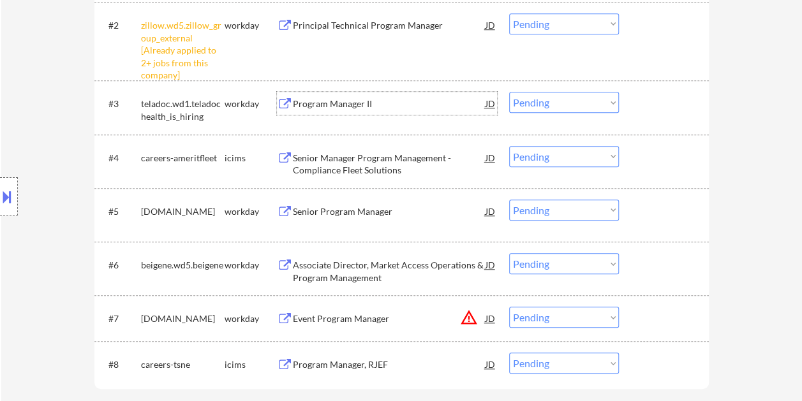
click at [642, 103] on div at bounding box center [666, 103] width 56 height 23
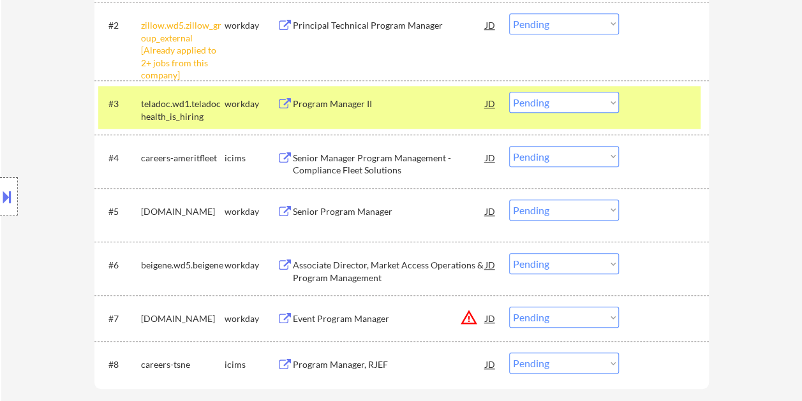
click at [615, 103] on select "Choose an option... Pending Applied Excluded (Questions) Excluded (Expired) Exc…" at bounding box center [564, 102] width 110 height 21
click at [509, 92] on select "Choose an option... Pending Applied Excluded (Questions) Excluded (Expired) Exc…" at bounding box center [564, 102] width 110 height 21
select select ""pending""
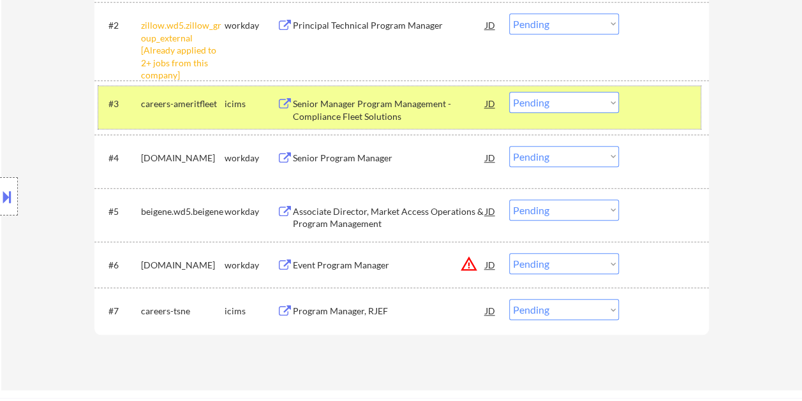
click at [634, 107] on div "#3 careers-ameritfleet icims Senior Manager Program Management - Compliance Fle…" at bounding box center [399, 107] width 603 height 42
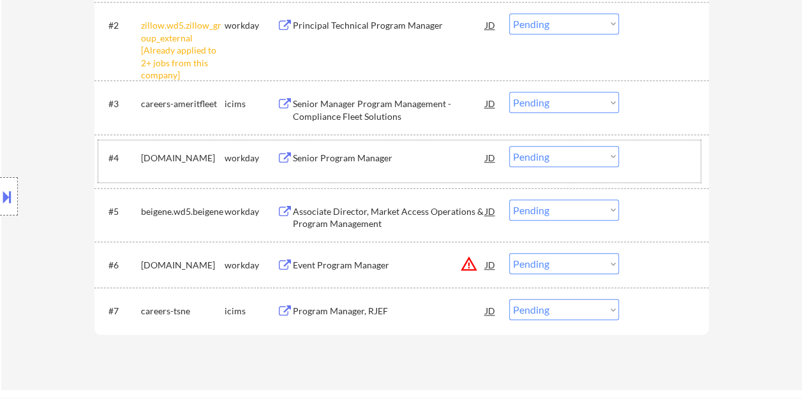
click at [656, 156] on div at bounding box center [666, 157] width 56 height 23
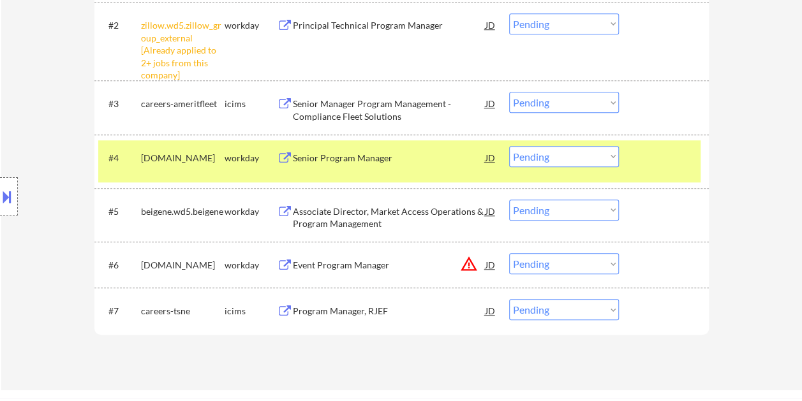
click at [323, 162] on div "Senior Program Manager" at bounding box center [389, 158] width 193 height 13
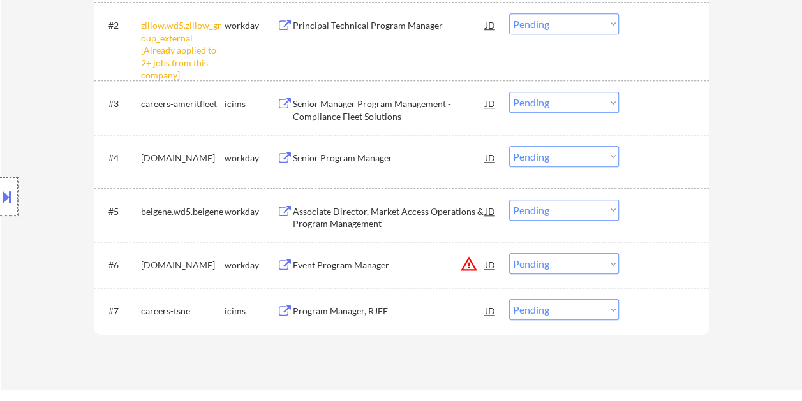
click at [14, 186] on div at bounding box center [9, 196] width 18 height 38
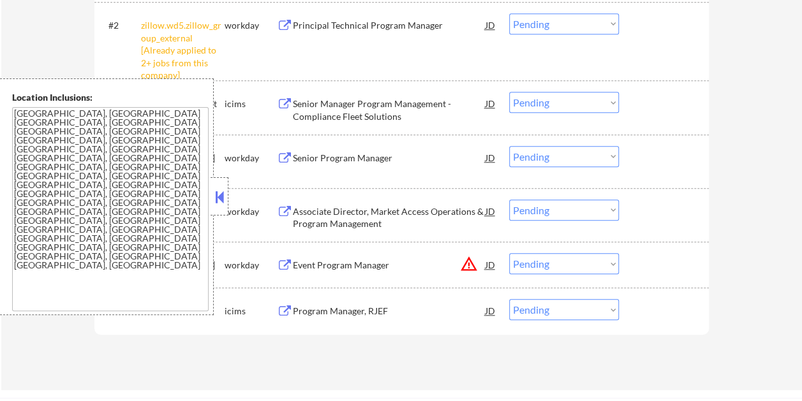
click at [219, 196] on button at bounding box center [220, 197] width 14 height 19
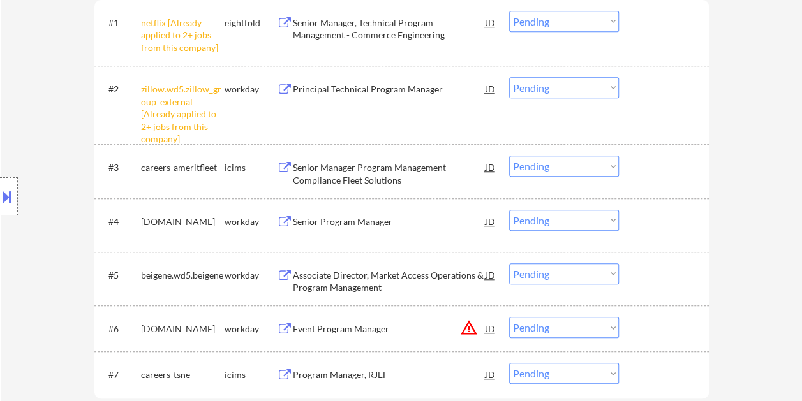
scroll to position [438, 0]
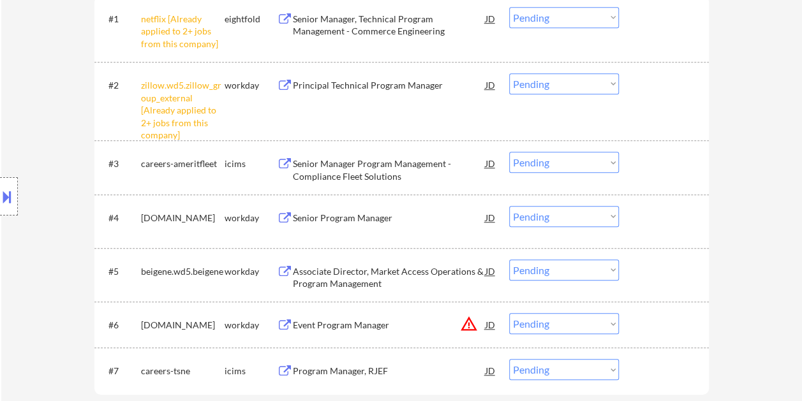
click at [642, 213] on div at bounding box center [666, 217] width 56 height 23
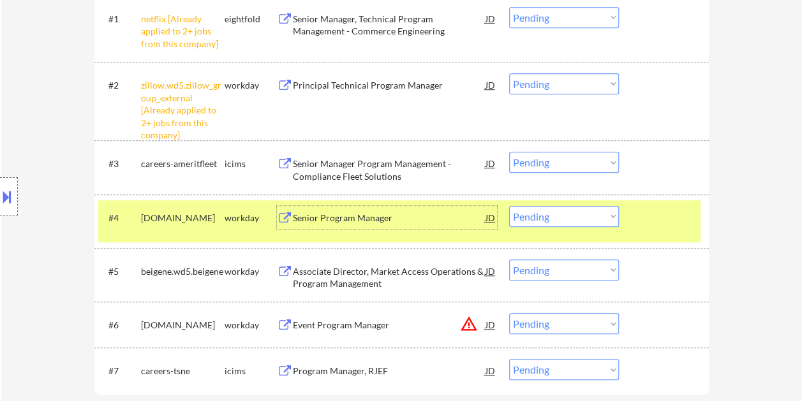
click at [435, 207] on div "Senior Program Manager" at bounding box center [389, 217] width 193 height 23
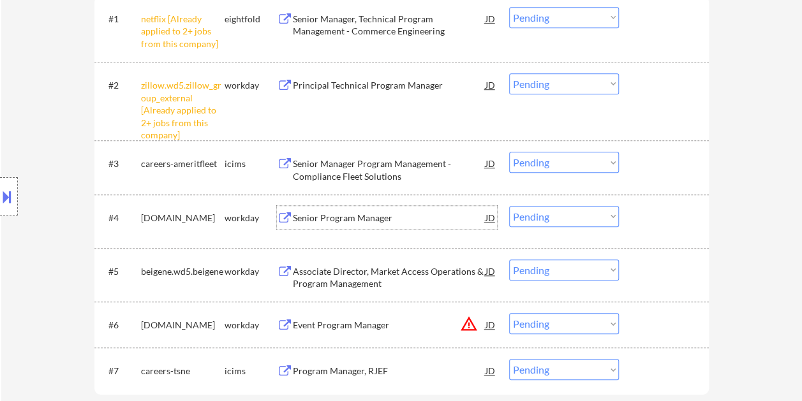
drag, startPoint x: 648, startPoint y: 212, endPoint x: 630, endPoint y: 216, distance: 18.9
click at [648, 211] on div at bounding box center [666, 217] width 56 height 23
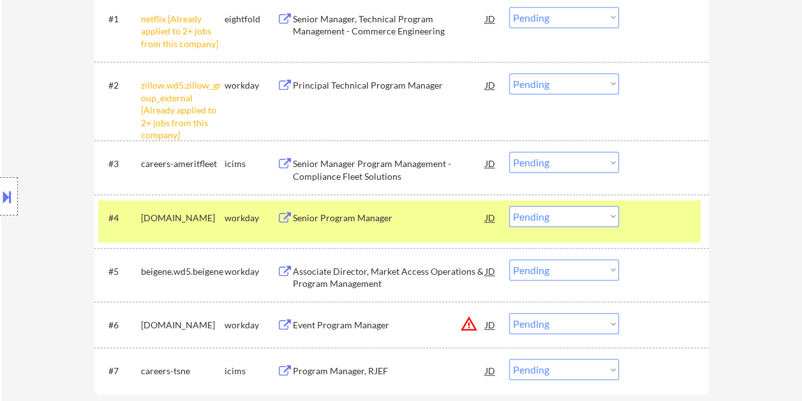
click at [613, 214] on select "Choose an option... Pending Applied Excluded (Questions) Excluded (Expired) Exc…" at bounding box center [564, 216] width 110 height 21
click at [509, 206] on select "Choose an option... Pending Applied Excluded (Questions) Excluded (Expired) Exc…" at bounding box center [564, 216] width 110 height 21
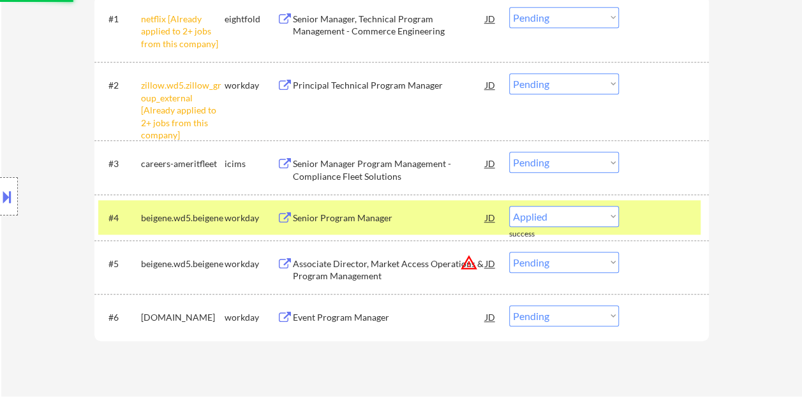
select select ""pending""
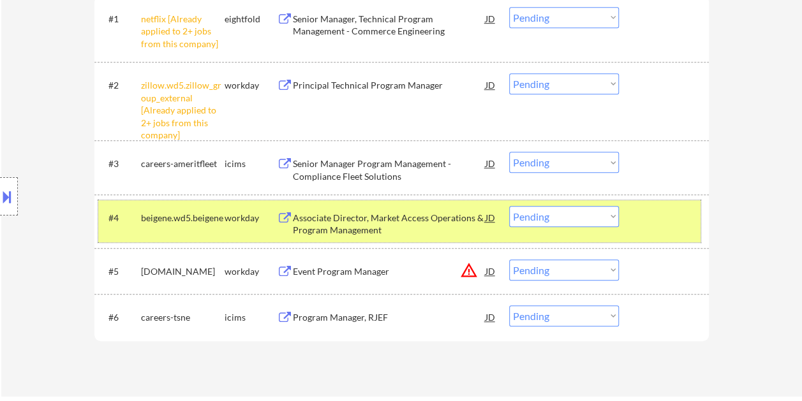
click at [650, 225] on div at bounding box center [666, 217] width 56 height 23
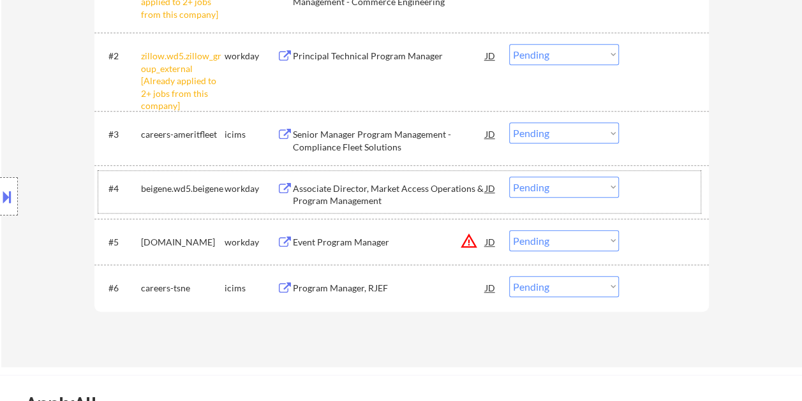
scroll to position [472, 0]
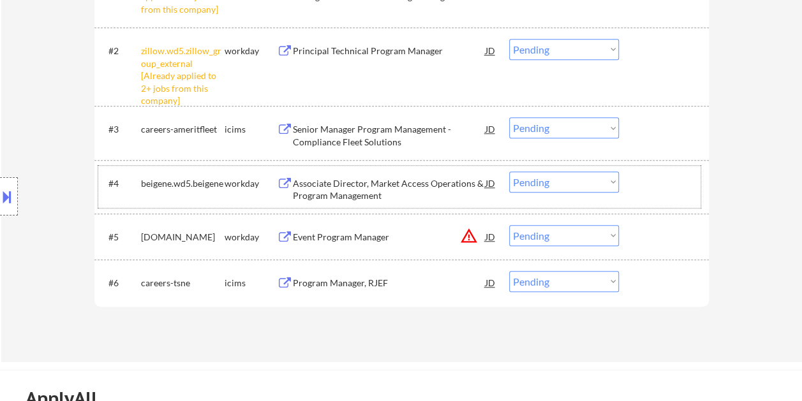
click at [663, 236] on div at bounding box center [666, 236] width 56 height 23
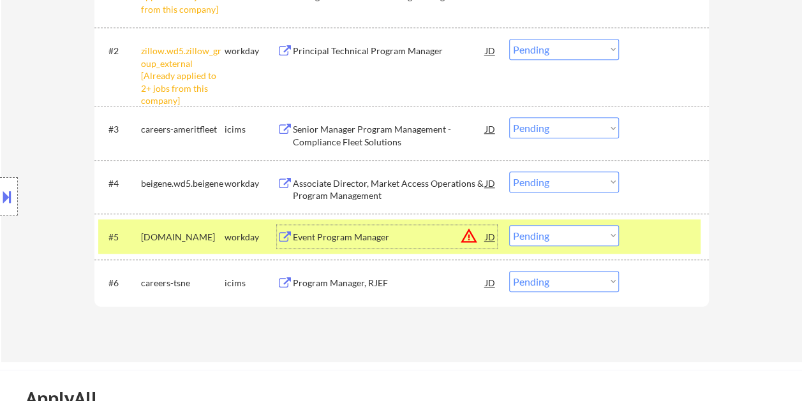
click at [324, 234] on div "Event Program Manager" at bounding box center [389, 237] width 193 height 13
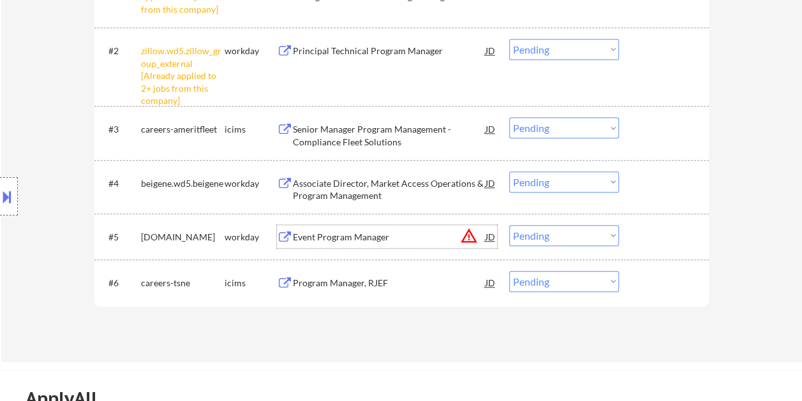
click at [656, 238] on div at bounding box center [666, 236] width 56 height 23
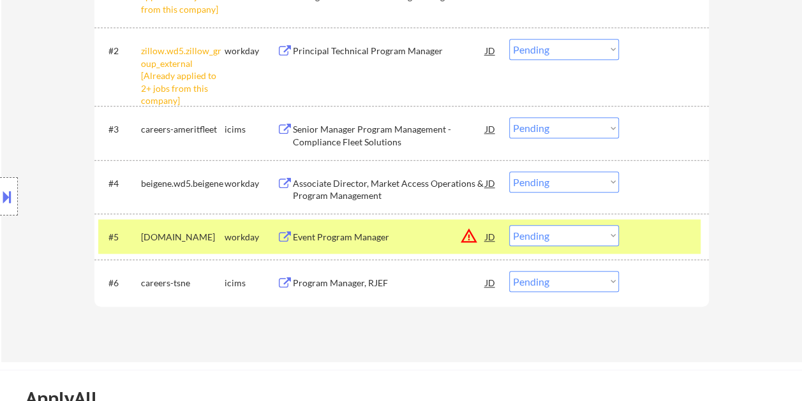
click at [612, 234] on select "Choose an option... Pending Applied Excluded (Questions) Excluded (Expired) Exc…" at bounding box center [564, 235] width 110 height 21
click at [509, 225] on select "Choose an option... Pending Applied Excluded (Questions) Excluded (Expired) Exc…" at bounding box center [564, 235] width 110 height 21
select select ""pending""
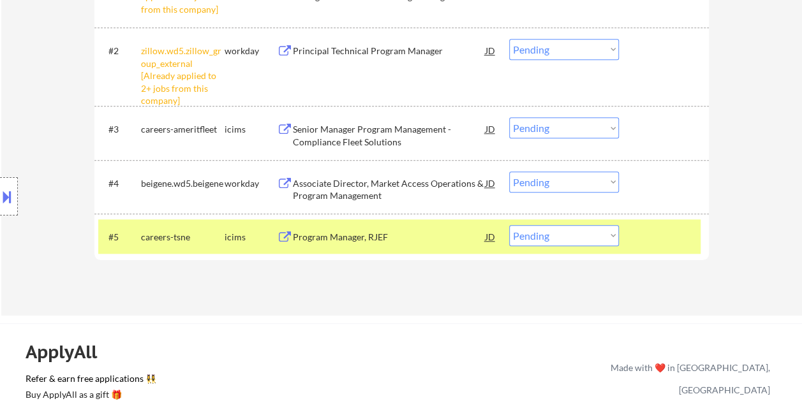
click at [668, 237] on div at bounding box center [666, 236] width 56 height 23
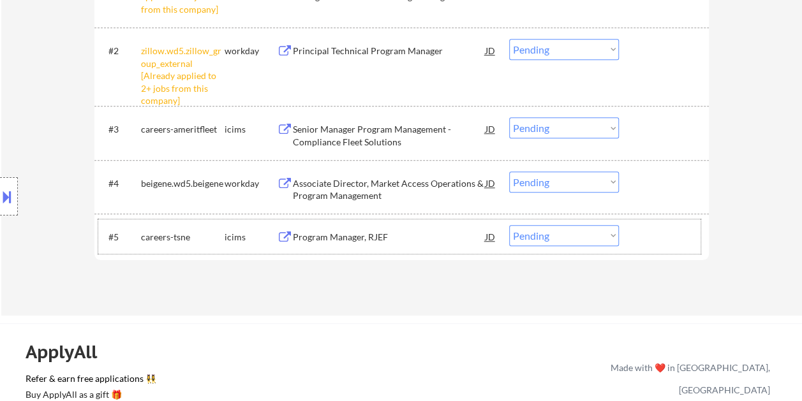
click at [652, 173] on div at bounding box center [666, 183] width 56 height 23
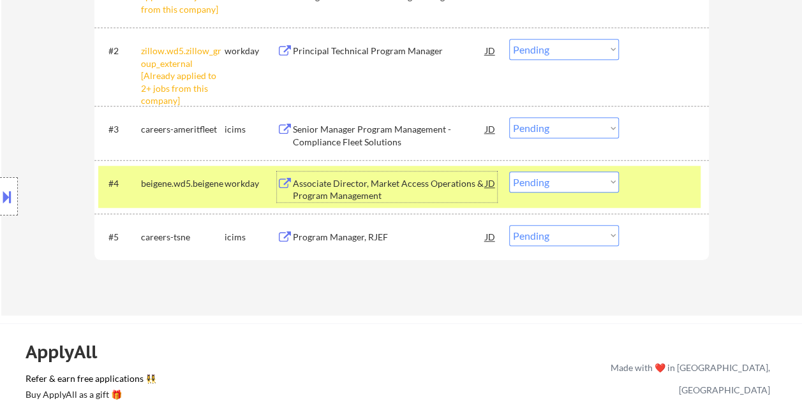
click at [403, 181] on div "Associate Director, Market Access Operations & Program Management" at bounding box center [389, 189] width 193 height 25
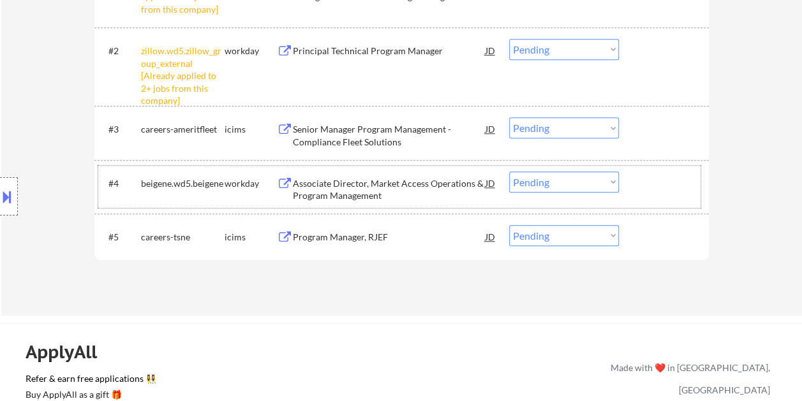
click at [641, 176] on div at bounding box center [666, 183] width 56 height 23
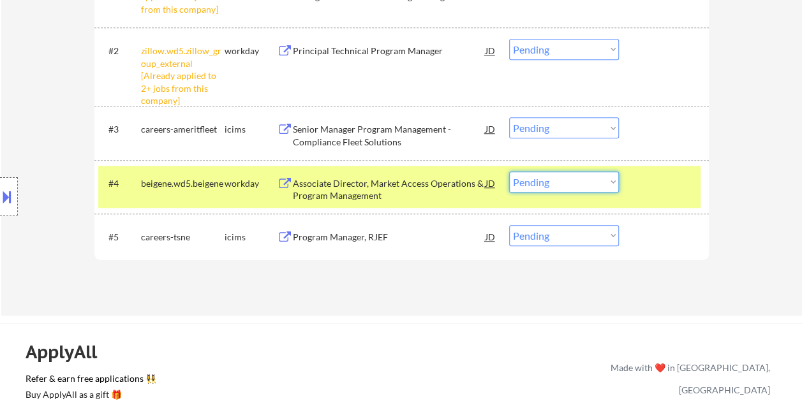
drag, startPoint x: 614, startPoint y: 181, endPoint x: 604, endPoint y: 169, distance: 16.0
click at [614, 181] on select "Choose an option... Pending Applied Excluded (Questions) Excluded (Expired) Exc…" at bounding box center [564, 182] width 110 height 21
click at [509, 172] on select "Choose an option... Pending Applied Excluded (Questions) Excluded (Expired) Exc…" at bounding box center [564, 182] width 110 height 21
select select ""pending""
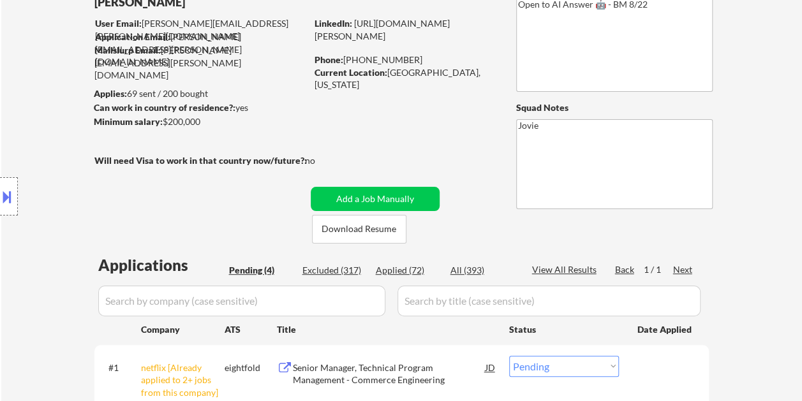
scroll to position [76, 0]
